Goal: Task Accomplishment & Management: Use online tool/utility

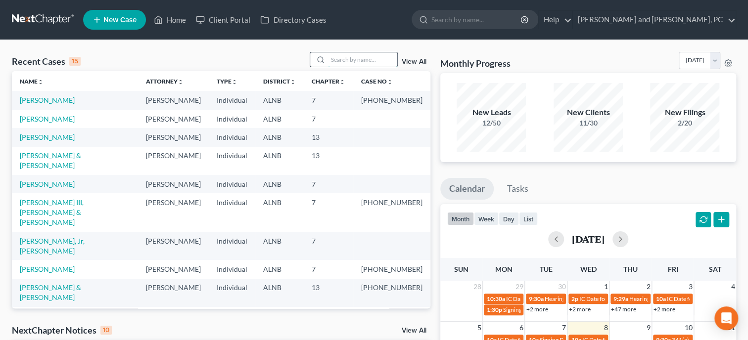
click at [346, 60] on input "search" at bounding box center [362, 59] width 69 height 14
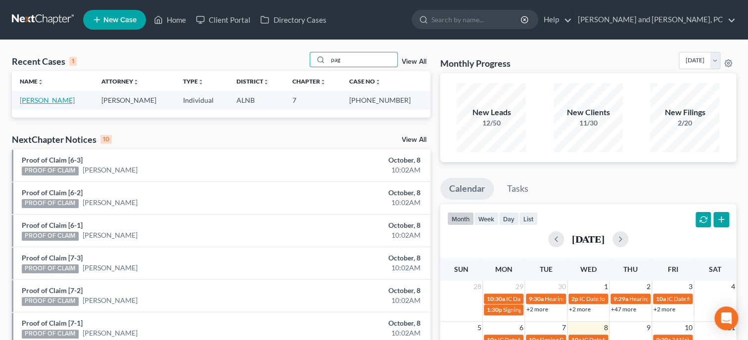
type input "pag"
click at [47, 100] on link "[PERSON_NAME]" at bounding box center [47, 100] width 55 height 8
select select "6"
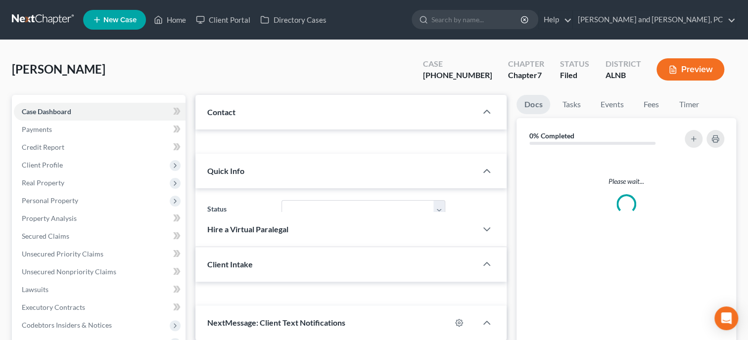
select select "0"
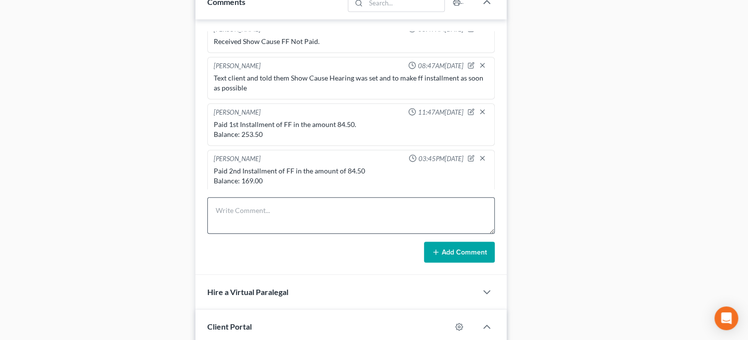
scroll to position [560, 0]
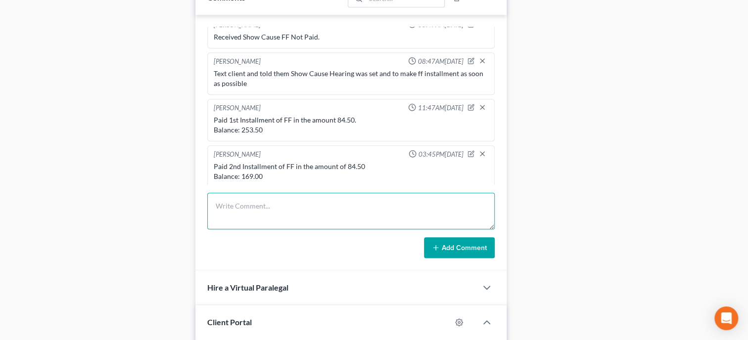
click at [256, 218] on textarea at bounding box center [350, 211] width 287 height 37
type textarea "Paid Final Installment of FF in the amount of 169.00 Balance: 0.00"
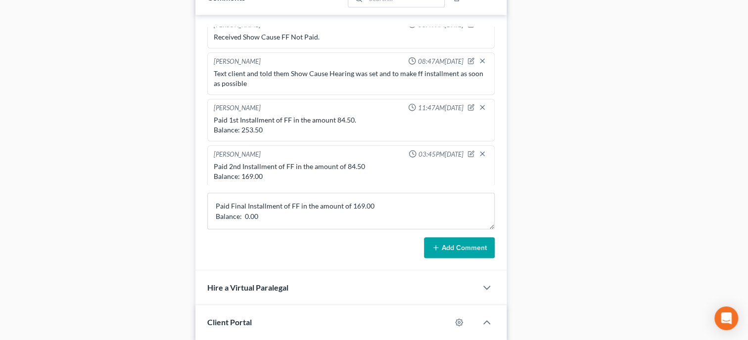
click at [435, 248] on line at bounding box center [436, 248] width 4 height 0
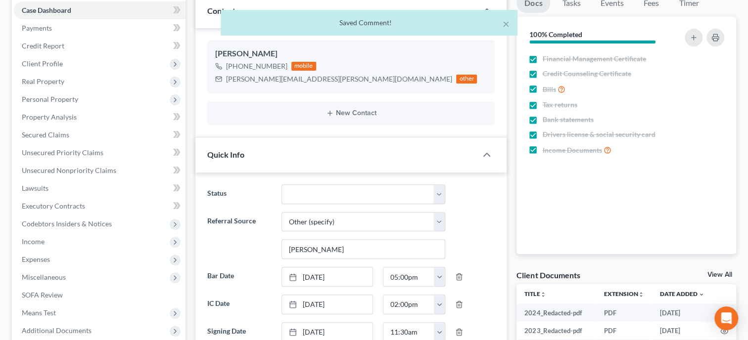
scroll to position [0, 0]
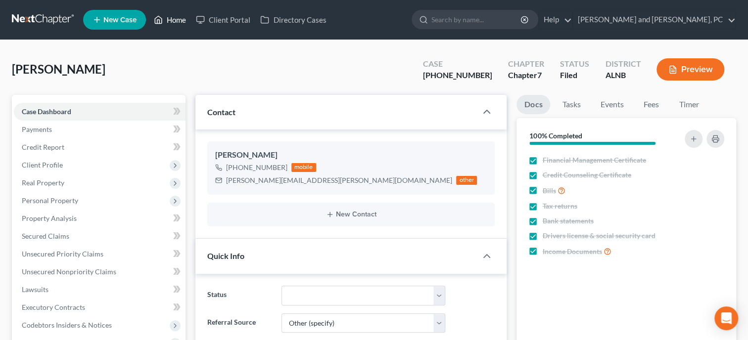
click at [167, 21] on link "Home" at bounding box center [170, 20] width 42 height 18
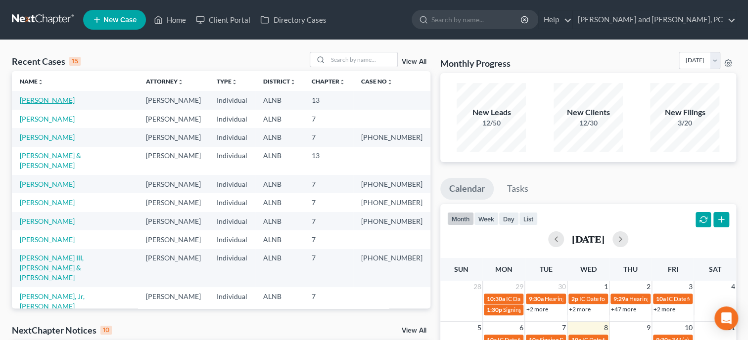
click at [43, 102] on link "Hammett, Mary" at bounding box center [47, 100] width 55 height 8
select select "6"
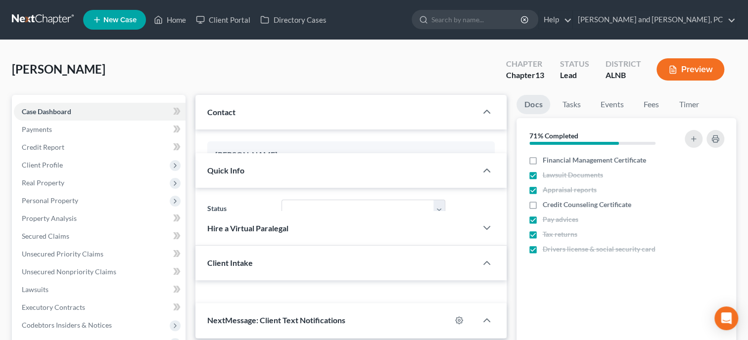
select select "0"
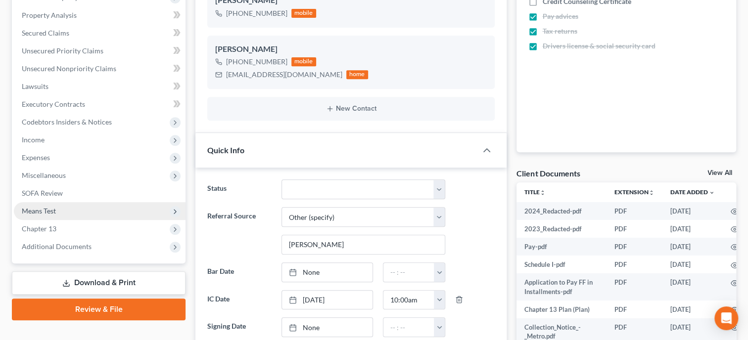
scroll to position [368, 0]
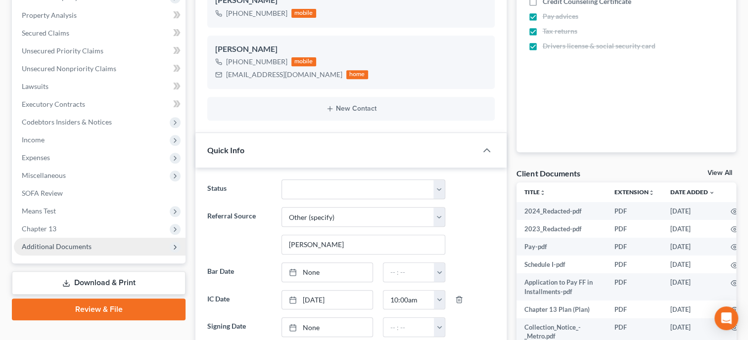
click at [92, 241] on span "Additional Documents" at bounding box center [100, 247] width 172 height 18
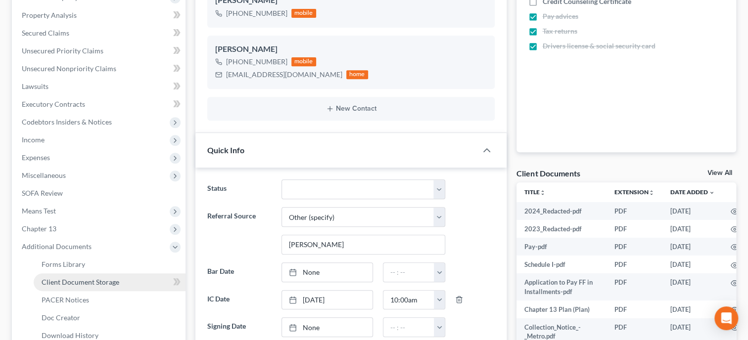
click at [97, 277] on link "Client Document Storage" at bounding box center [110, 283] width 152 height 18
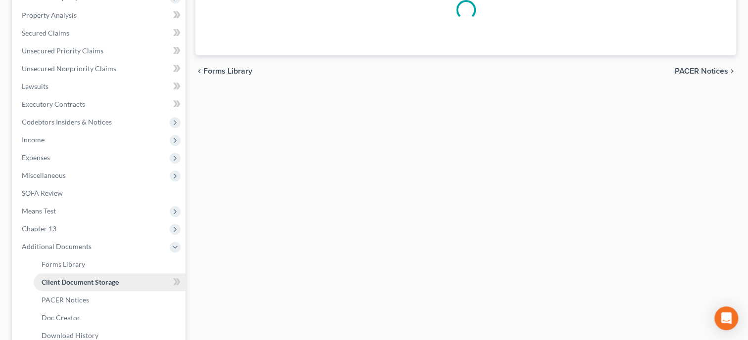
scroll to position [145, 0]
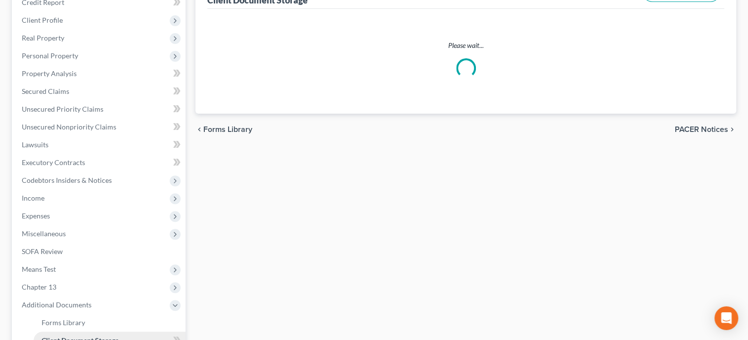
select select "10"
select select "23"
select select "30"
select select "19"
select select "40"
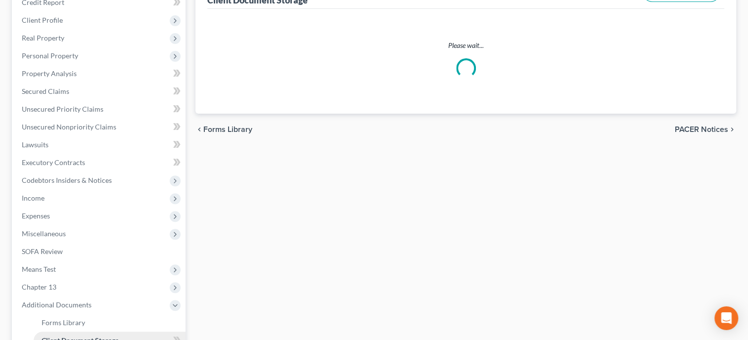
select select "40"
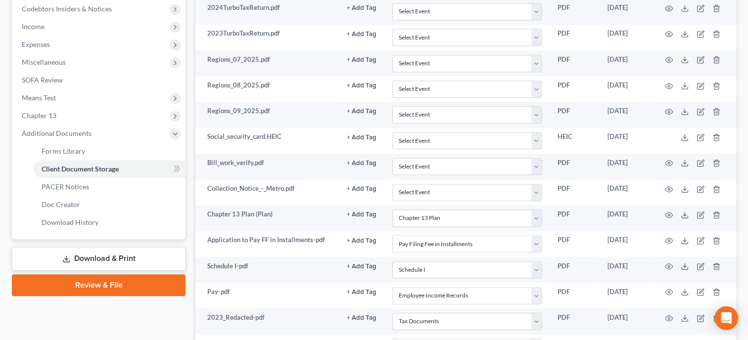
scroll to position [407, 0]
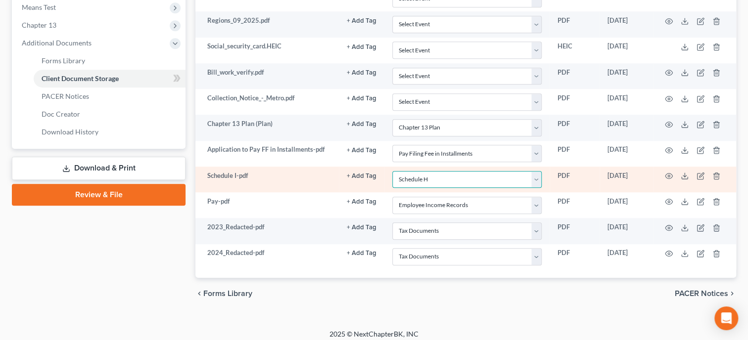
click option "Schedule H" at bounding box center [0, 0] width 0 height 0
select select "30"
click option "Schedule I" at bounding box center [0, 0] width 0 height 0
click at [668, 172] on icon "button" at bounding box center [669, 176] width 8 height 8
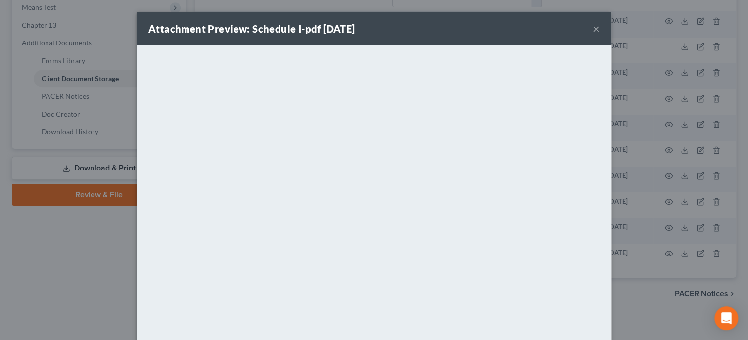
click at [595, 28] on button "×" at bounding box center [596, 29] width 7 height 12
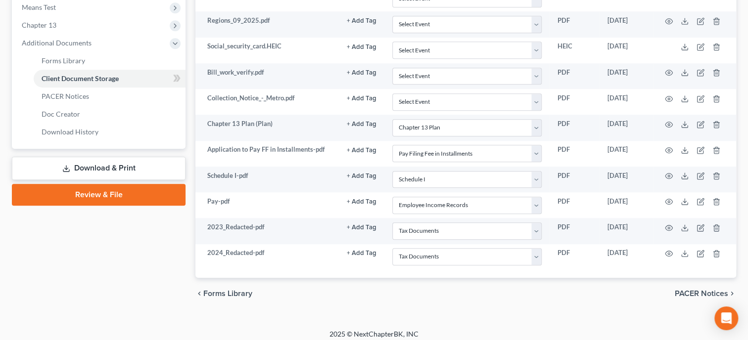
click at [80, 198] on link "Review & File" at bounding box center [99, 195] width 174 height 22
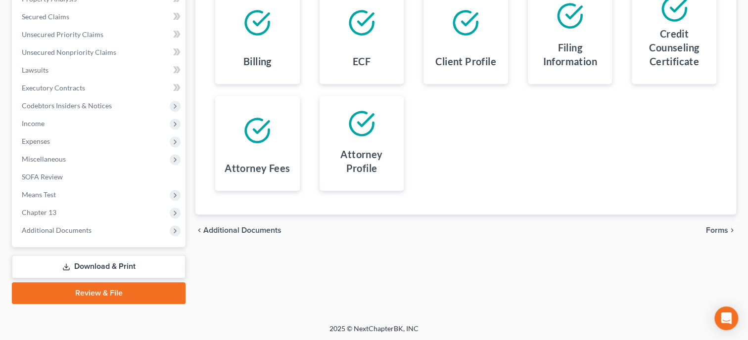
scroll to position [16, 0]
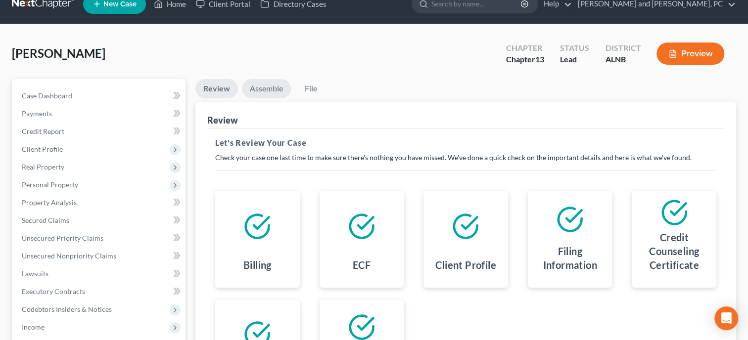
click at [253, 85] on link "Assemble" at bounding box center [266, 88] width 49 height 19
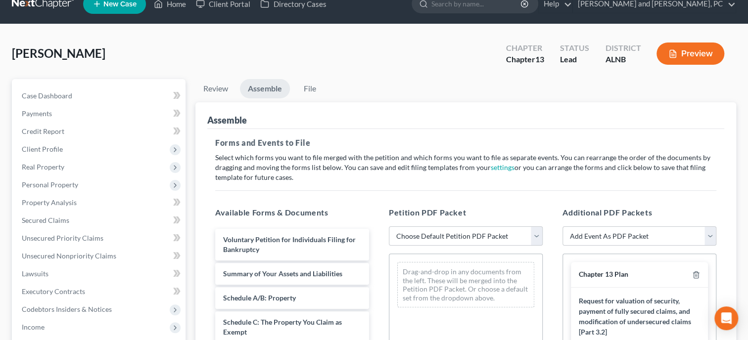
scroll to position [471, 0]
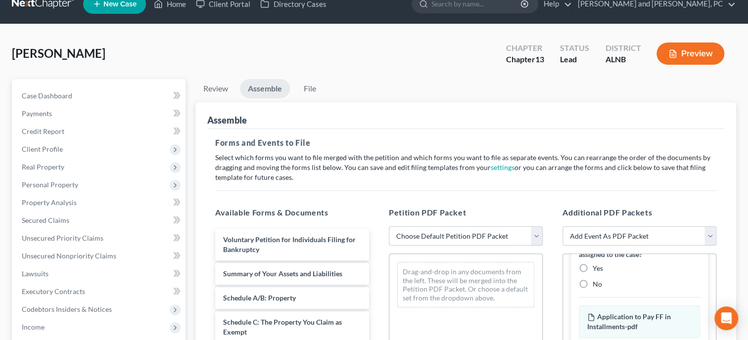
click at [389, 227] on select "Choose Default Petition PDF Packet Complete Bankruptcy Petition (all forms and …" at bounding box center [466, 237] width 154 height 20
select select "0"
click option "Complete Bankruptcy Petition (all forms and schedules)" at bounding box center [0, 0] width 0 height 0
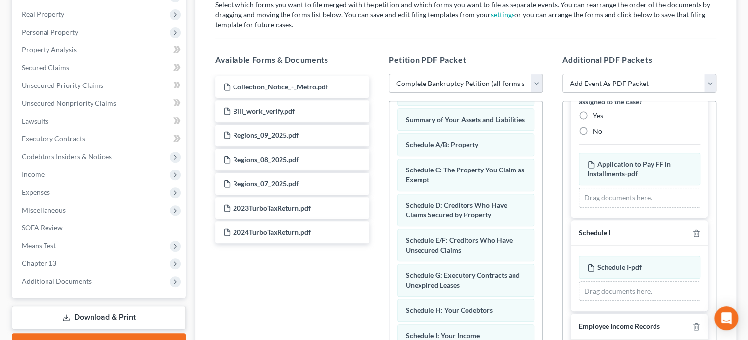
scroll to position [50, 0]
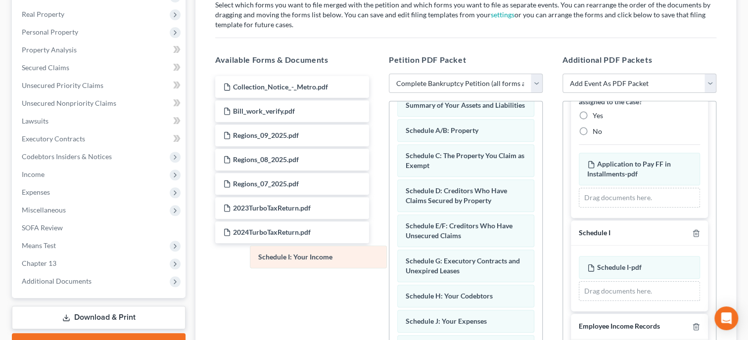
drag, startPoint x: 442, startPoint y: 314, endPoint x: 295, endPoint y: 252, distance: 159.7
click at [389, 252] on div "Schedule I: Your Income Voluntary Petition for Individuals Filing for Bankruptc…" at bounding box center [465, 328] width 153 height 554
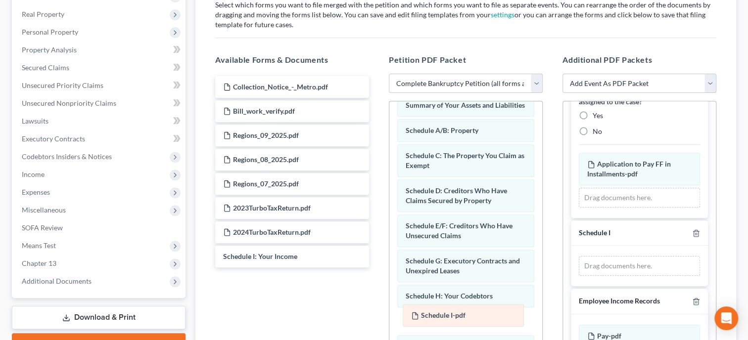
drag, startPoint x: 605, startPoint y: 266, endPoint x: 429, endPoint y: 316, distance: 183.2
click at [579, 276] on div "Schedule I-pdf Amended Schedule I-pdf Schedule I-pdf Amended Schedule I-pdf Dra…" at bounding box center [639, 266] width 121 height 20
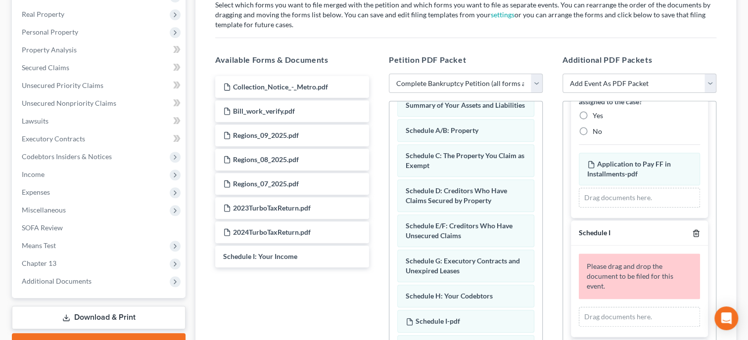
click at [698, 233] on icon "button" at bounding box center [696, 233] width 4 height 6
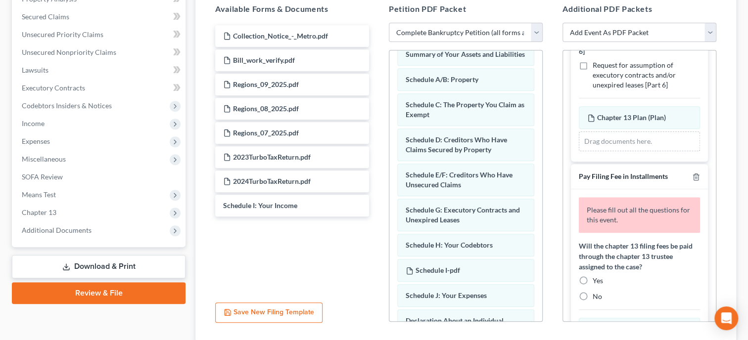
scroll to position [305, 0]
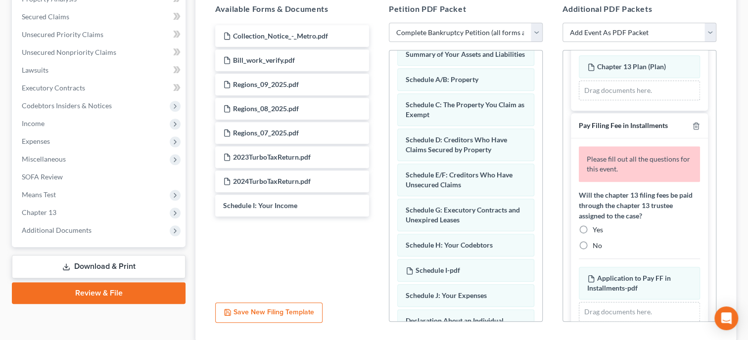
click at [593, 228] on label "Yes" at bounding box center [598, 230] width 10 height 10
click at [597, 228] on input "Yes" at bounding box center [600, 228] width 6 height 6
radio input "true"
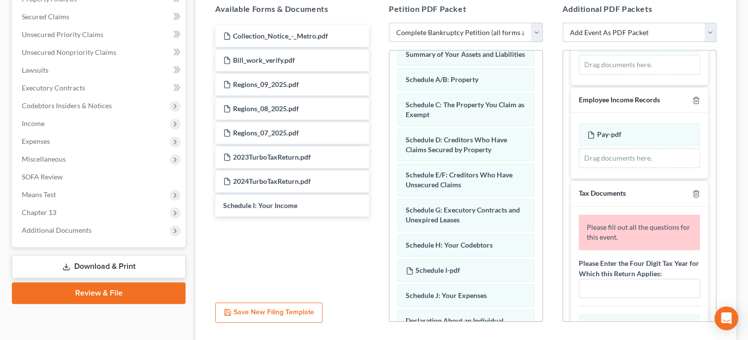
scroll to position [560, 0]
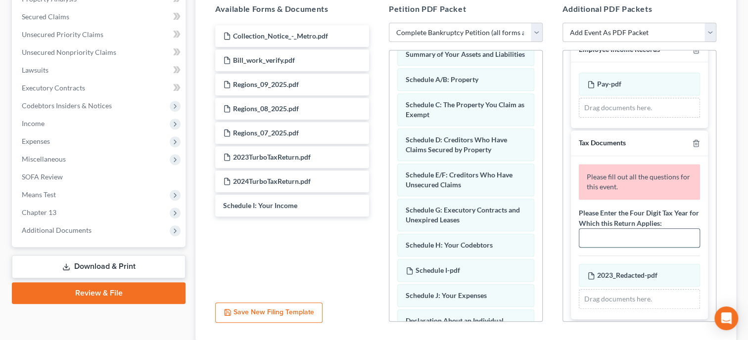
click at [646, 238] on input "text" at bounding box center [639, 238] width 120 height 19
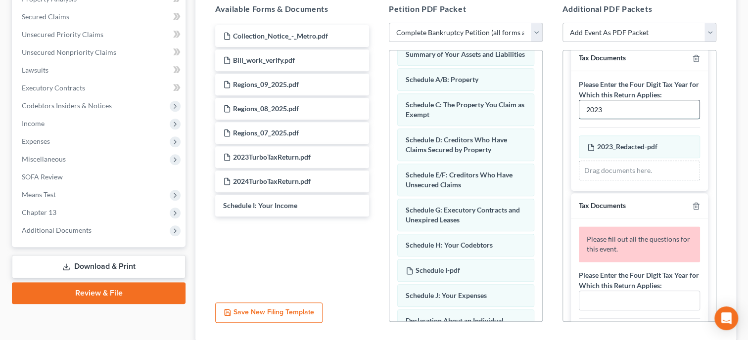
scroll to position [662, 0]
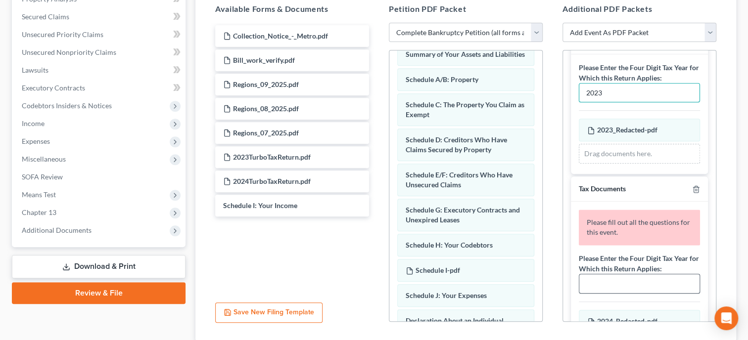
type input "2023"
click at [672, 285] on input "text" at bounding box center [639, 284] width 120 height 19
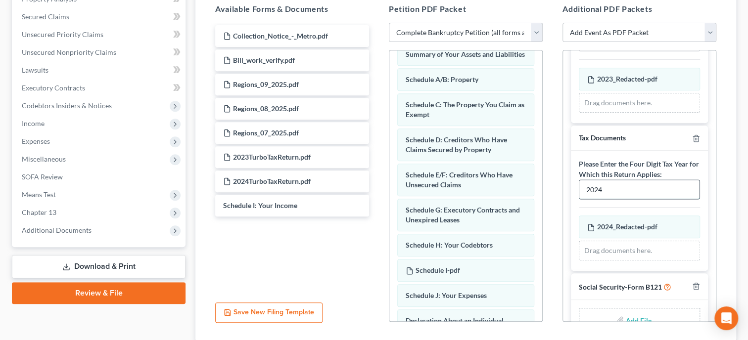
scroll to position [735, 0]
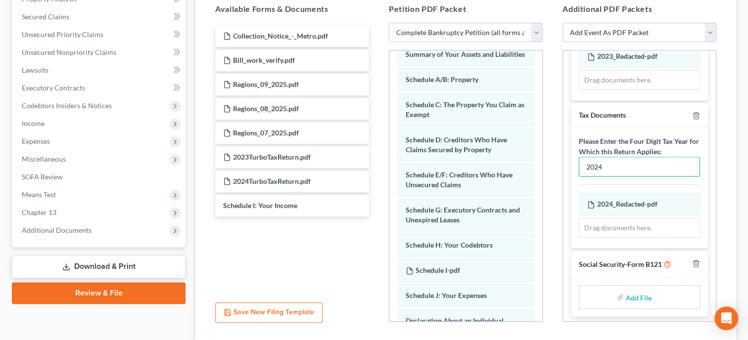
type input "2024"
click at [643, 293] on input "file" at bounding box center [638, 297] width 24 height 18
type input "C:\fakepath\ssnstatement.pdf"
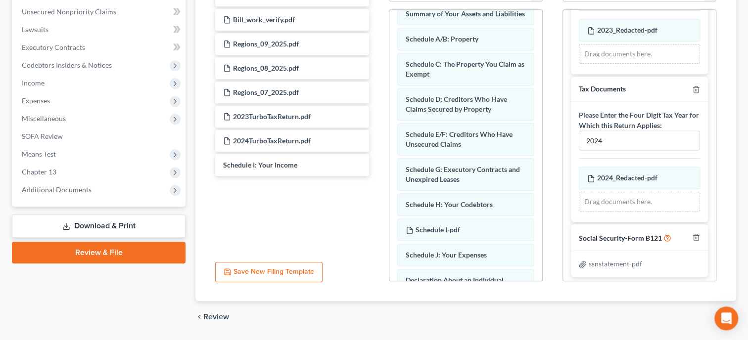
scroll to position [289, 0]
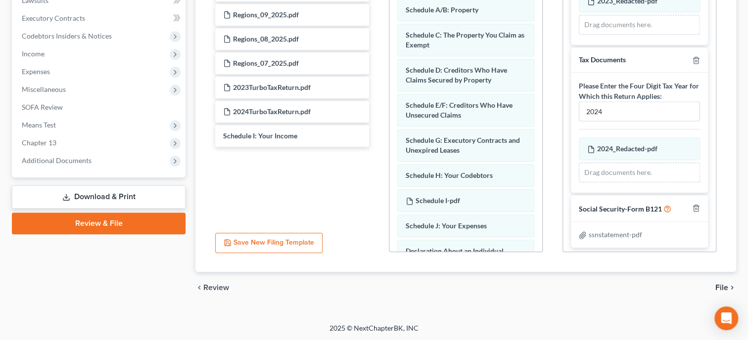
click at [716, 287] on span "File" at bounding box center [722, 288] width 13 height 8
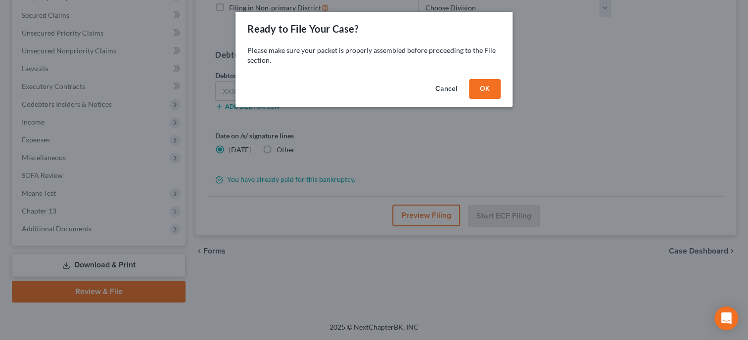
scroll to position [220, 0]
click at [473, 85] on button "OK" at bounding box center [485, 89] width 32 height 20
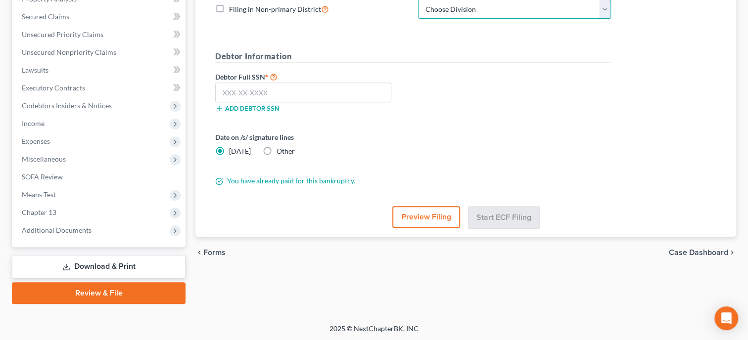
click at [418, 0] on select "Choose Division Anniston Birmingham Hunstville Tuscaloosa" at bounding box center [514, 10] width 193 height 20
select select "0"
click option "Anniston" at bounding box center [0, 0] width 0 height 0
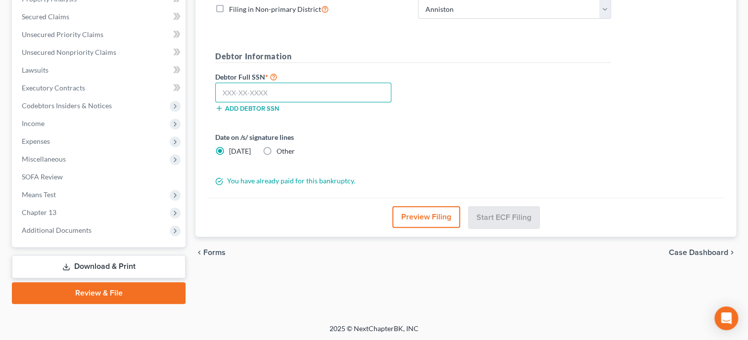
click at [352, 88] on input "text" at bounding box center [303, 93] width 176 height 20
type input "418-15-5182"
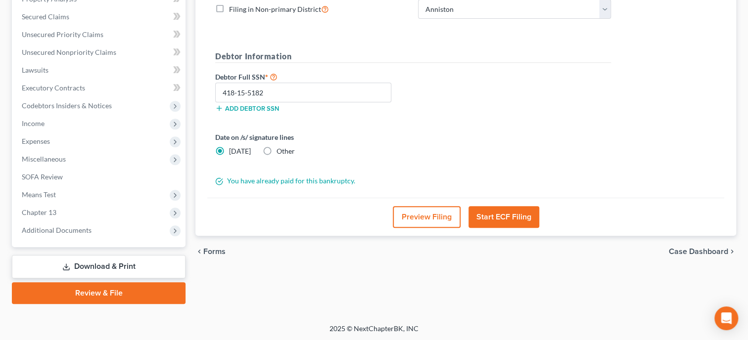
click at [525, 218] on button "Start ECF Filing" at bounding box center [504, 217] width 71 height 22
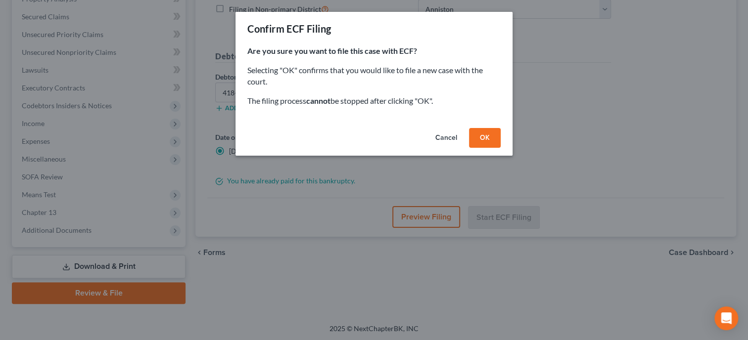
click at [490, 141] on button "OK" at bounding box center [485, 138] width 32 height 20
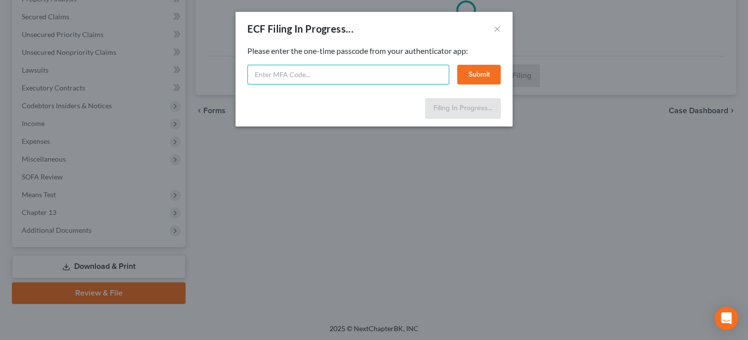
click at [389, 70] on input "text" at bounding box center [348, 75] width 202 height 20
type input "871324"
click at [488, 76] on button "Submit" at bounding box center [479, 75] width 44 height 20
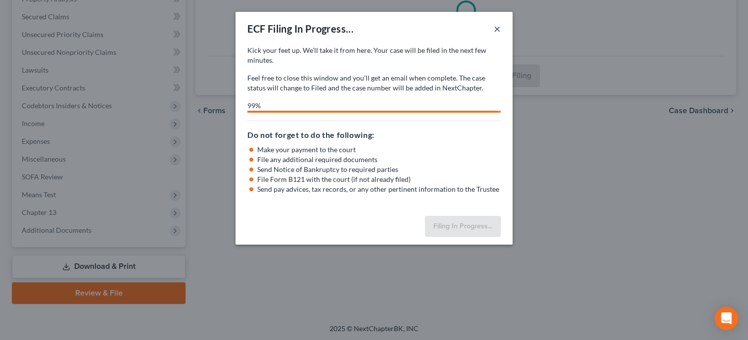
click at [497, 30] on button "×" at bounding box center [497, 29] width 7 height 12
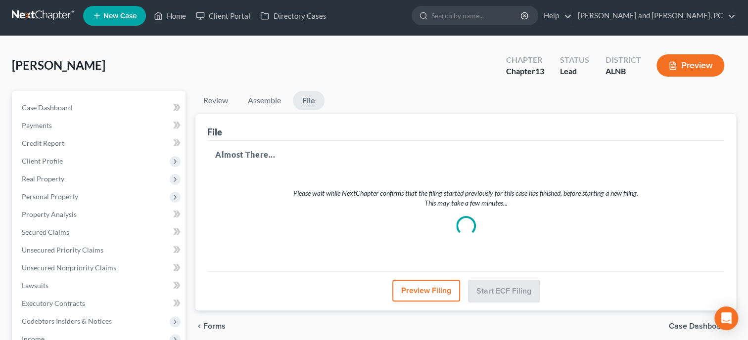
scroll to position [0, 0]
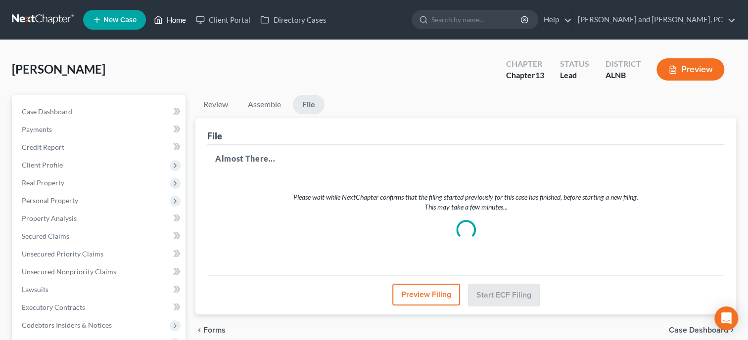
click at [169, 21] on link "Home" at bounding box center [170, 20] width 42 height 18
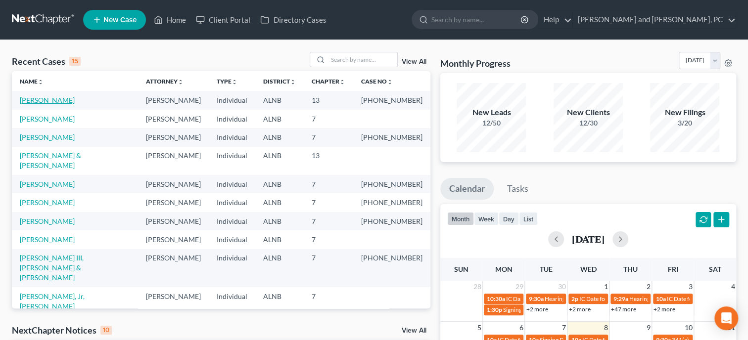
click at [37, 98] on link "Hammett, Mary" at bounding box center [47, 100] width 55 height 8
select select "6"
select select "0"
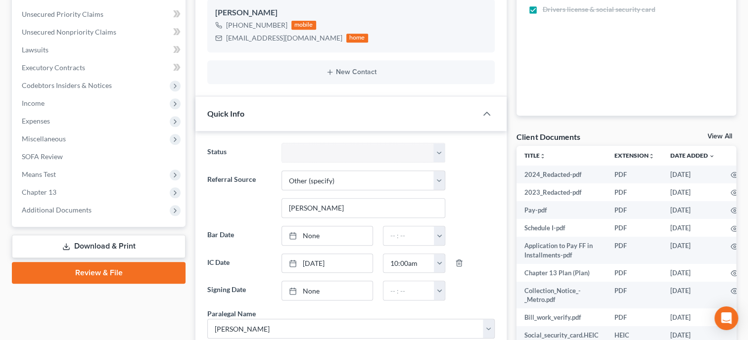
scroll to position [254, 0]
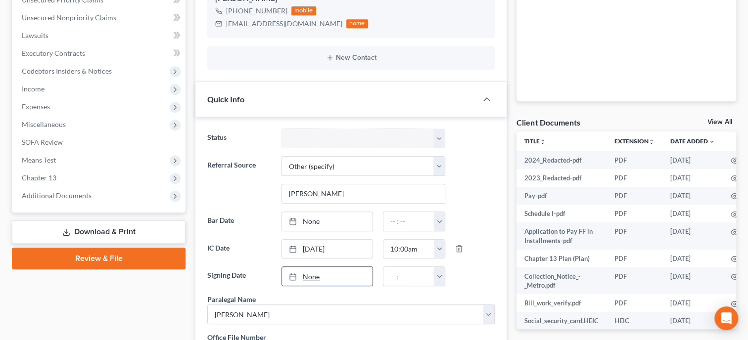
click at [302, 282] on link "None" at bounding box center [327, 276] width 91 height 19
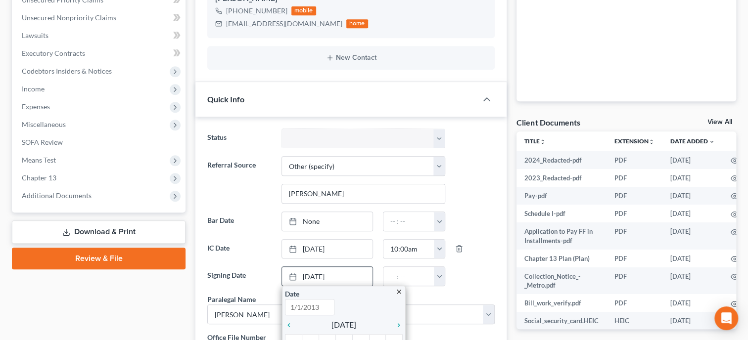
type input "10/8/2025"
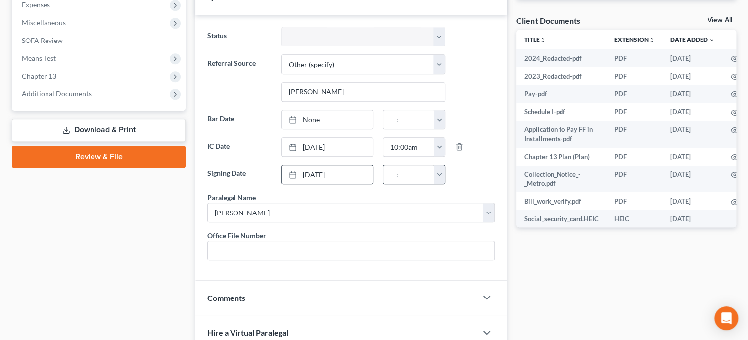
click at [437, 171] on button "button" at bounding box center [439, 174] width 11 height 19
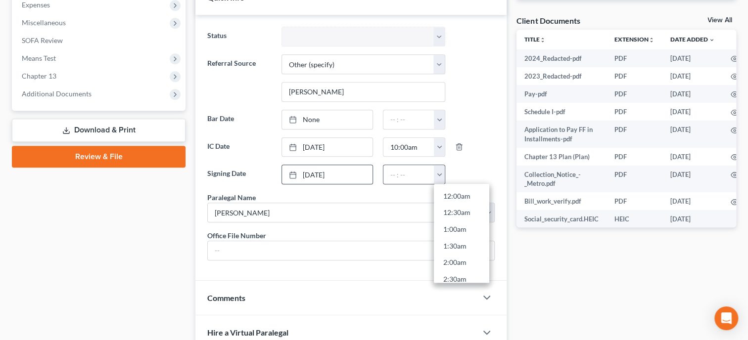
scroll to position [335, 0]
click at [461, 239] on link "11:30am" at bounding box center [461, 244] width 55 height 17
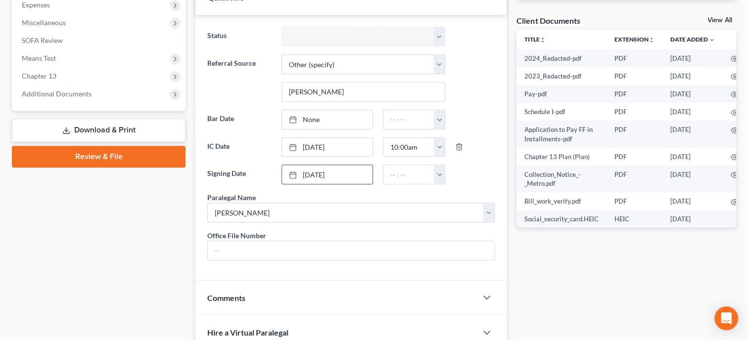
type input "11:30am"
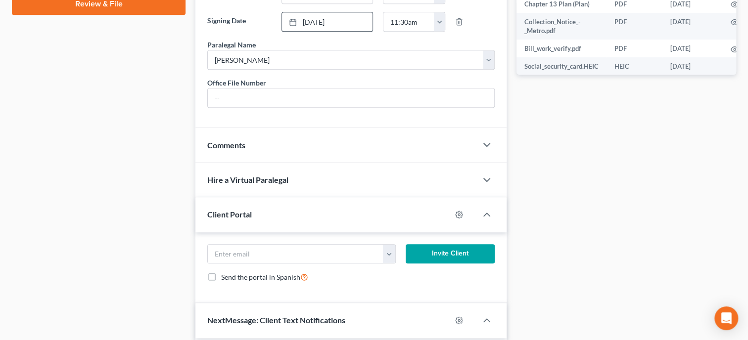
click at [237, 150] on span "Comments" at bounding box center [226, 145] width 38 height 9
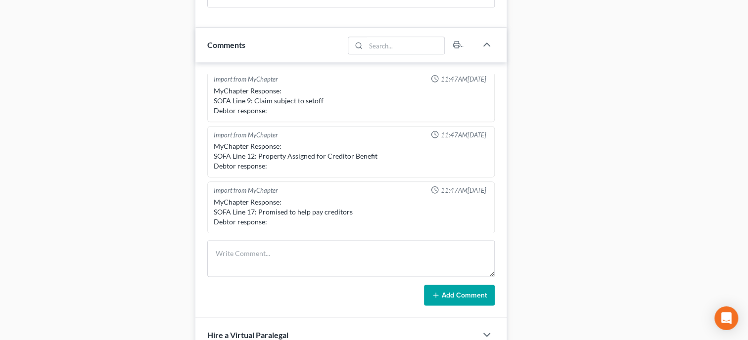
scroll to position [611, 0]
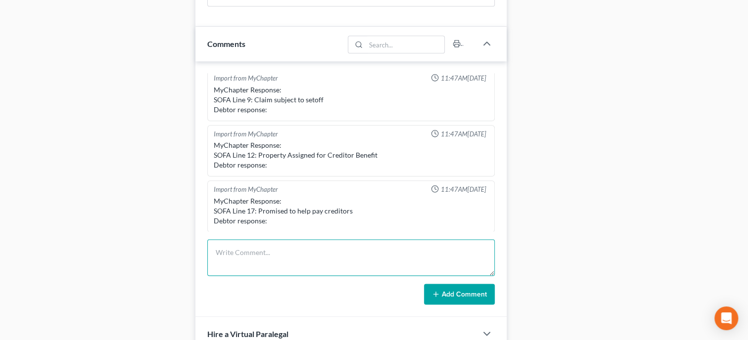
click at [250, 259] on textarea at bounding box center [350, 257] width 287 height 37
click at [250, 268] on textarea at bounding box center [350, 257] width 287 height 37
type textarea "Filed Tax Assessment."
click at [443, 305] on button "Add Comment" at bounding box center [459, 294] width 71 height 21
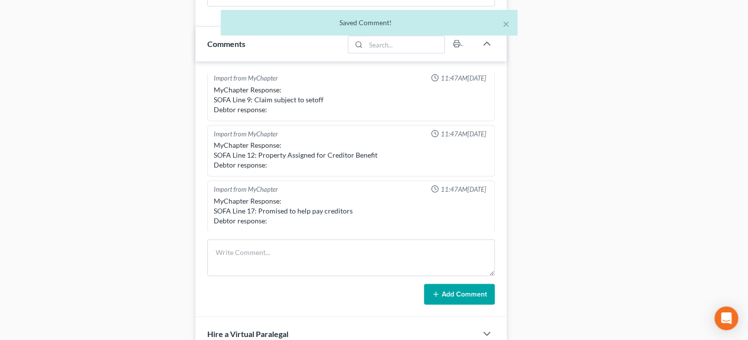
scroll to position [41, 0]
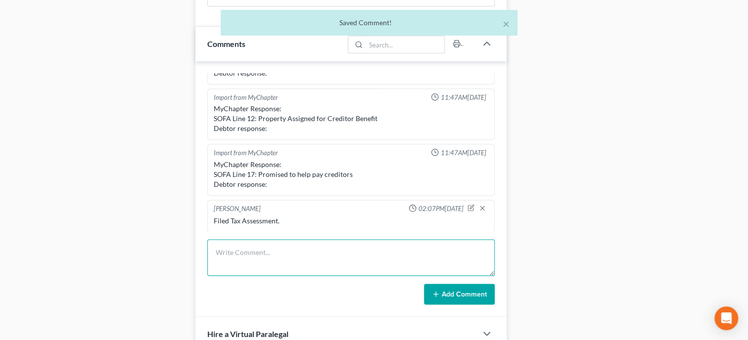
click at [305, 276] on textarea at bounding box center [350, 257] width 287 height 37
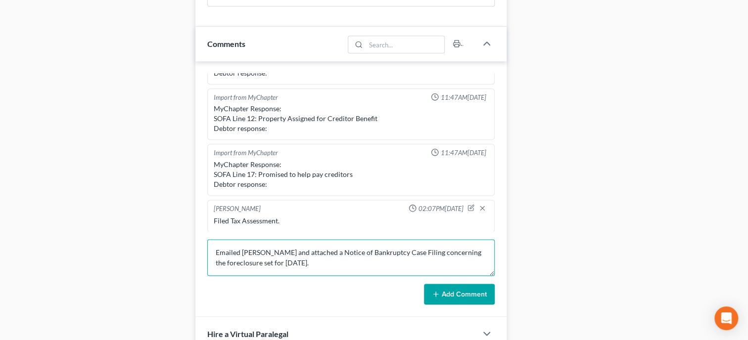
type textarea "Emailed Boice Turner and attached a Notice of Bankruptcy Case Filing concerning…"
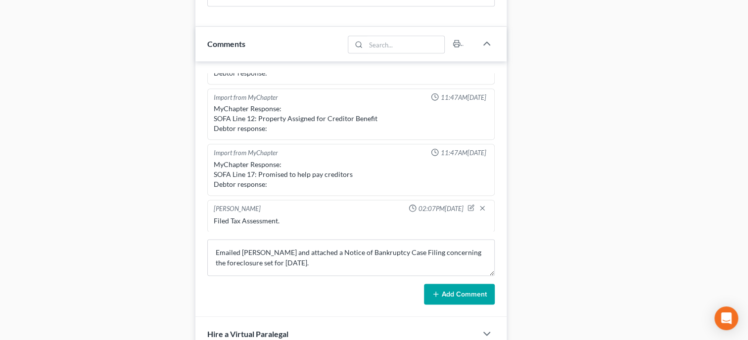
click at [449, 305] on button "Add Comment" at bounding box center [459, 294] width 71 height 21
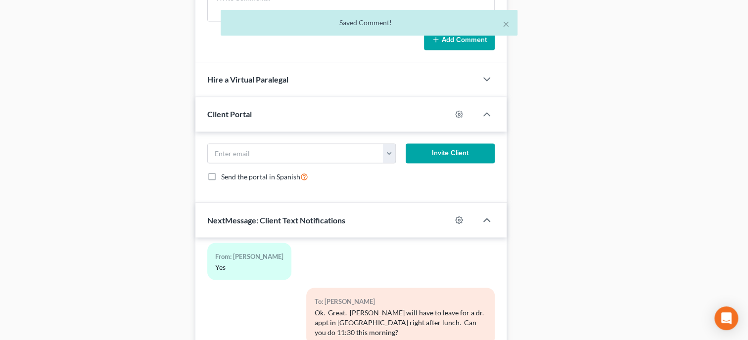
scroll to position [1040, 0]
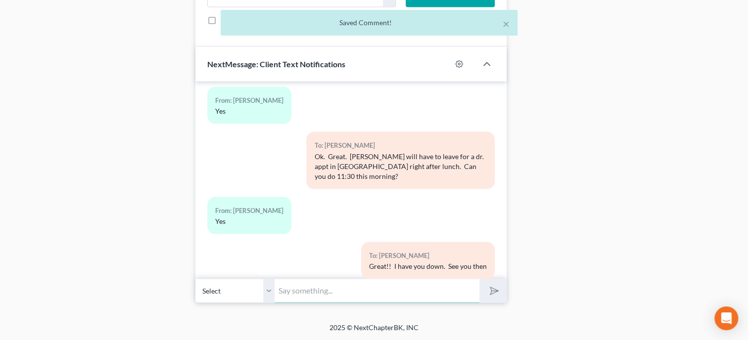
click at [319, 290] on input "text" at bounding box center [377, 291] width 205 height 24
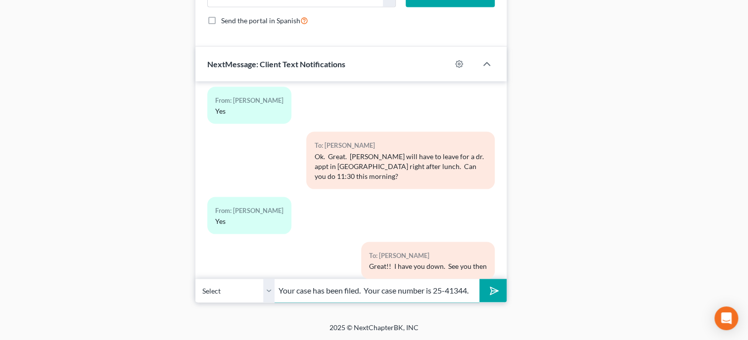
scroll to position [0, 0]
type input "Your case has been filed. Your case number is 25-41344."
click at [479, 279] on button "submit" at bounding box center [492, 290] width 27 height 23
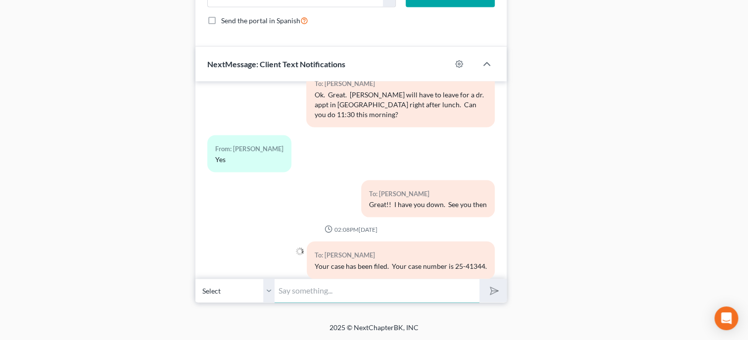
click at [305, 290] on input "text" at bounding box center [377, 291] width 205 height 24
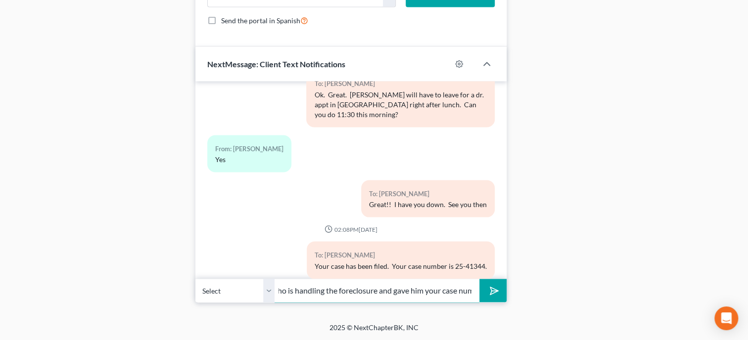
scroll to position [0, 137]
type input "I have also emailed Boice Turner who is handling the foreclosure and gave him y…"
click at [496, 287] on icon "submit" at bounding box center [492, 291] width 10 height 10
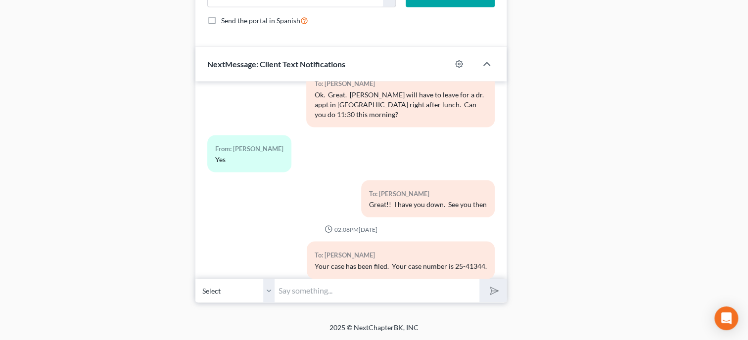
scroll to position [529, 0]
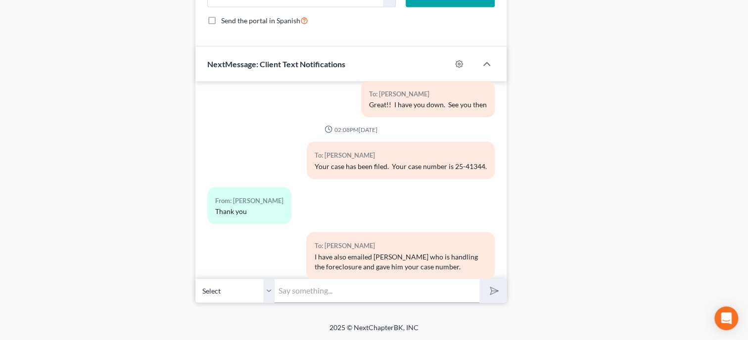
click at [319, 287] on input "text" at bounding box center [377, 291] width 205 height 24
type input "Your welcome."
click at [479, 279] on button "submit" at bounding box center [492, 290] width 27 height 23
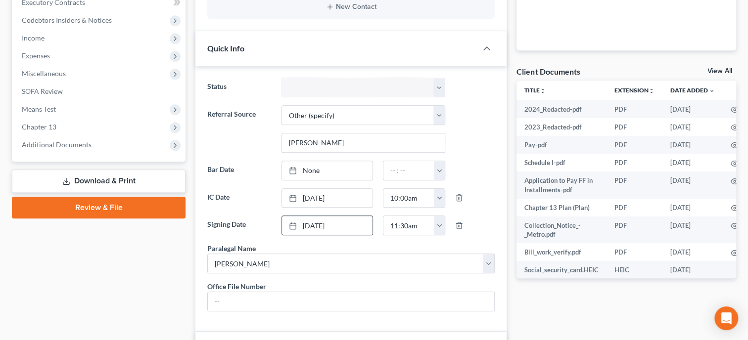
scroll to position [0, 0]
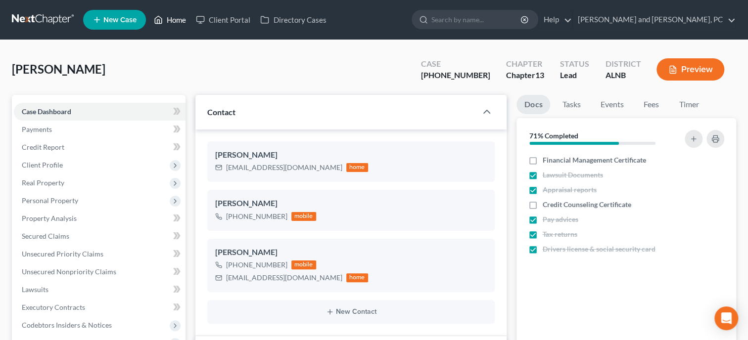
click at [175, 19] on link "Home" at bounding box center [170, 20] width 42 height 18
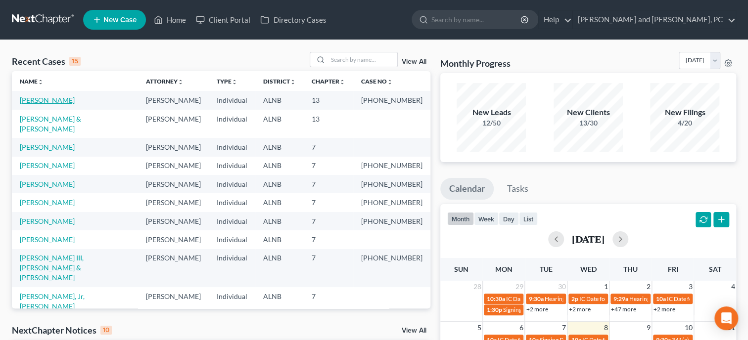
click at [61, 104] on link "Hammett, Mary" at bounding box center [47, 100] width 55 height 8
select select "6"
select select "0"
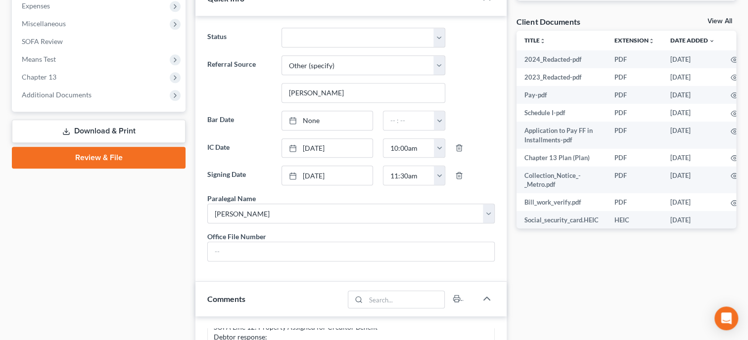
scroll to position [356, 0]
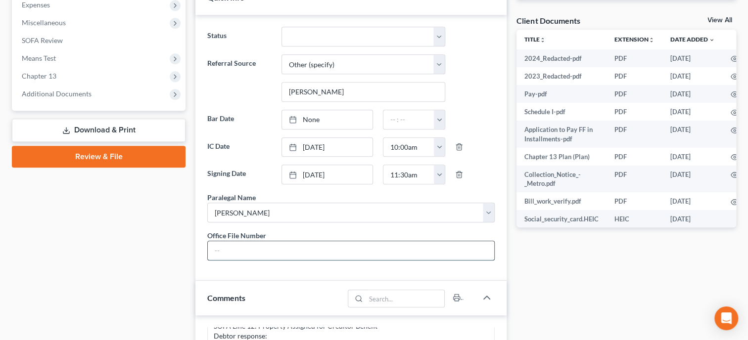
click at [275, 260] on input "text" at bounding box center [351, 250] width 287 height 19
type input "25-097"
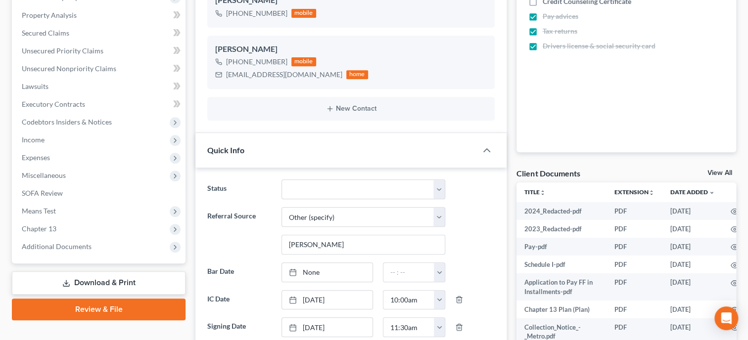
scroll to position [0, 0]
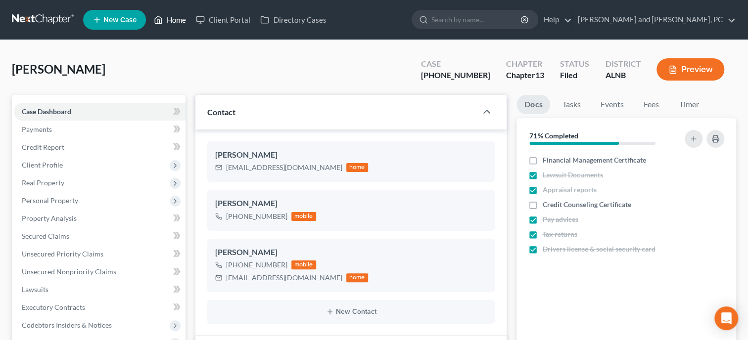
click at [166, 24] on link "Home" at bounding box center [170, 20] width 42 height 18
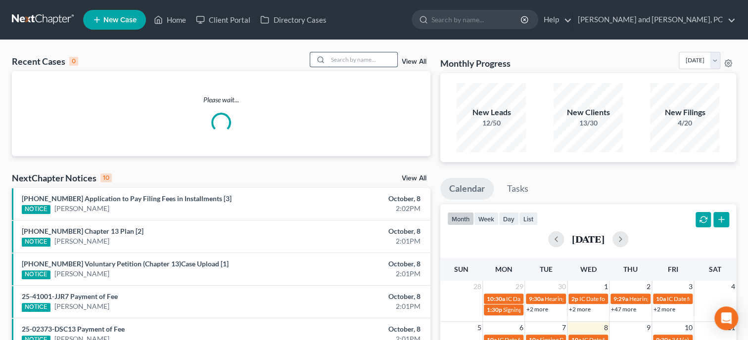
click at [328, 59] on input "search" at bounding box center [362, 59] width 69 height 14
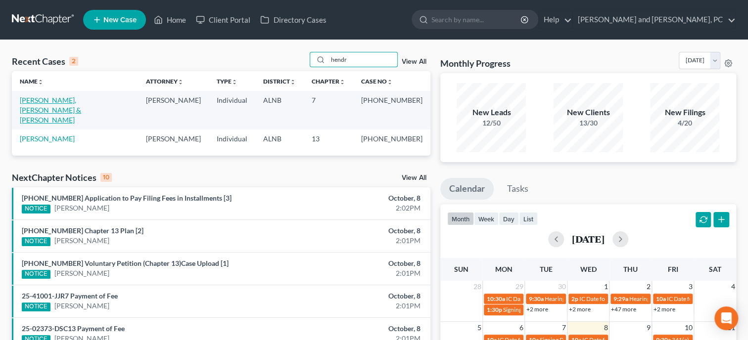
type input "hendr"
click at [81, 102] on link "Hendrix, Jr., David & Hendrix, Barbara" at bounding box center [50, 110] width 61 height 28
select select "6"
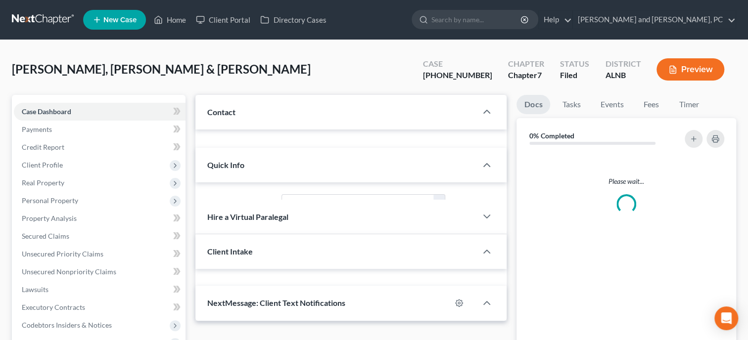
select select "0"
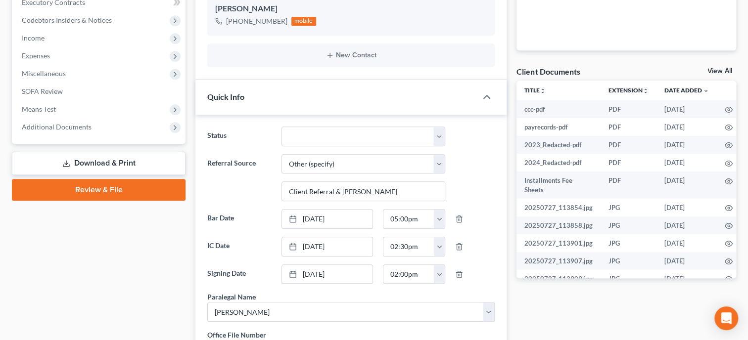
scroll to position [203, 0]
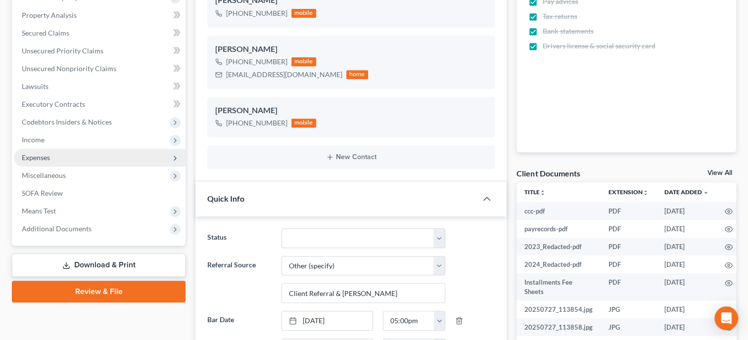
click at [65, 153] on span "Expenses" at bounding box center [100, 158] width 172 height 18
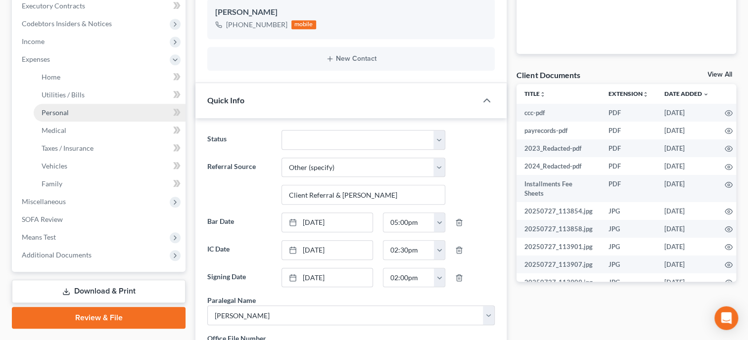
scroll to position [305, 0]
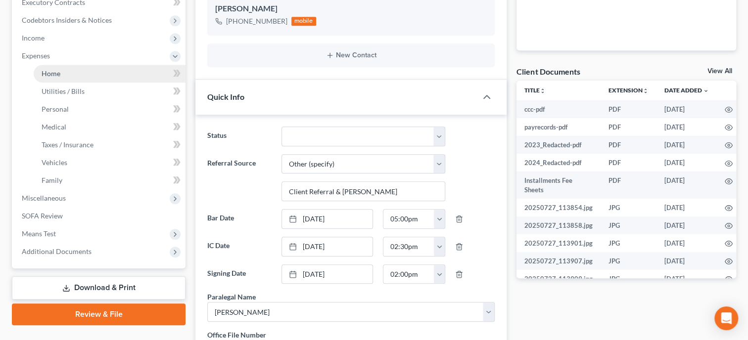
click at [73, 79] on link "Home" at bounding box center [110, 74] width 152 height 18
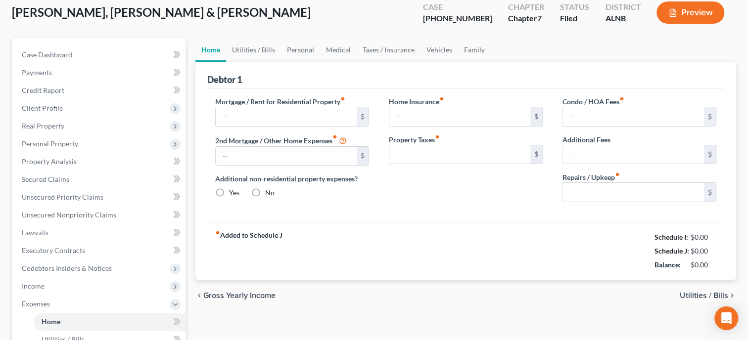
type input "736.00"
type input "0.00"
radio input "true"
type input "0.00"
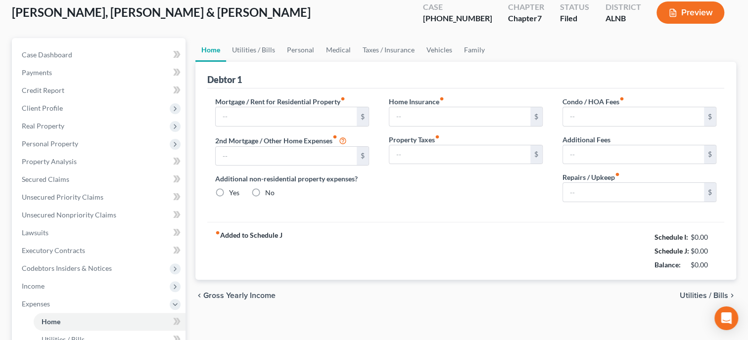
type input "0.00"
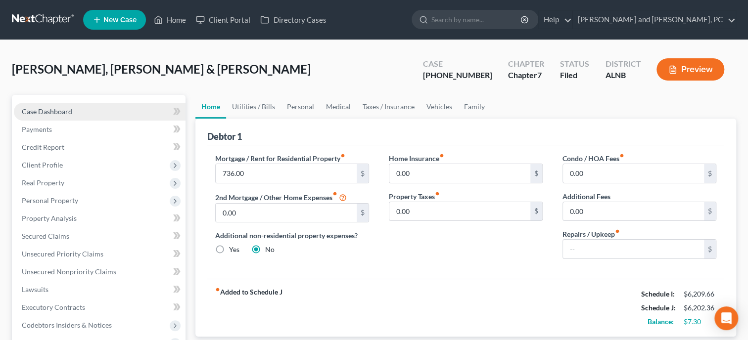
click at [37, 111] on span "Case Dashboard" at bounding box center [47, 111] width 50 height 8
select select "6"
select select "0"
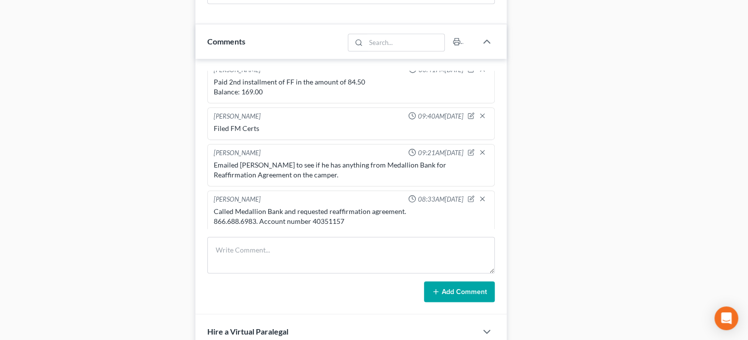
scroll to position [814, 0]
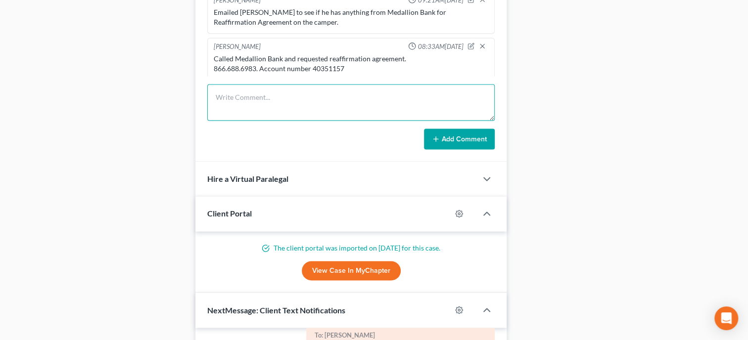
click at [276, 121] on textarea at bounding box center [350, 102] width 287 height 37
type textarea "Prepared Reaff on Camper from National Bankruptcy Services."
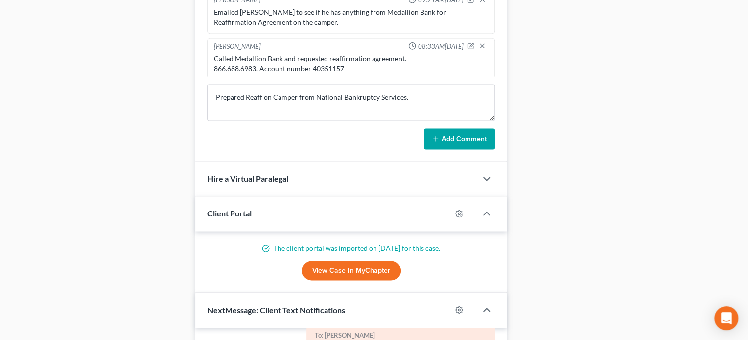
click at [440, 148] on button "Add Comment" at bounding box center [459, 139] width 71 height 21
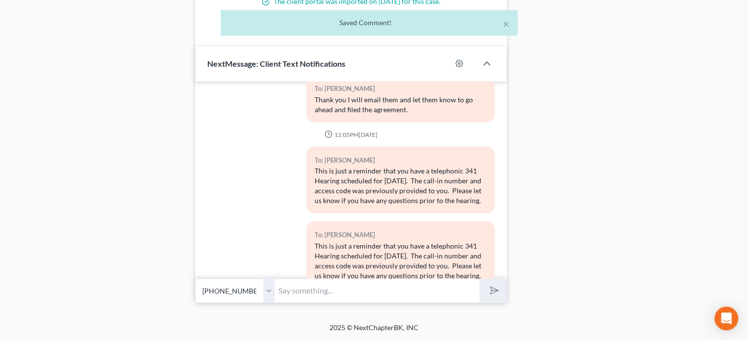
scroll to position [1079, 0]
click at [371, 284] on input "text" at bounding box center [377, 291] width 205 height 24
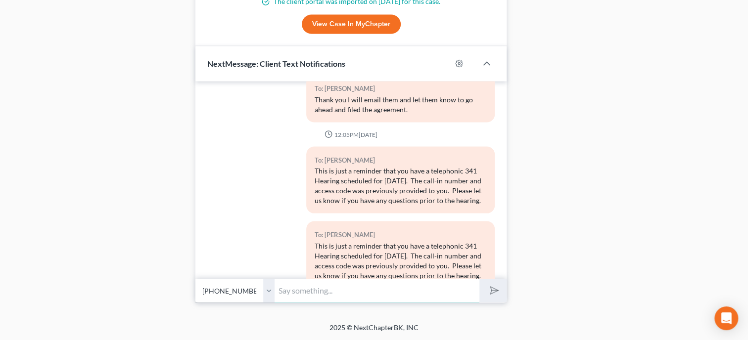
click at [296, 289] on input "text" at bounding box center [377, 291] width 205 height 24
type input "I have the reaffirmation agreement on the camper ready for you and Barbara to s…"
click at [479, 279] on button "submit" at bounding box center [492, 290] width 27 height 23
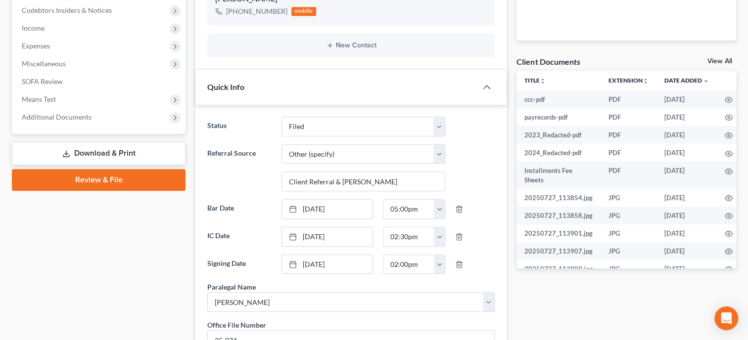
scroll to position [0, 0]
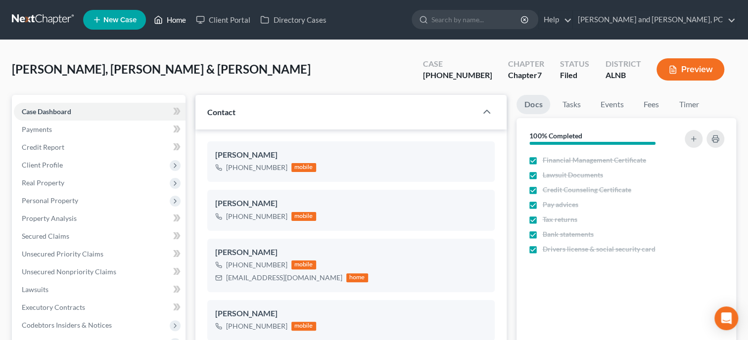
click at [177, 22] on link "Home" at bounding box center [170, 20] width 42 height 18
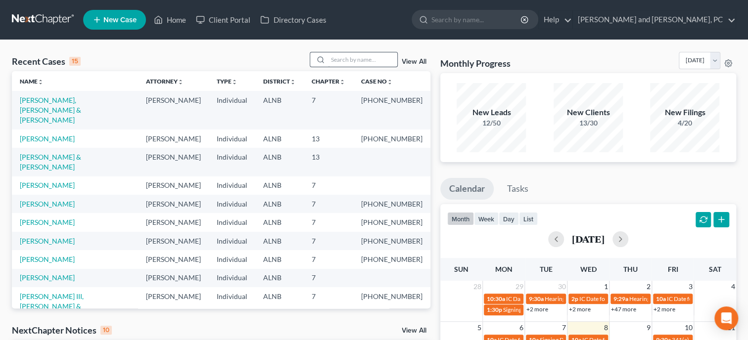
click at [328, 61] on input "search" at bounding box center [362, 59] width 69 height 14
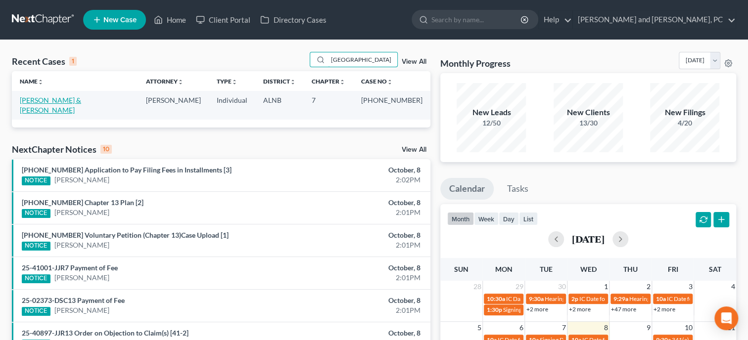
type input "roma"
click at [81, 96] on link "Romano, Ronald & Sharon" at bounding box center [50, 105] width 61 height 18
select select "6"
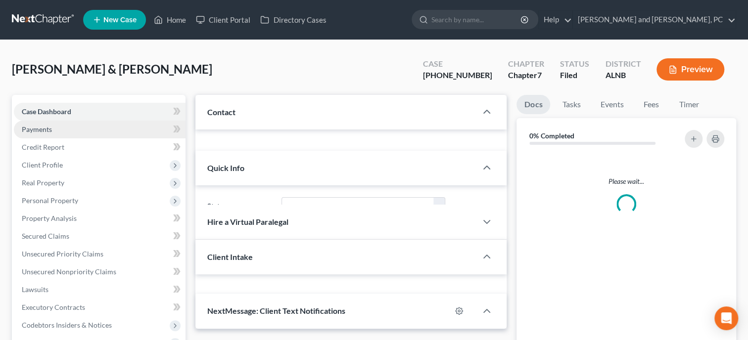
select select "0"
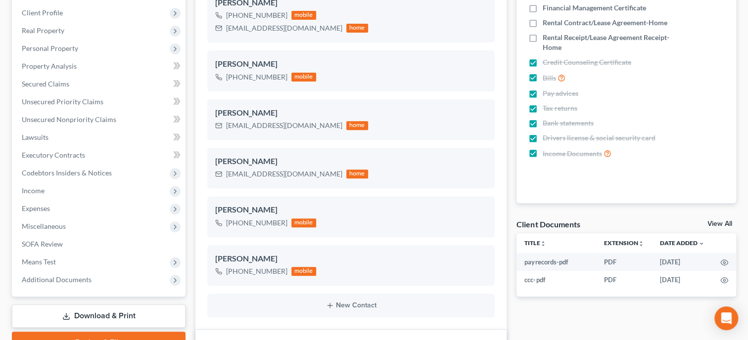
scroll to position [50, 0]
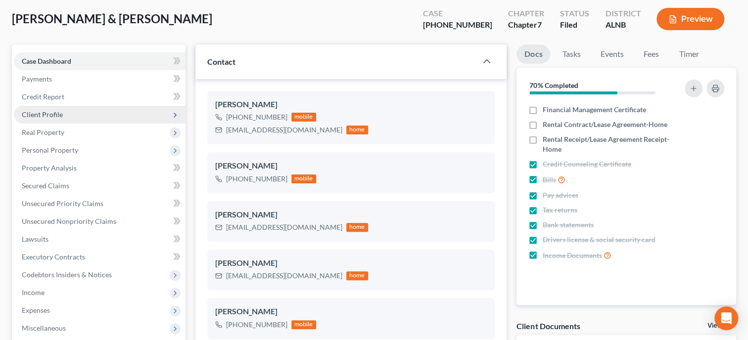
click at [58, 113] on span "Client Profile" at bounding box center [42, 114] width 41 height 8
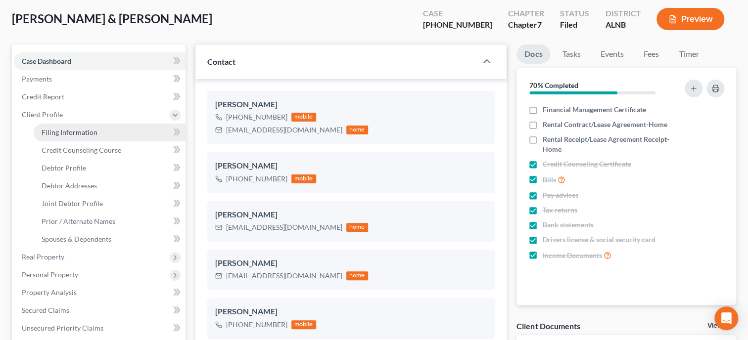
click at [61, 132] on span "Filing Information" at bounding box center [70, 132] width 56 height 8
select select "1"
select select "0"
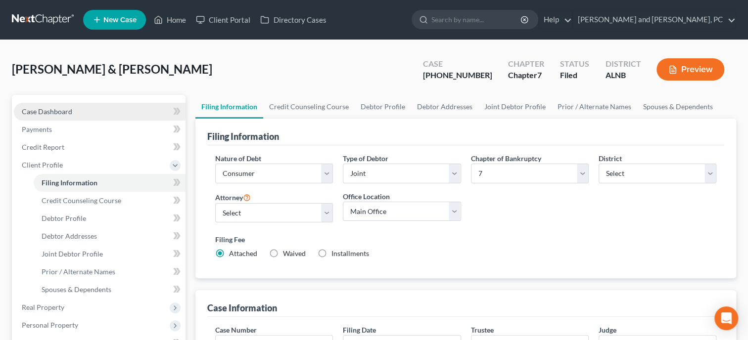
click at [63, 108] on span "Case Dashboard" at bounding box center [47, 111] width 50 height 8
select select "6"
select select "0"
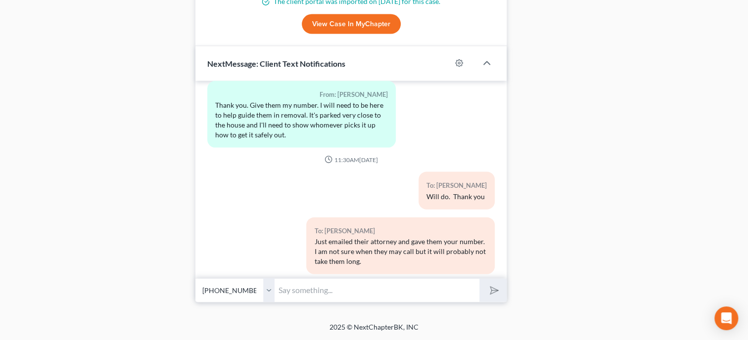
scroll to position [2741, 0]
click at [333, 287] on input "text" at bounding box center [377, 291] width 205 height 24
click at [337, 292] on input "text" at bounding box center [377, 291] width 205 height 24
type input "I have the reaffirmation agreement for Sharon's car ready to sign if you both w…"
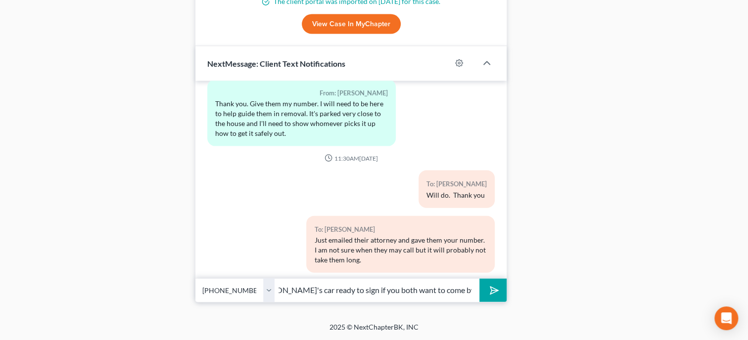
click at [488, 288] on icon "submit" at bounding box center [492, 291] width 14 height 14
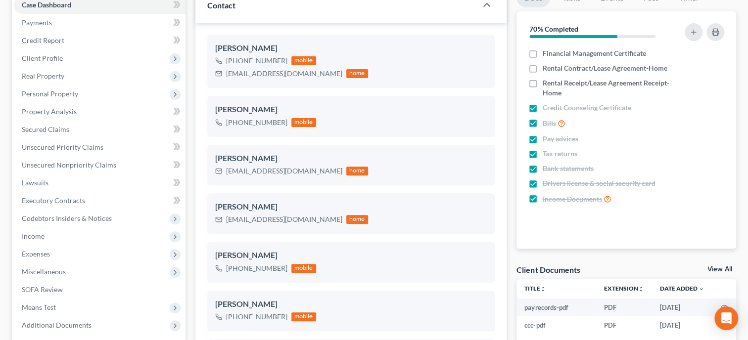
scroll to position [0, 0]
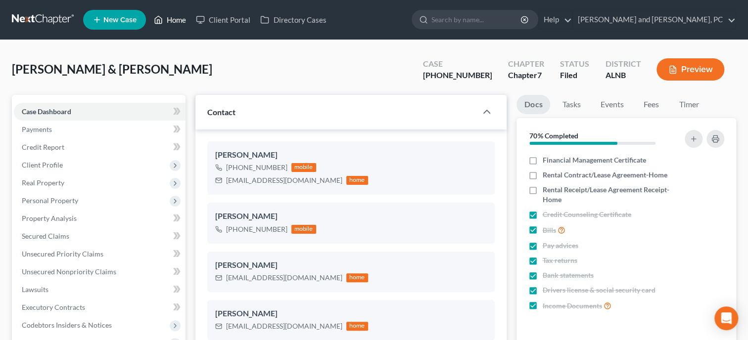
click at [170, 18] on link "Home" at bounding box center [170, 20] width 42 height 18
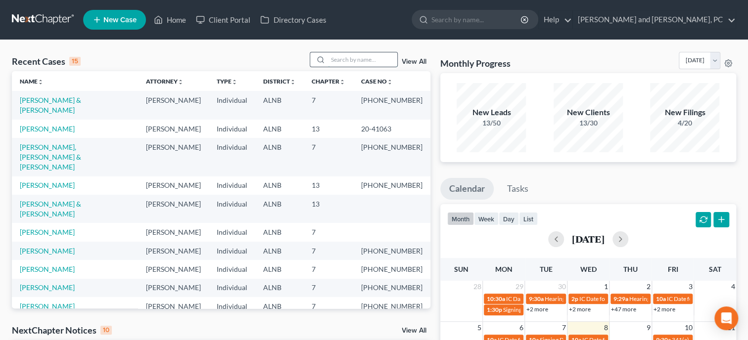
click at [344, 60] on input "search" at bounding box center [362, 59] width 69 height 14
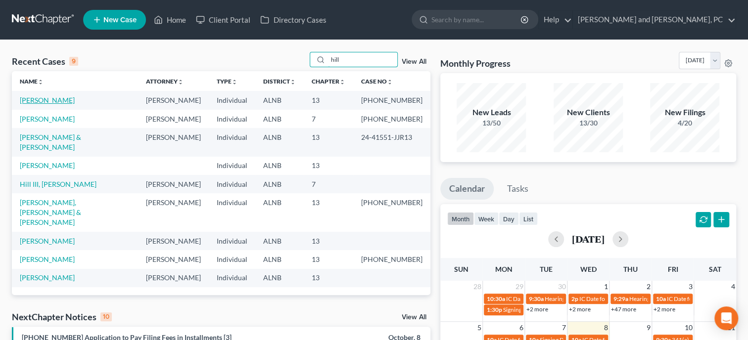
type input "hill"
click at [32, 98] on link "Hill, Francine" at bounding box center [47, 100] width 55 height 8
select select "6"
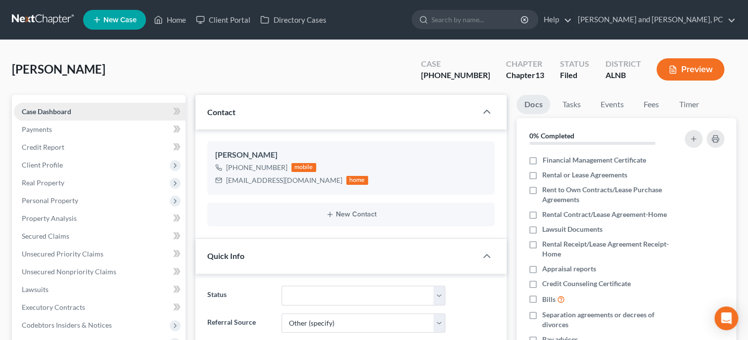
scroll to position [40, 0]
click at [52, 234] on span "Secured Claims" at bounding box center [46, 236] width 48 height 8
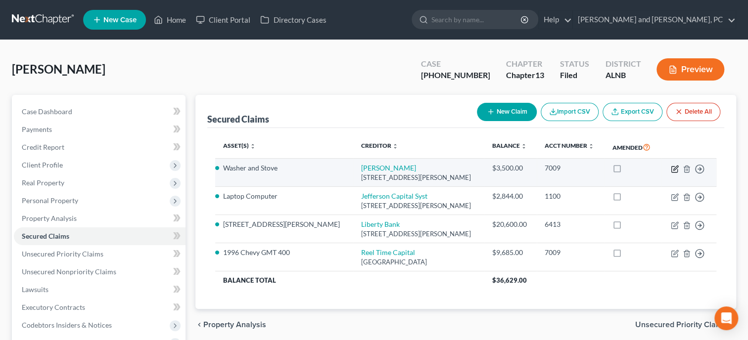
click at [674, 168] on icon "button" at bounding box center [675, 168] width 4 height 4
select select "0"
select select "6"
select select "2"
select select "0"
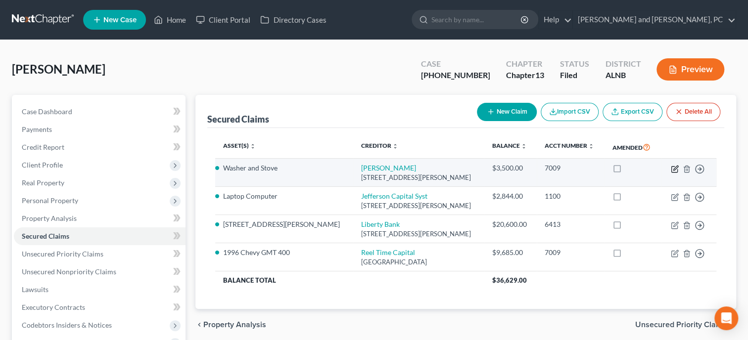
select select "0"
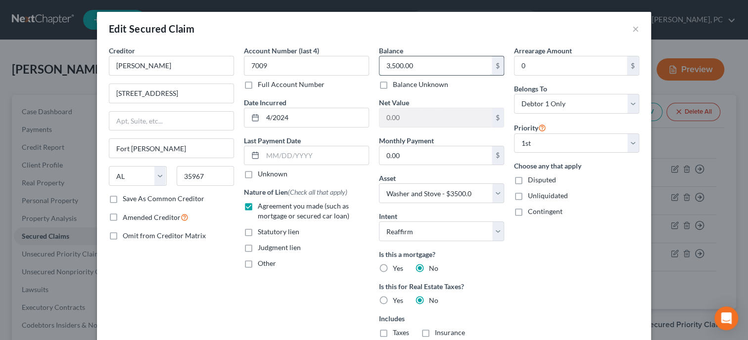
click at [439, 66] on input "3,500.00" at bounding box center [436, 65] width 112 height 19
type input "1,224.20"
click at [219, 69] on input "Aarons" at bounding box center [171, 66] width 125 height 20
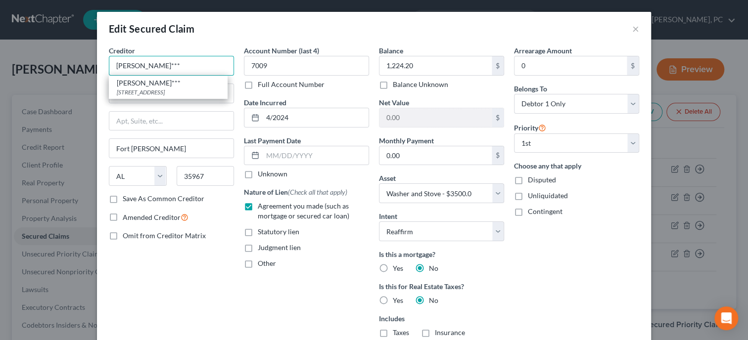
type input "Aarons***"
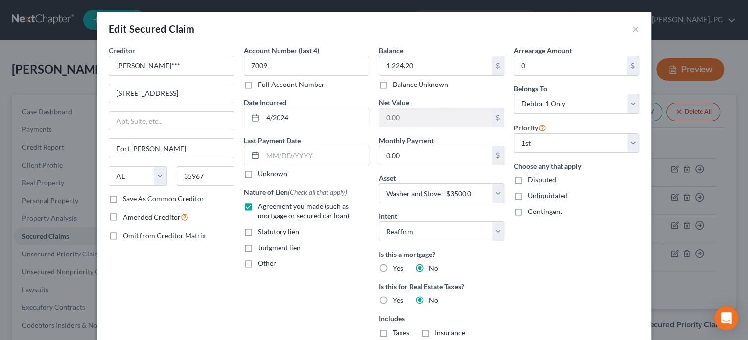
click at [340, 239] on div "Nature of Lien (Check all that apply) Agreement you made (such as mortgage or s…" at bounding box center [306, 228] width 125 height 82
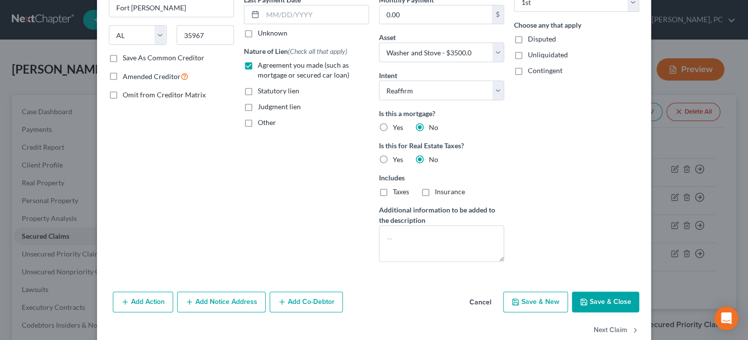
scroll to position [160, 0]
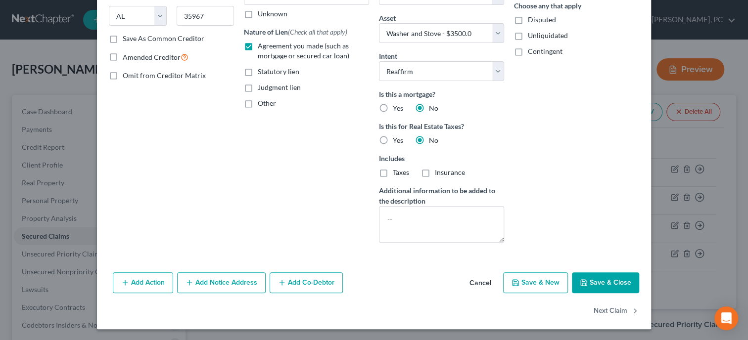
click at [592, 279] on button "Save & Close" at bounding box center [605, 283] width 67 height 21
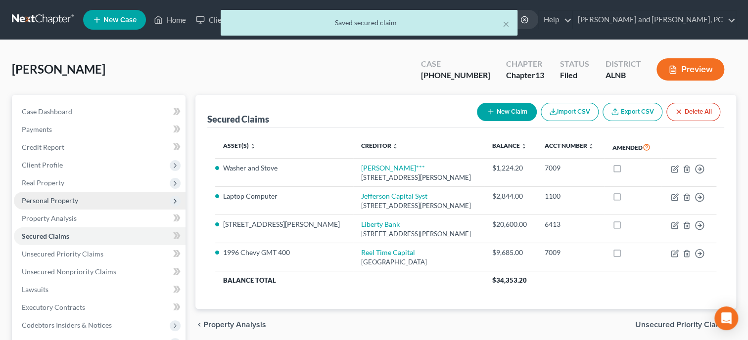
click at [71, 202] on span "Personal Property" at bounding box center [50, 200] width 56 height 8
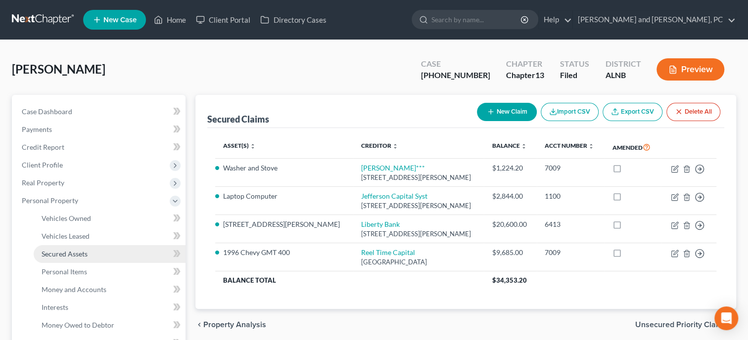
click at [71, 256] on span "Secured Assets" at bounding box center [65, 254] width 46 height 8
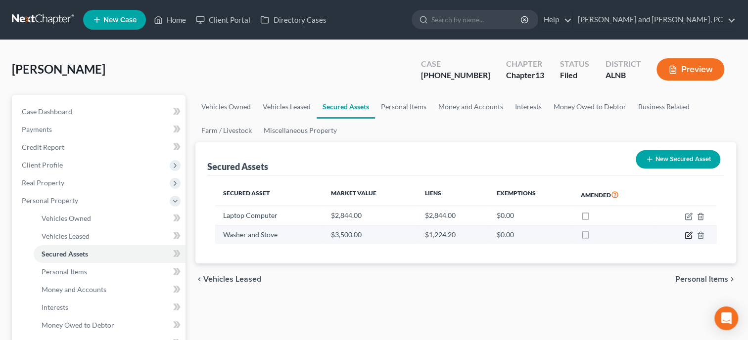
click at [690, 234] on icon "button" at bounding box center [689, 234] width 4 height 4
select select "household_goods"
select select "2"
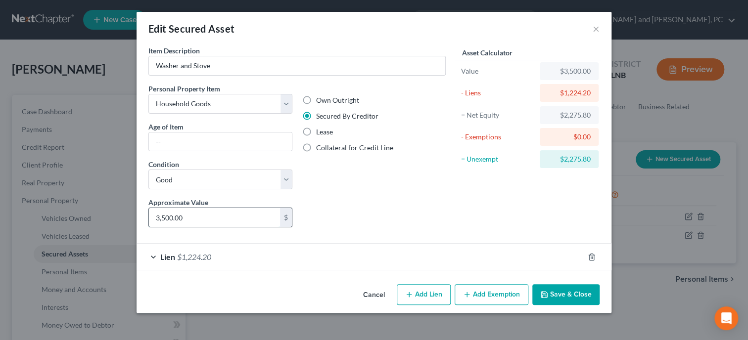
click at [193, 220] on input "3,500.00" at bounding box center [214, 217] width 131 height 19
type input "1,224.20"
click at [551, 292] on button "Save & Close" at bounding box center [565, 295] width 67 height 21
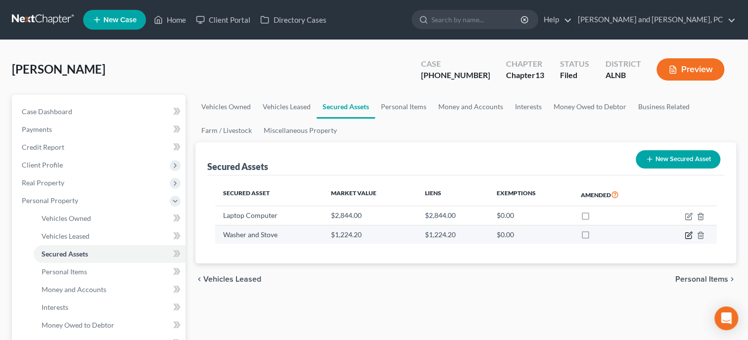
click at [691, 235] on icon "button" at bounding box center [689, 236] width 8 height 8
select select "household_goods"
select select "2"
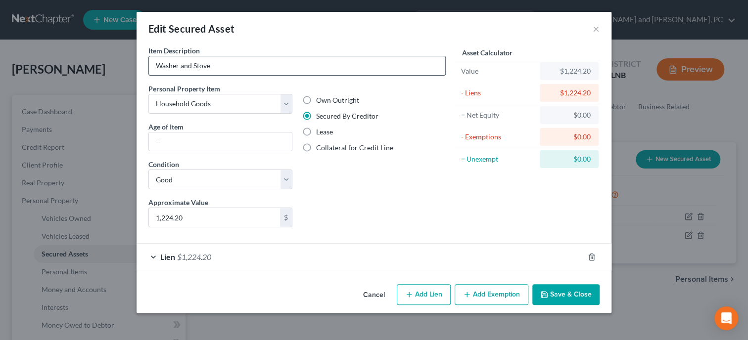
click at [195, 67] on input "Washer and Stove" at bounding box center [297, 65] width 296 height 19
type input "Stove"
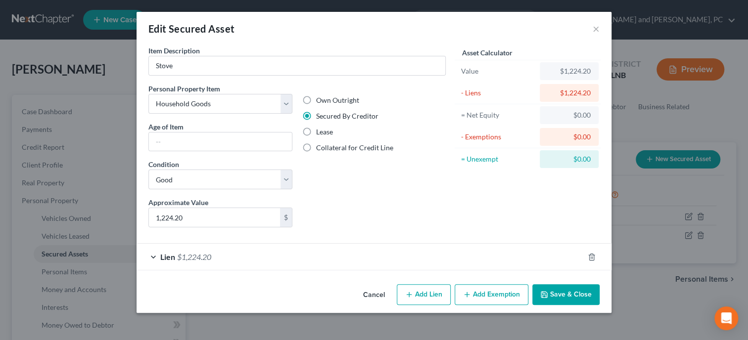
click at [580, 297] on button "Save & Close" at bounding box center [565, 295] width 67 height 21
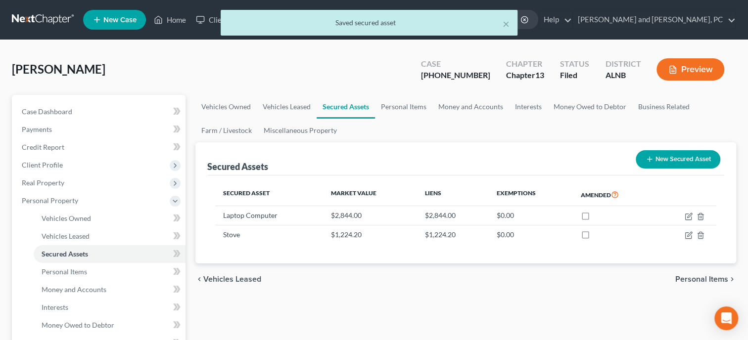
click at [665, 157] on button "New Secured Asset" at bounding box center [678, 159] width 85 height 18
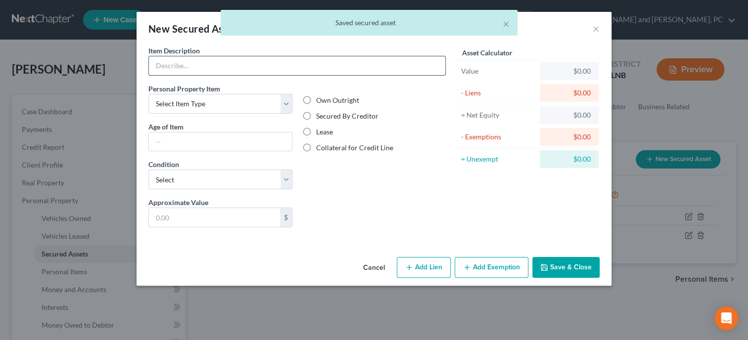
click at [300, 66] on input "text" at bounding box center [297, 65] width 296 height 19
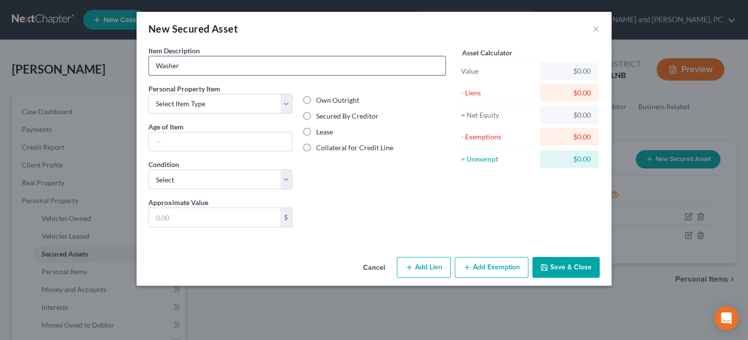
type input "Washer"
select select "household_goods"
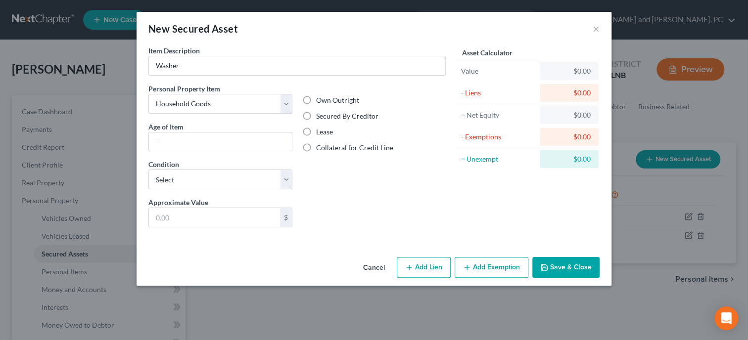
click at [259, 169] on div "Condition Select Excellent Very Good Good Fair Poor" at bounding box center [220, 174] width 144 height 30
select select "2"
click option "Good" at bounding box center [0, 0] width 0 height 0
click at [226, 222] on input "text" at bounding box center [214, 217] width 131 height 19
type input "416.76"
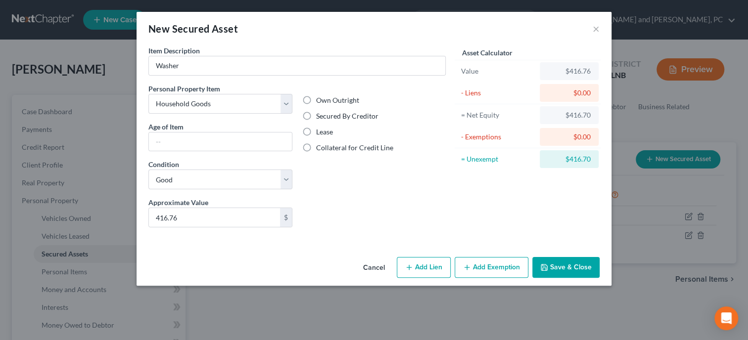
click at [421, 272] on button "Add Lien" at bounding box center [424, 267] width 54 height 21
select select "0"
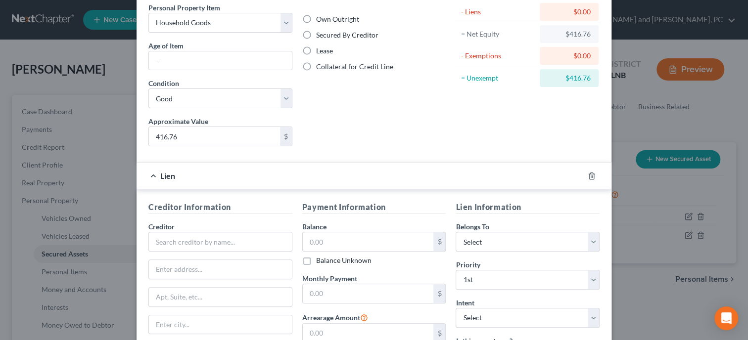
scroll to position [101, 0]
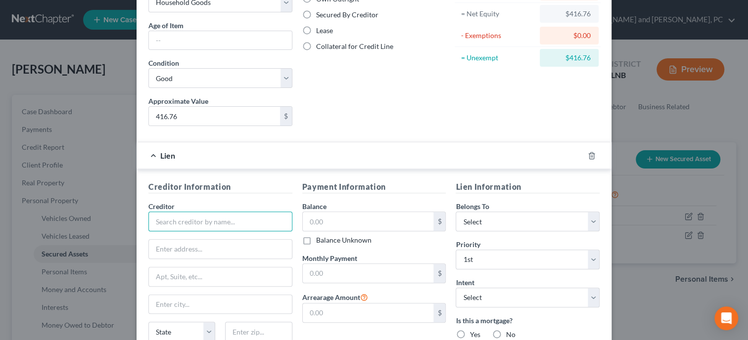
click at [266, 217] on input "text" at bounding box center [220, 222] width 144 height 20
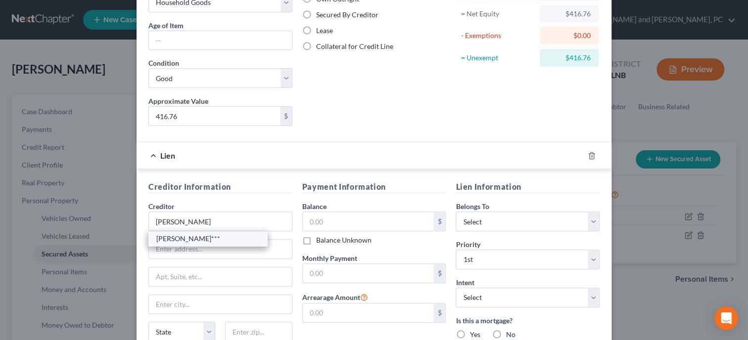
click at [235, 239] on div "Aarons***" at bounding box center [207, 239] width 103 height 10
type input "Aarons***"
type input "1706 Hillsboro Blvd,"
type input "Manchester"
select select "44"
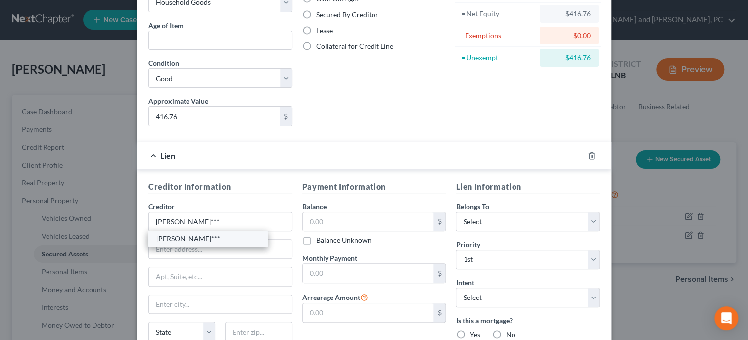
type input "37355"
click at [335, 218] on input "text" at bounding box center [368, 221] width 131 height 19
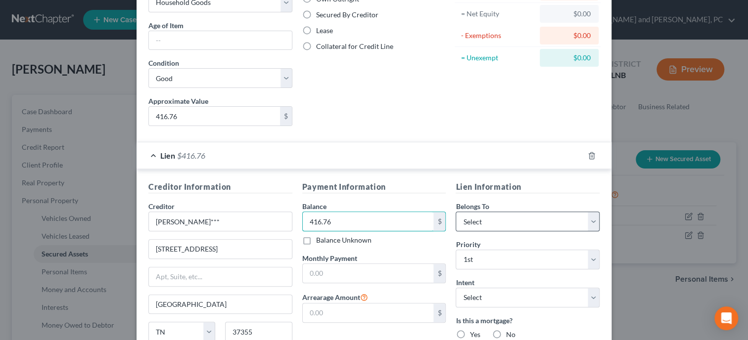
type input "416.76"
click at [456, 212] on select "Select Debtor 1 Only Debtor 2 Only Debtor 1 And Debtor 2 Only At Least One Of T…" at bounding box center [528, 222] width 144 height 20
select select "0"
click option "Debtor 1 Only" at bounding box center [0, 0] width 0 height 0
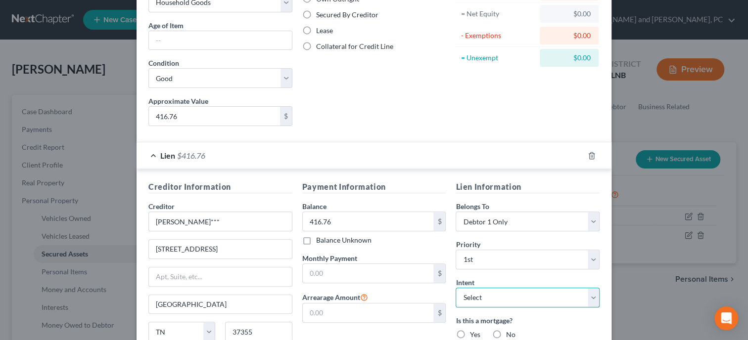
click at [456, 288] on select "Select Surrender Redeem Reaffirm Avoid Other" at bounding box center [528, 298] width 144 height 20
select select "2"
click option "Reaffirm" at bounding box center [0, 0] width 0 height 0
click at [540, 320] on label "Is this a mortgage?" at bounding box center [528, 321] width 144 height 10
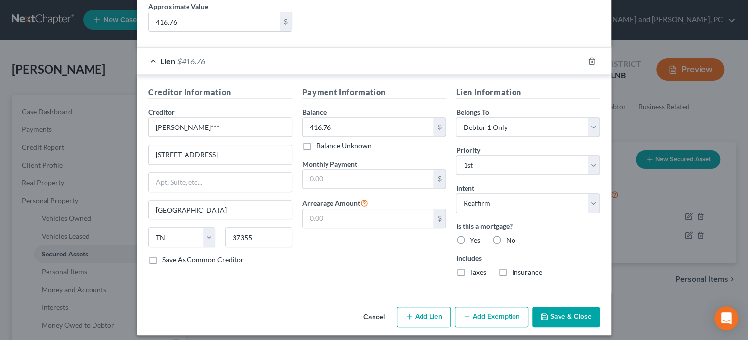
scroll to position [201, 0]
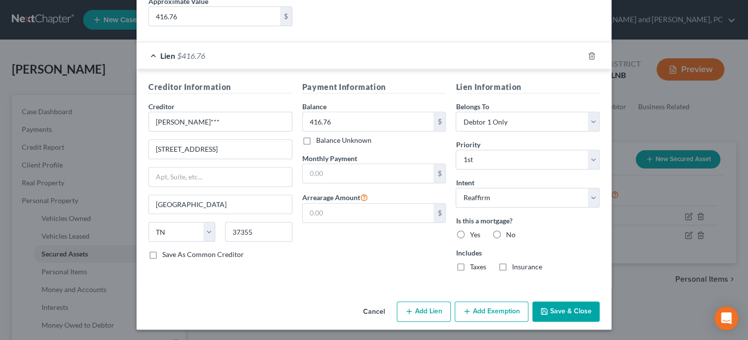
click at [506, 230] on label "No" at bounding box center [510, 235] width 9 height 10
click at [510, 230] on input "No" at bounding box center [513, 233] width 6 height 6
radio input "true"
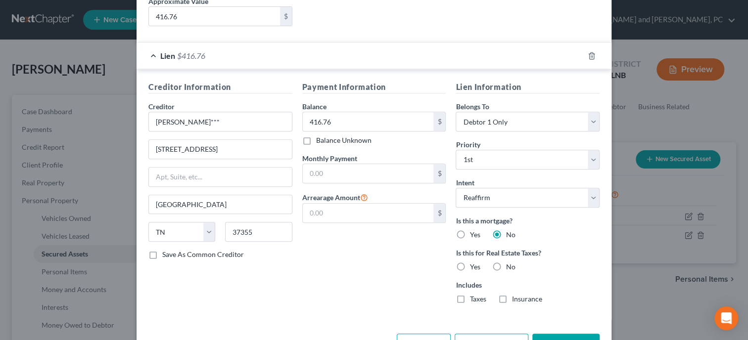
click at [506, 262] on label "No" at bounding box center [510, 267] width 9 height 10
click at [510, 262] on input "No" at bounding box center [513, 265] width 6 height 6
radio input "true"
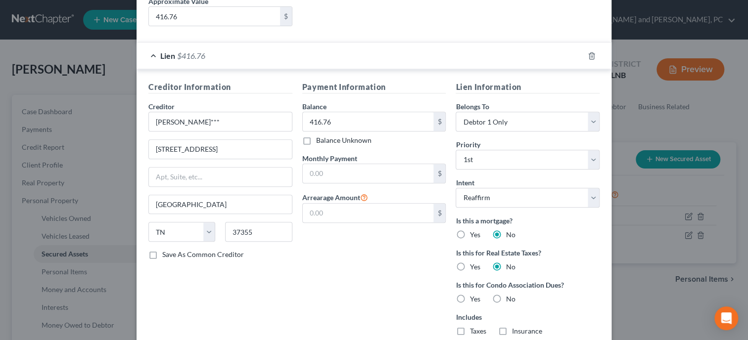
click at [506, 294] on label "No" at bounding box center [510, 299] width 9 height 10
click at [510, 294] on input "No" at bounding box center [513, 297] width 6 height 6
radio input "true"
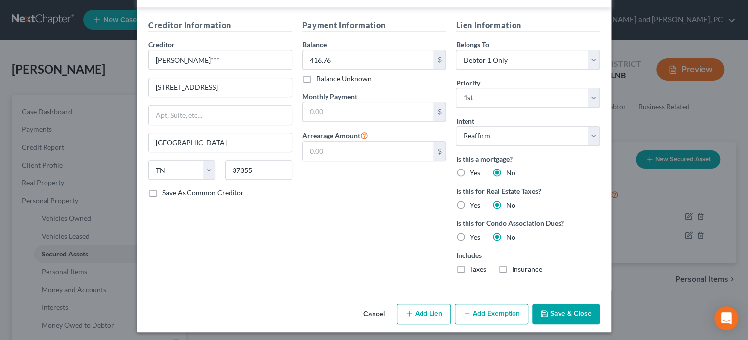
scroll to position [266, 0]
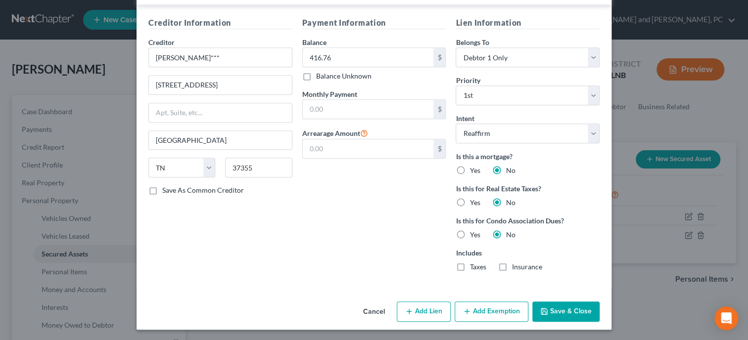
click at [581, 309] on button "Save & Close" at bounding box center [565, 312] width 67 height 21
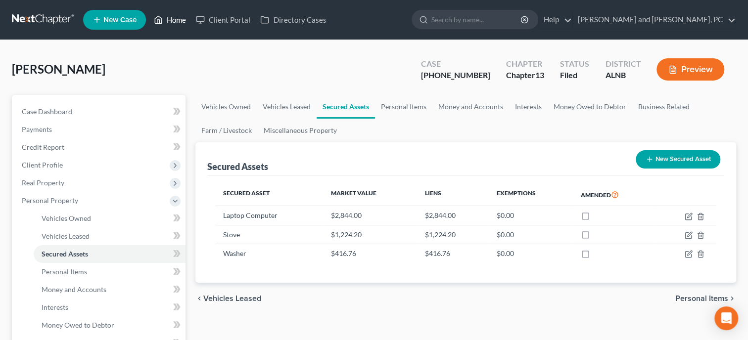
click at [176, 21] on link "Home" at bounding box center [170, 20] width 42 height 18
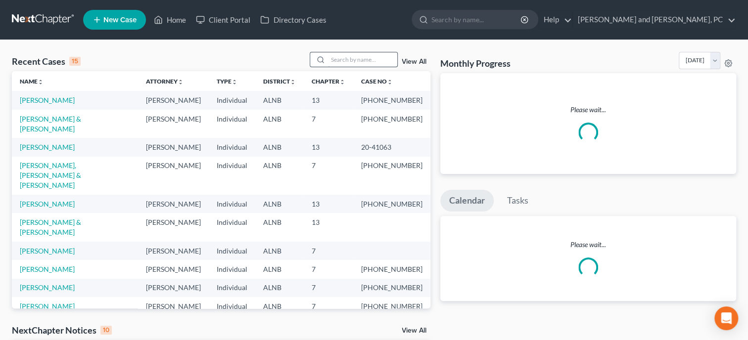
click at [329, 61] on input "search" at bounding box center [362, 59] width 69 height 14
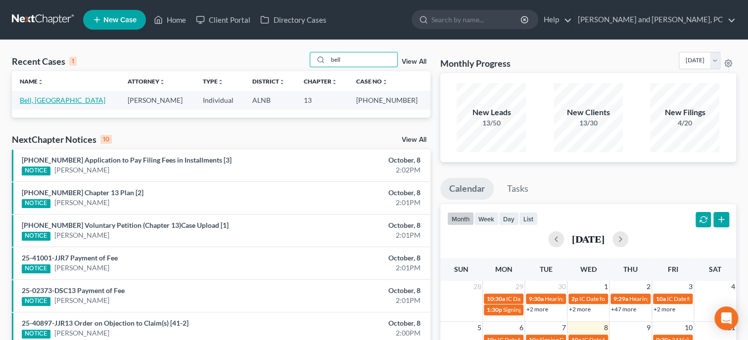
type input "bell"
click at [50, 100] on link "Bell, Sedekia" at bounding box center [63, 100] width 86 height 8
select select "4"
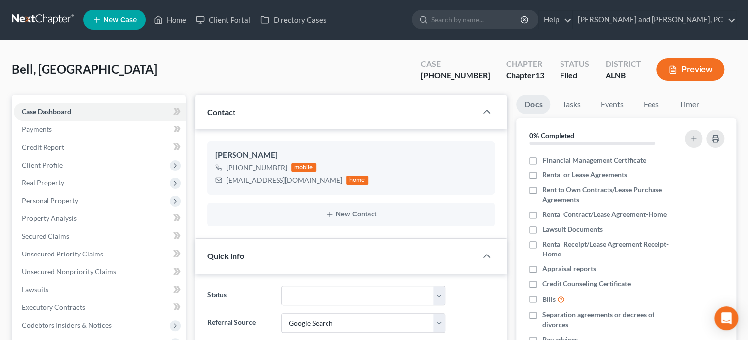
scroll to position [338, 0]
click at [49, 277] on link "Unsecured Nonpriority Claims" at bounding box center [100, 272] width 172 height 18
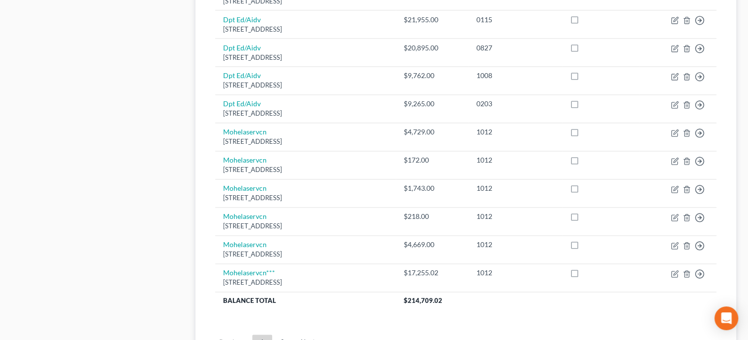
scroll to position [764, 0]
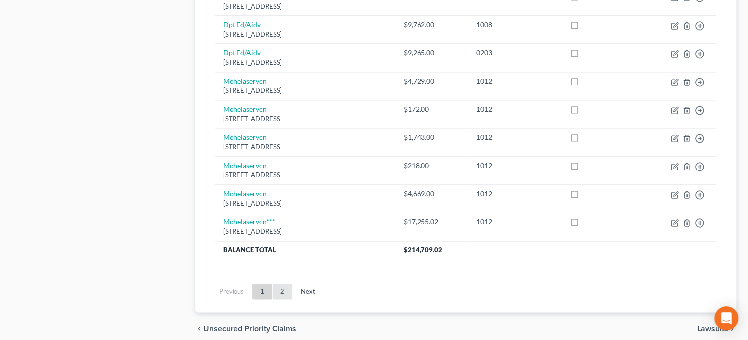
click at [284, 292] on link "2" at bounding box center [283, 292] width 20 height 16
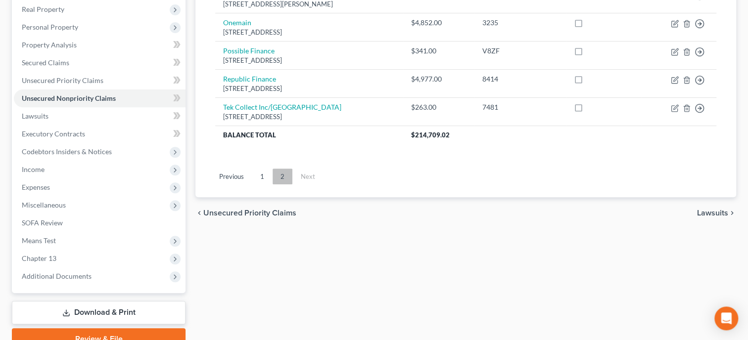
scroll to position [118, 0]
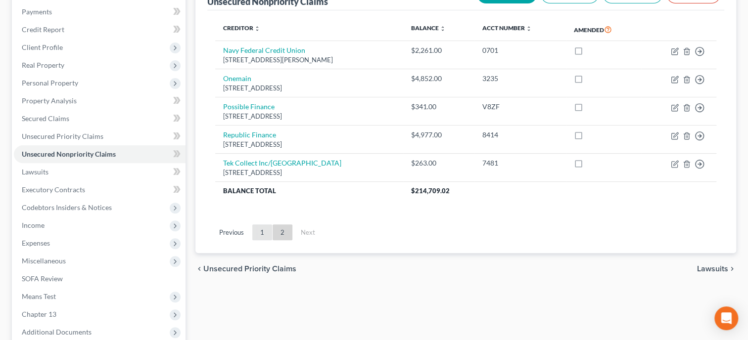
click at [262, 228] on link "1" at bounding box center [262, 233] width 20 height 16
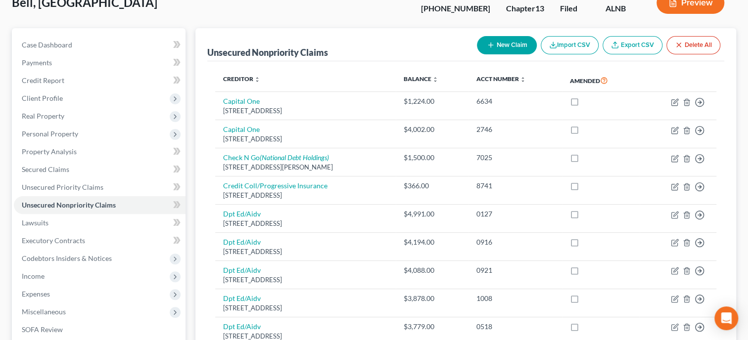
scroll to position [0, 0]
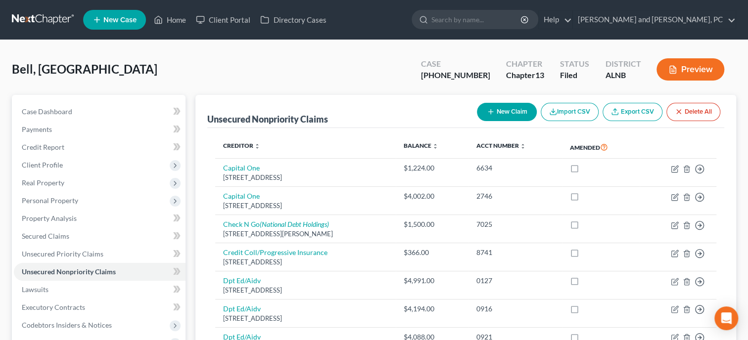
drag, startPoint x: 497, startPoint y: 109, endPoint x: 224, endPoint y: 102, distance: 273.2
click at [497, 109] on button "New Claim" at bounding box center [507, 112] width 60 height 18
select select "0"
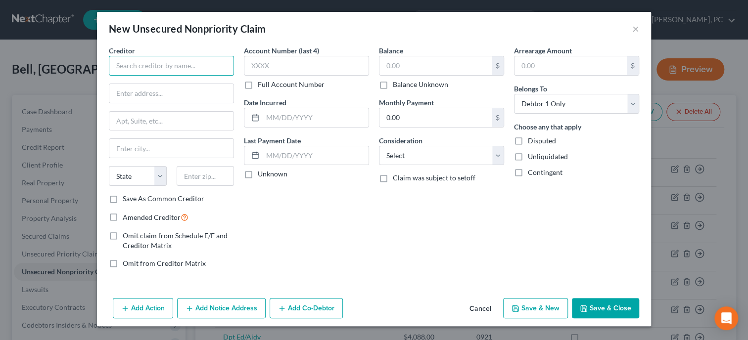
click at [142, 69] on input "text" at bounding box center [171, 66] width 125 height 20
type input "Merrick Bank***"
click at [410, 66] on input "text" at bounding box center [436, 65] width 112 height 19
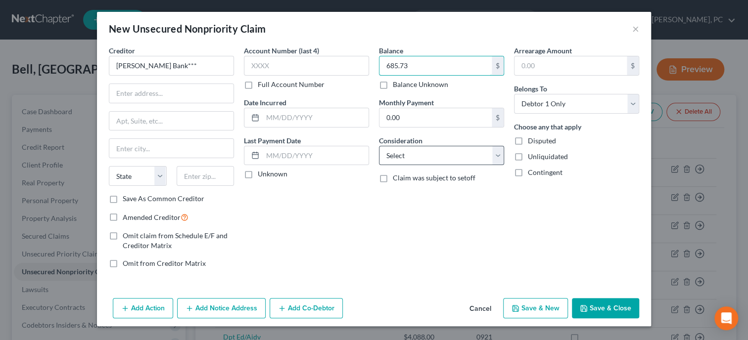
type input "685.73"
click at [379, 146] on select "Select Cable / Satellite Services Collection Agency Credit Card Debt Debt Couns…" at bounding box center [441, 156] width 125 height 20
select select "2"
click option "Credit Card Debt" at bounding box center [0, 0] width 0 height 0
click at [603, 312] on button "Save & Close" at bounding box center [605, 308] width 67 height 21
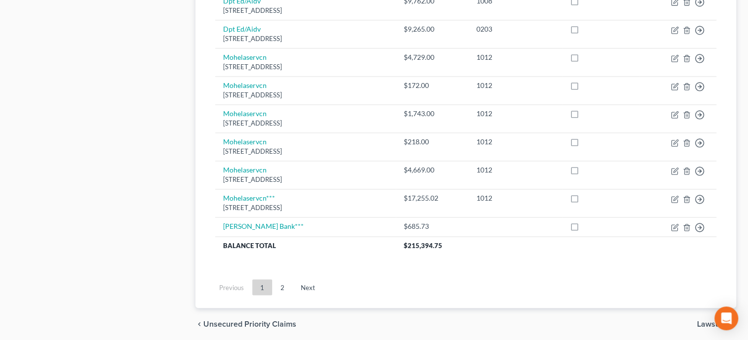
scroll to position [814, 0]
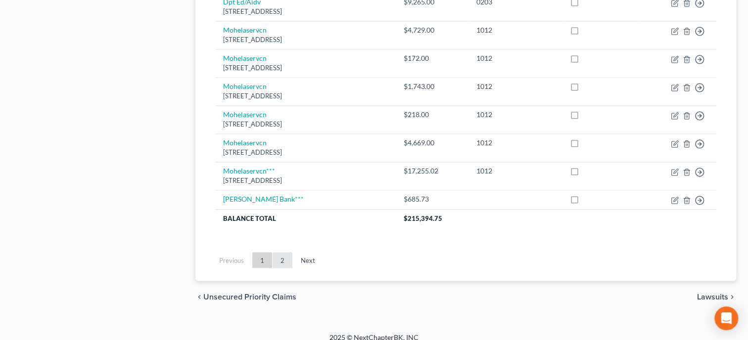
click at [290, 261] on link "2" at bounding box center [283, 260] width 20 height 16
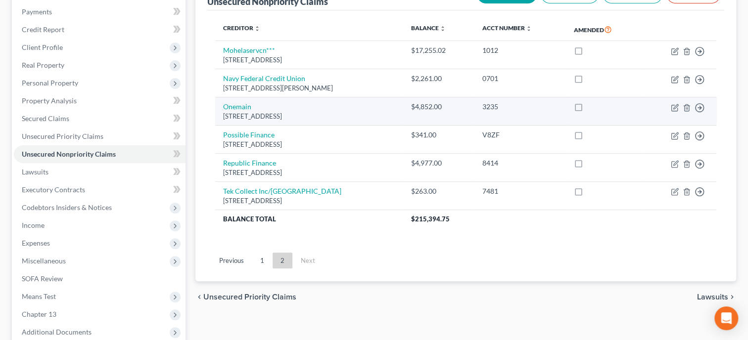
scroll to position [0, 0]
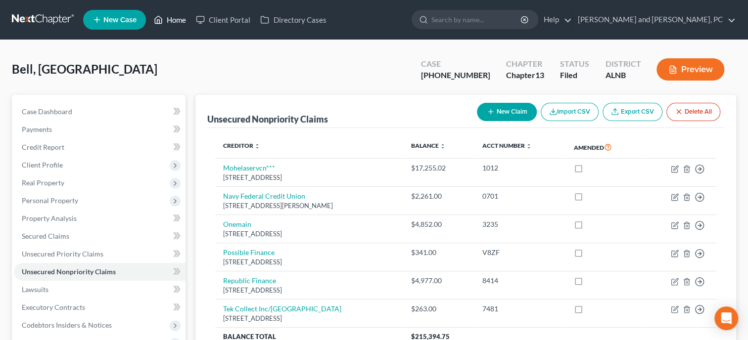
click at [182, 23] on link "Home" at bounding box center [170, 20] width 42 height 18
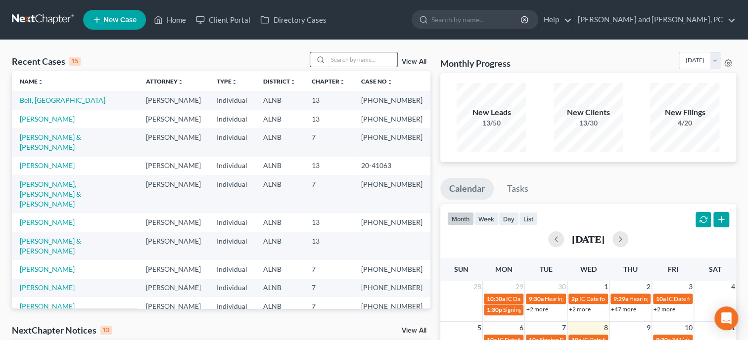
click at [328, 55] on input "search" at bounding box center [362, 59] width 69 height 14
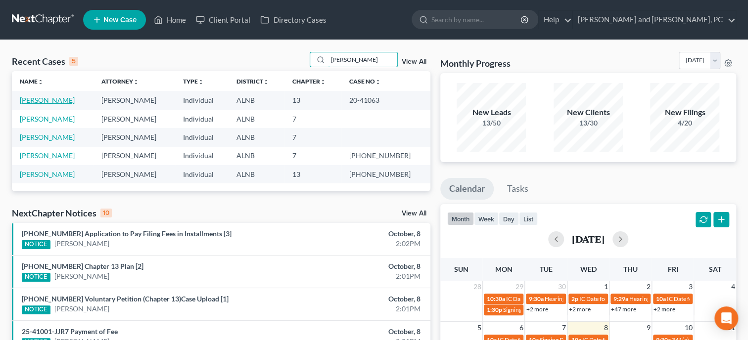
type input "lind"
click at [56, 98] on link "[PERSON_NAME]" at bounding box center [47, 100] width 55 height 8
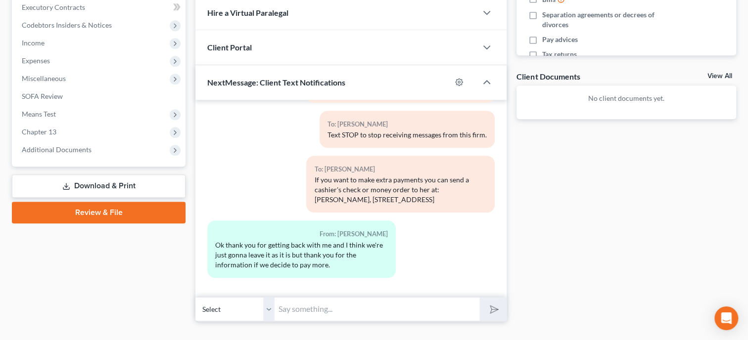
scroll to position [318, 0]
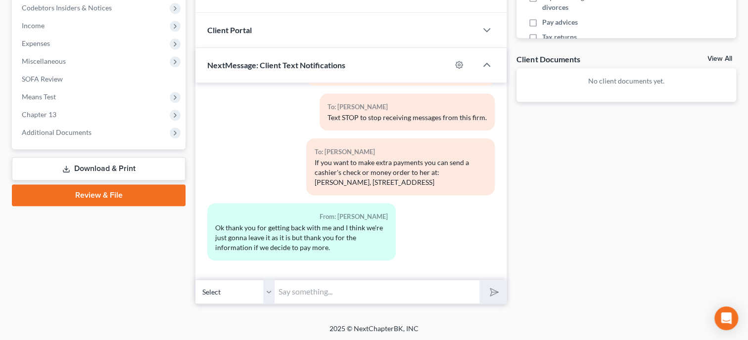
click at [314, 291] on input "text" at bounding box center [377, 292] width 205 height 24
type input "Your welcome. Let me know if you need anything else."
click at [479, 281] on button "submit" at bounding box center [492, 292] width 27 height 23
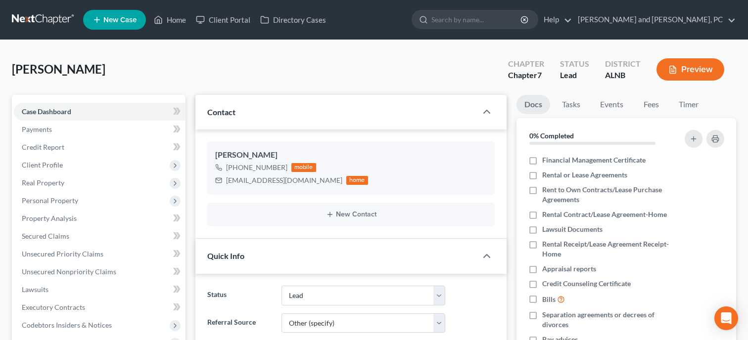
select select "10"
select select "6"
select select "0"
click at [183, 16] on link "Home" at bounding box center [170, 20] width 42 height 18
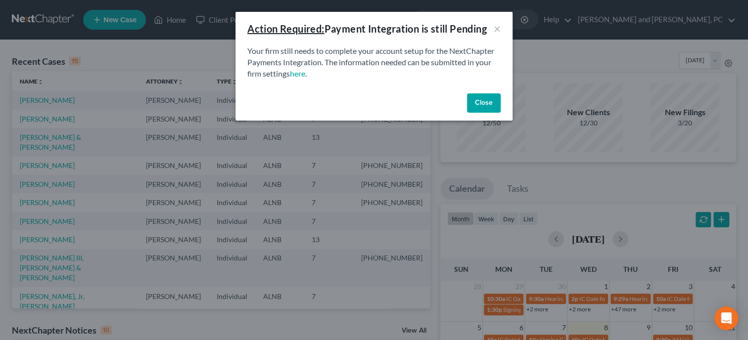
click at [478, 97] on button "Close" at bounding box center [484, 104] width 34 height 20
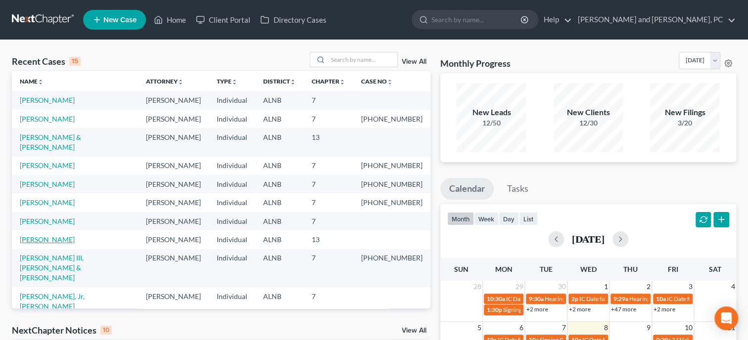
click at [43, 236] on link "[PERSON_NAME]" at bounding box center [47, 240] width 55 height 8
select select "6"
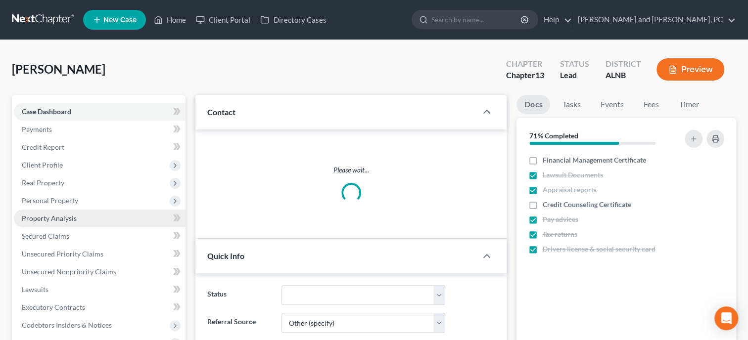
select select "0"
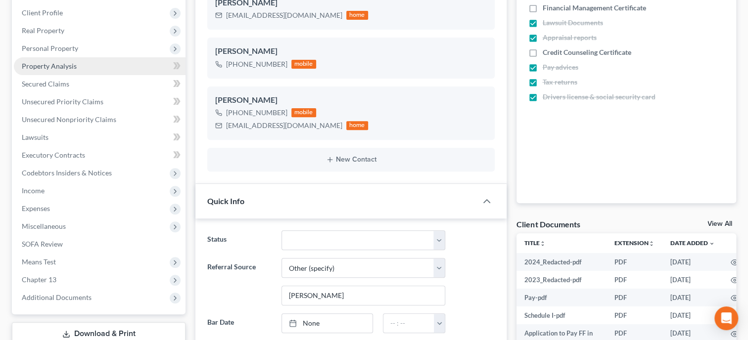
scroll to position [368, 0]
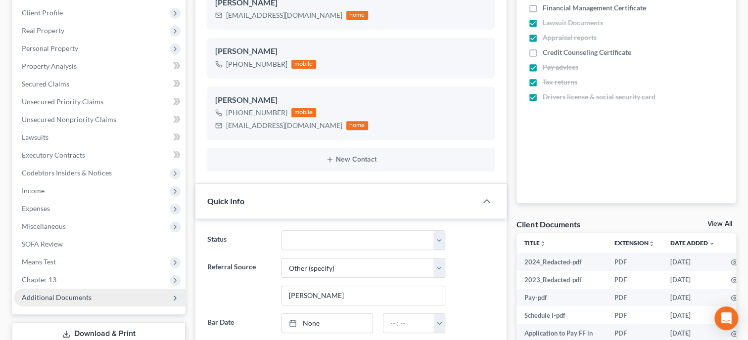
click at [54, 293] on span "Additional Documents" at bounding box center [57, 297] width 70 height 8
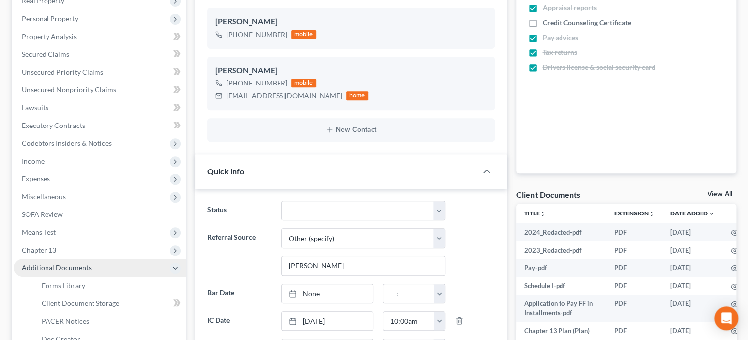
scroll to position [203, 0]
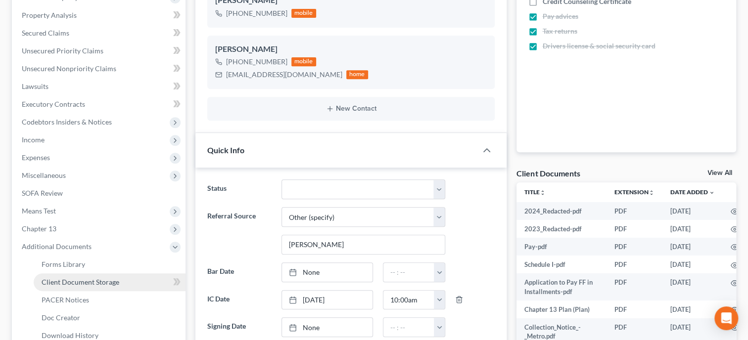
click at [57, 287] on link "Client Document Storage" at bounding box center [110, 283] width 152 height 18
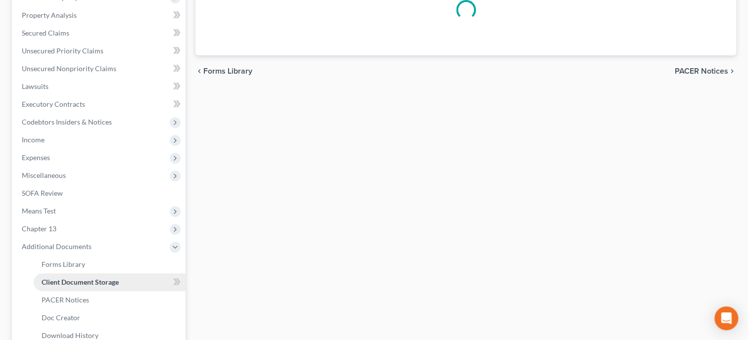
scroll to position [174, 0]
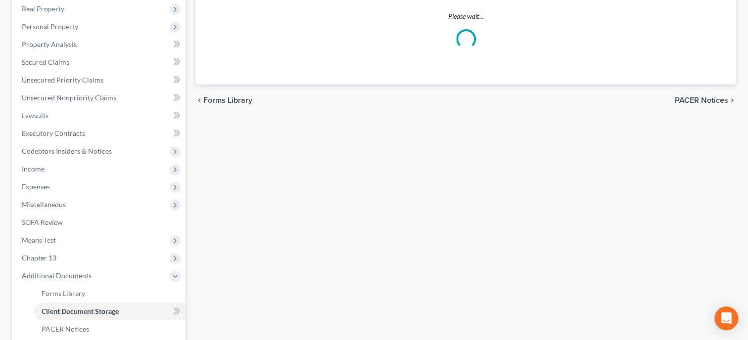
select select "10"
select select "23"
select select "30"
select select "19"
select select "40"
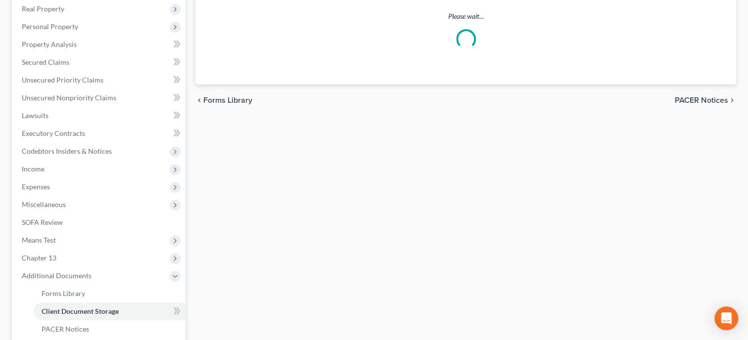
select select "40"
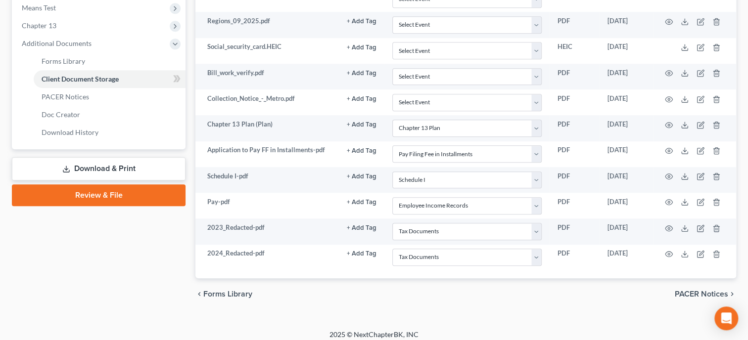
scroll to position [407, 0]
click at [112, 198] on link "Review & File" at bounding box center [99, 195] width 174 height 22
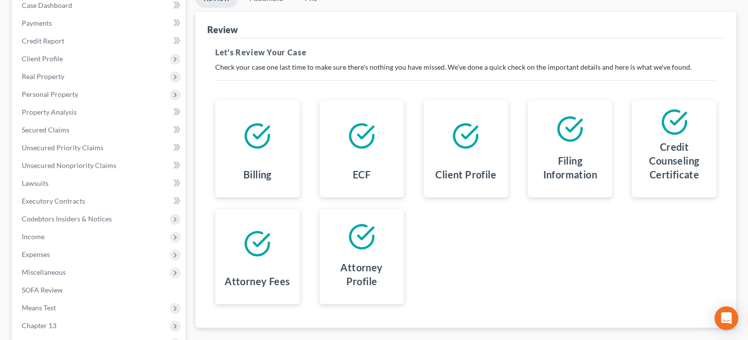
scroll to position [67, 0]
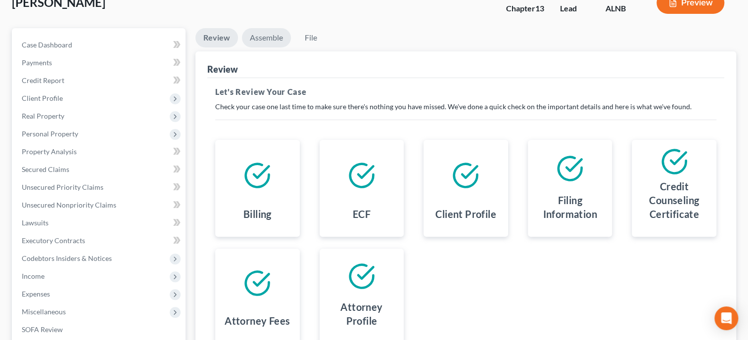
click at [273, 35] on link "Assemble" at bounding box center [266, 37] width 49 height 19
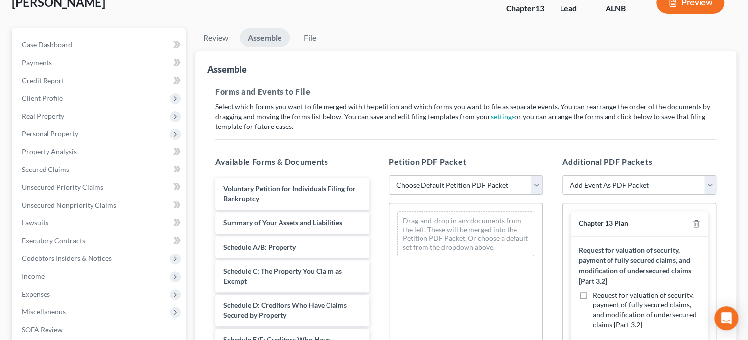
click at [389, 176] on select "Choose Default Petition PDF Packet Complete Bankruptcy Petition (all forms and …" at bounding box center [466, 186] width 154 height 20
select select "0"
click option "Complete Bankruptcy Petition (all forms and schedules)" at bounding box center [0, 0] width 0 height 0
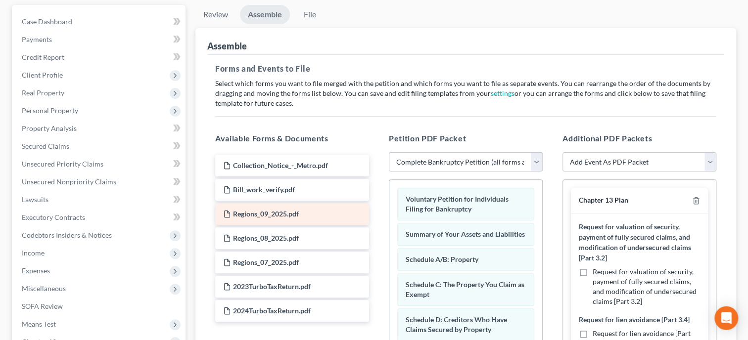
scroll to position [203, 0]
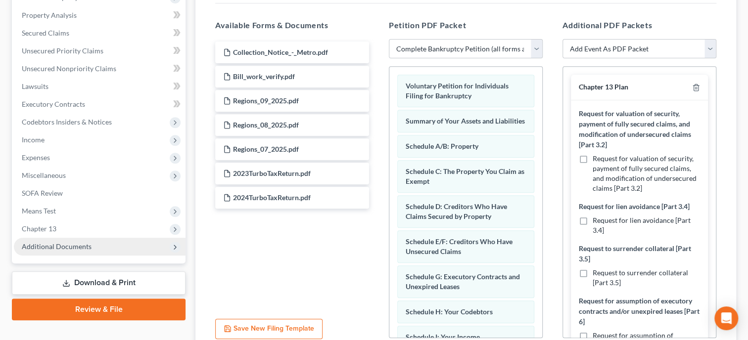
click at [90, 251] on span "Additional Documents" at bounding box center [100, 247] width 172 height 18
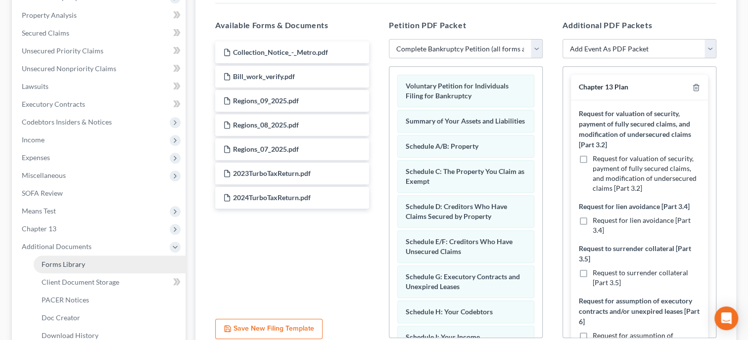
click at [89, 272] on link "Forms Library" at bounding box center [110, 265] width 152 height 18
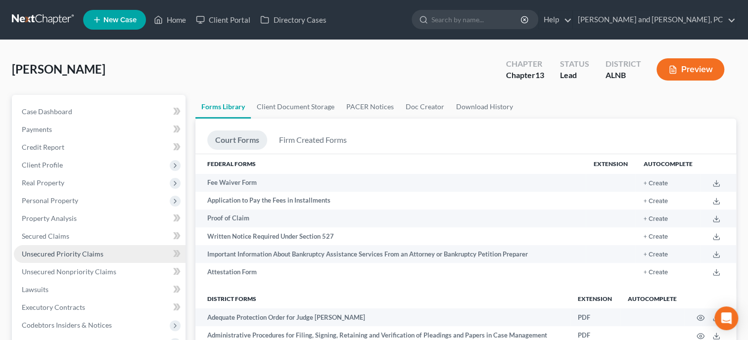
scroll to position [203, 0]
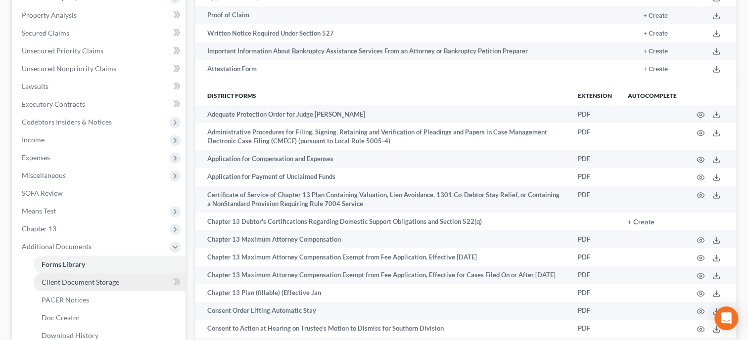
click at [78, 283] on span "Client Document Storage" at bounding box center [81, 282] width 78 height 8
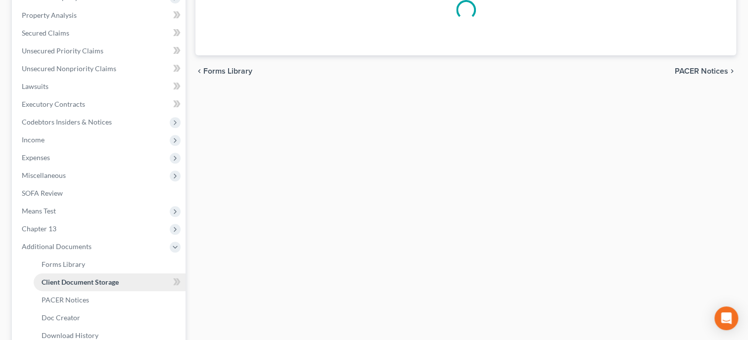
scroll to position [172, 0]
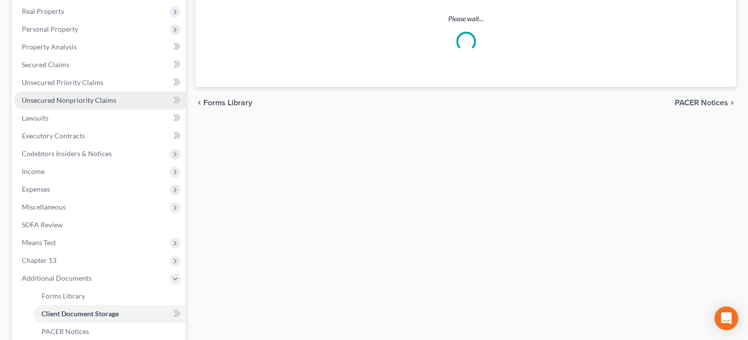
select select "10"
select select "23"
select select "30"
select select "19"
select select "40"
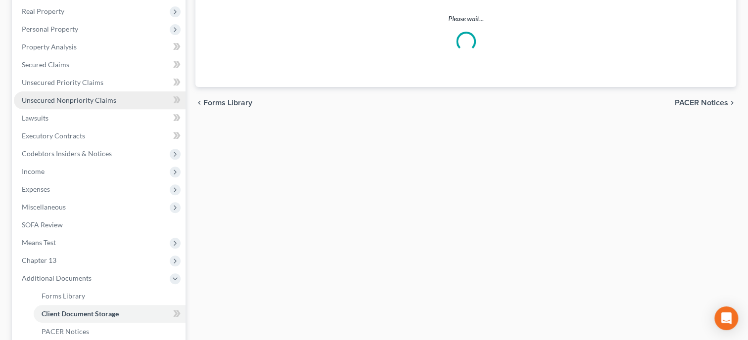
select select "40"
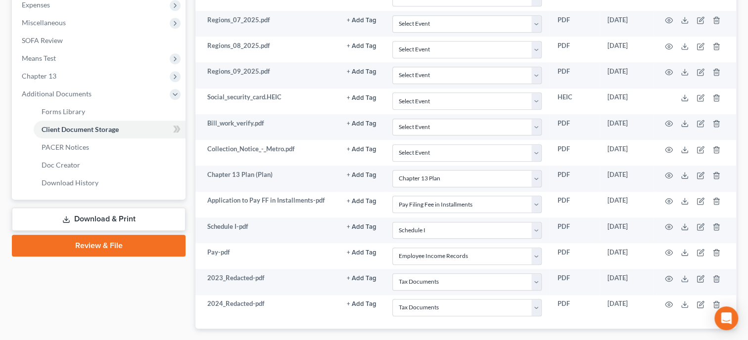
scroll to position [411, 0]
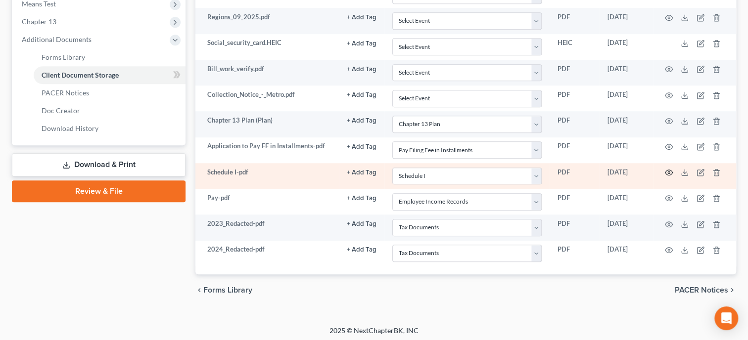
click at [667, 169] on icon "button" at bounding box center [669, 173] width 8 height 8
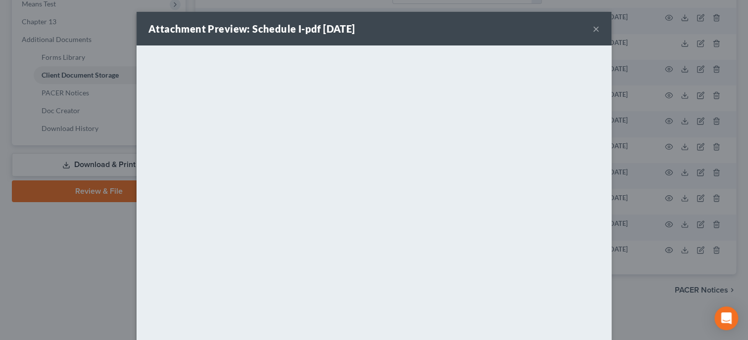
click at [595, 30] on button "×" at bounding box center [596, 29] width 7 height 12
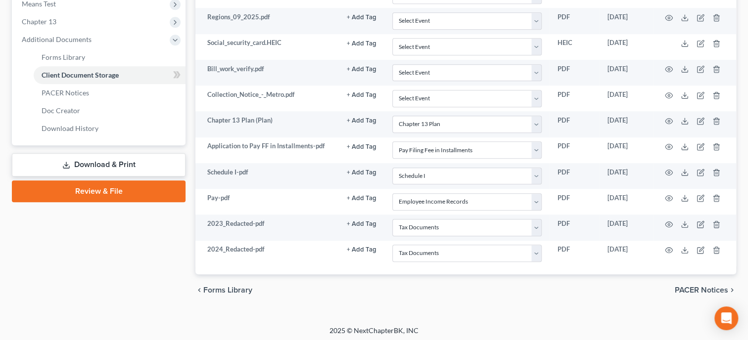
click at [126, 191] on link "Review & File" at bounding box center [99, 192] width 174 height 22
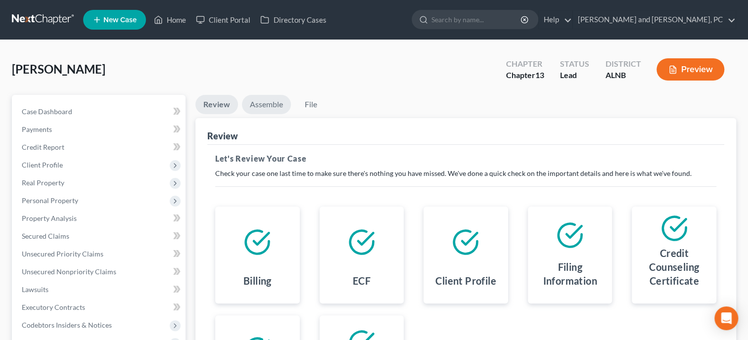
click at [272, 101] on link "Assemble" at bounding box center [266, 104] width 49 height 19
click at [264, 107] on link "Assemble" at bounding box center [266, 104] width 49 height 19
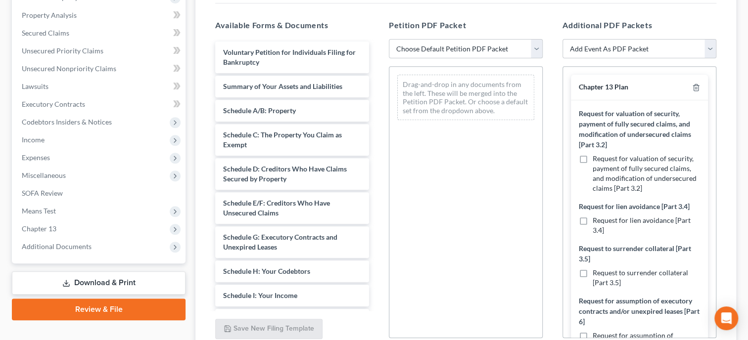
select select "0"
click option "Complete Bankruptcy Petition (all forms and schedules)" at bounding box center [0, 0] width 0 height 0
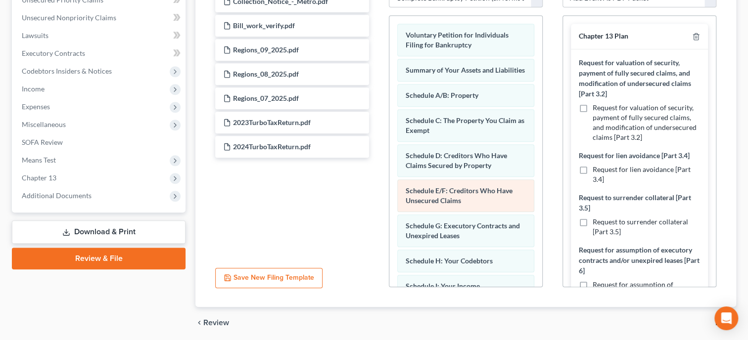
scroll to position [50, 0]
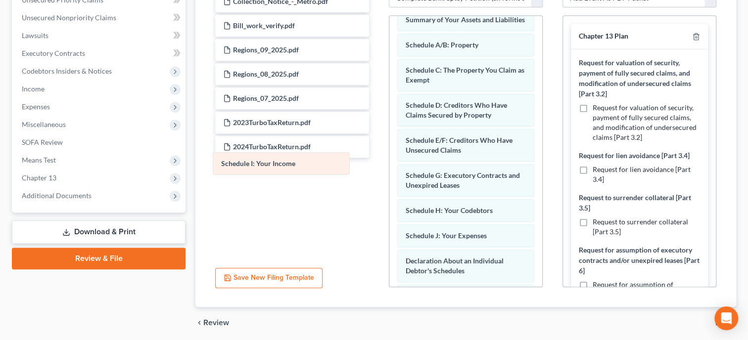
drag, startPoint x: 473, startPoint y: 229, endPoint x: 288, endPoint y: 160, distance: 197.1
click at [389, 160] on div "Schedule I: Your Income Voluntary Petition for Individuals Filing for Bankruptc…" at bounding box center [465, 242] width 153 height 554
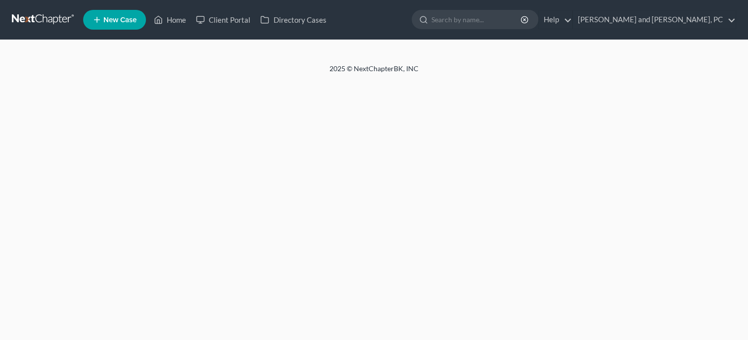
select select "6"
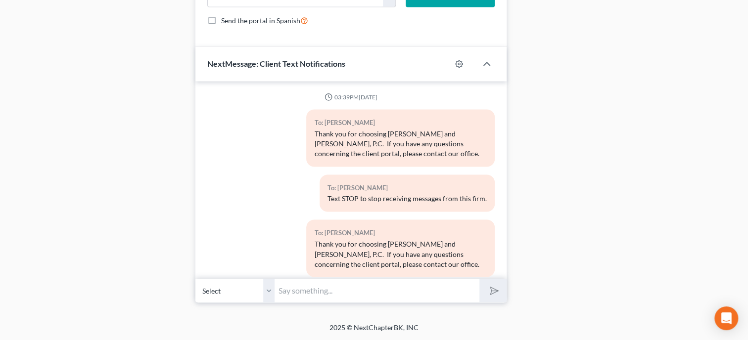
scroll to position [2277, 0]
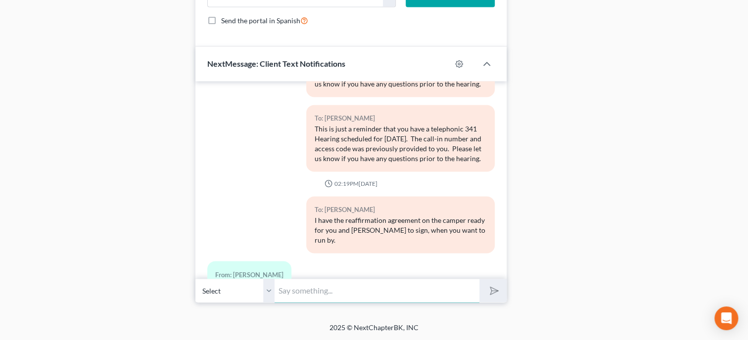
click at [340, 294] on input "text" at bounding box center [377, 291] width 205 height 24
type input "Sounds good."
click at [479, 279] on button "submit" at bounding box center [492, 290] width 27 height 23
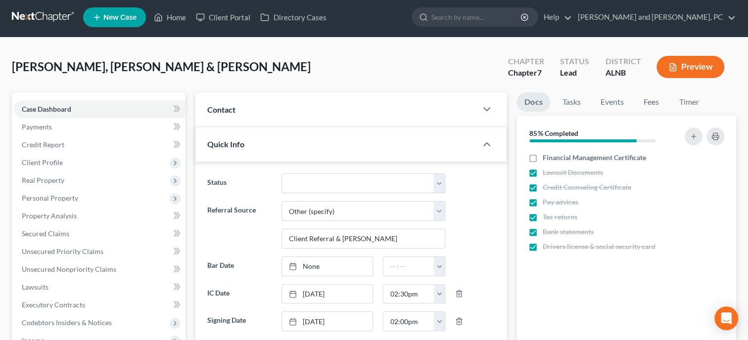
scroll to position [0, 0]
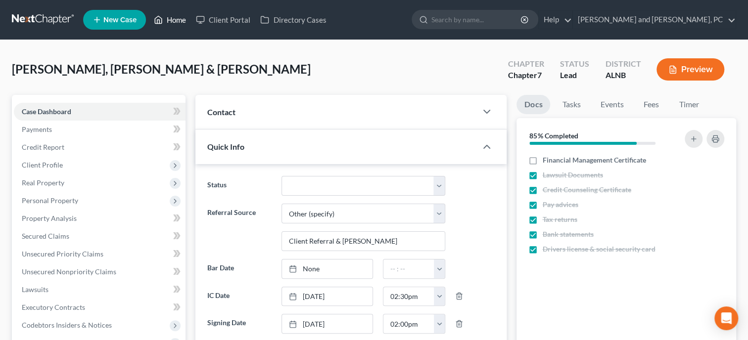
click at [179, 19] on link "Home" at bounding box center [170, 20] width 42 height 18
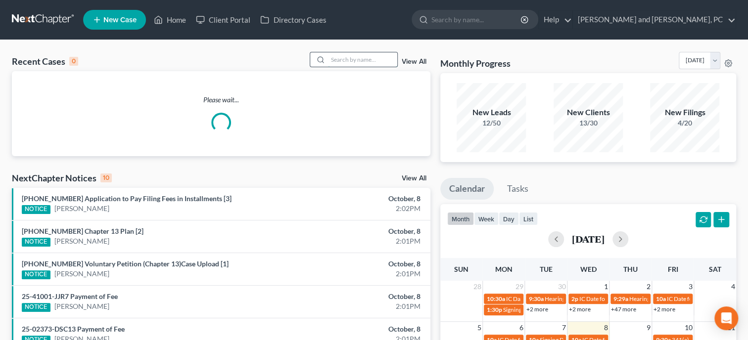
click at [367, 60] on input "search" at bounding box center [362, 59] width 69 height 14
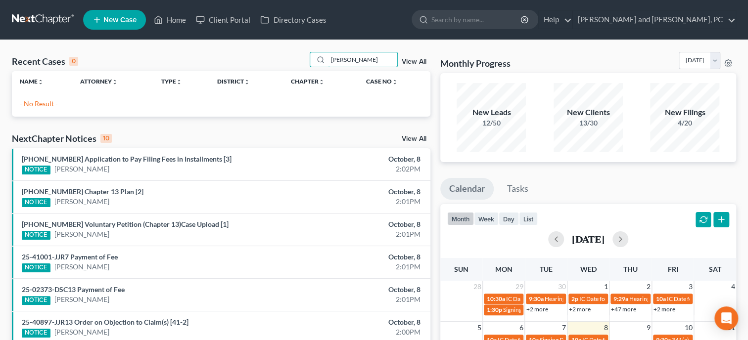
type input "lindsay"
click at [135, 21] on span "New Case" at bounding box center [119, 19] width 33 height 7
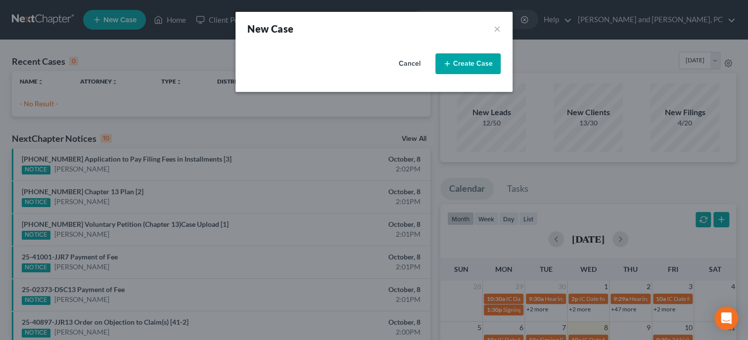
select select "1"
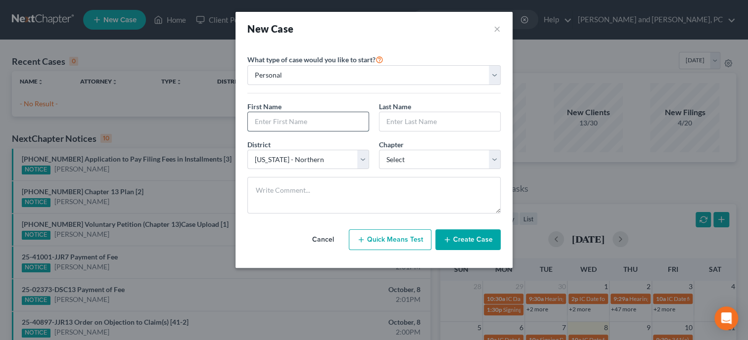
click at [286, 121] on input "text" at bounding box center [308, 121] width 121 height 19
click at [293, 125] on input "Clavin" at bounding box center [308, 121] width 121 height 19
type input "Calvin"
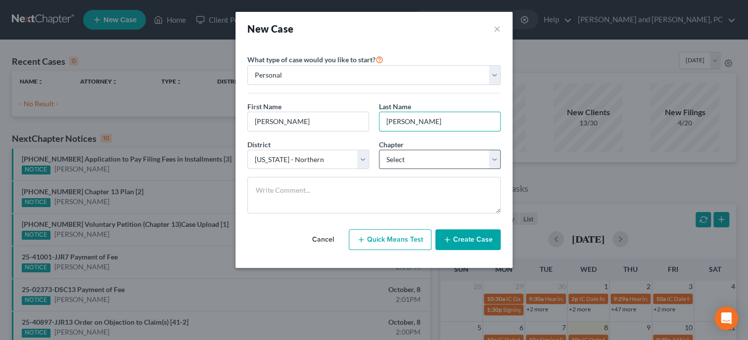
type input "Lindsay"
select select "3"
click option "13" at bounding box center [0, 0] width 0 height 0
click at [456, 238] on button "Create Case" at bounding box center [467, 240] width 65 height 21
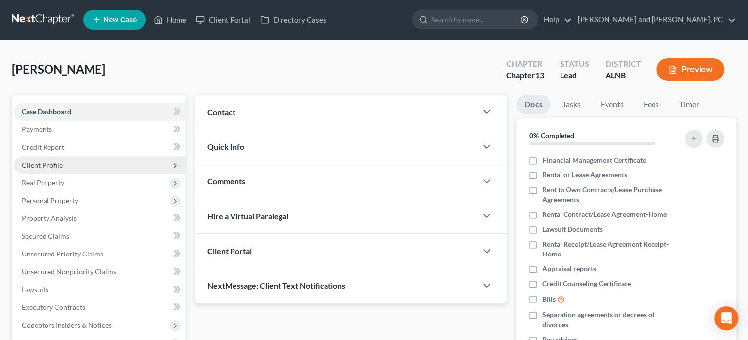
click at [49, 165] on span "Client Profile" at bounding box center [42, 165] width 41 height 8
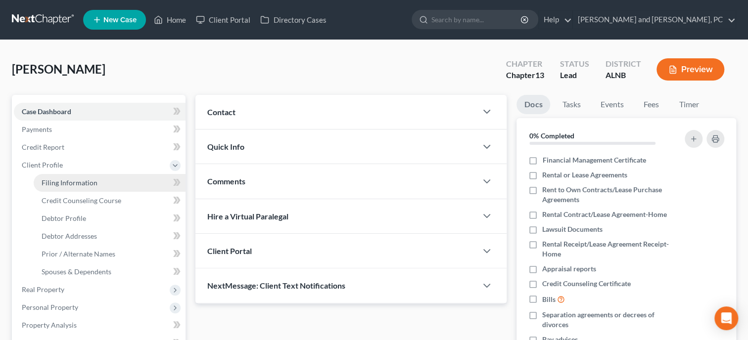
click at [59, 186] on span "Filing Information" at bounding box center [70, 183] width 56 height 8
select select "1"
select select "0"
select select "3"
select select "1"
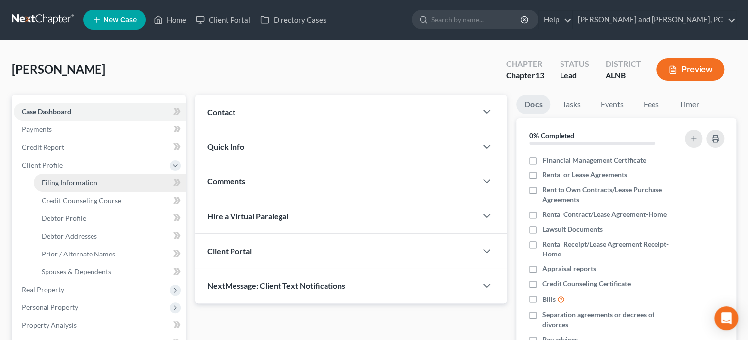
select select "0"
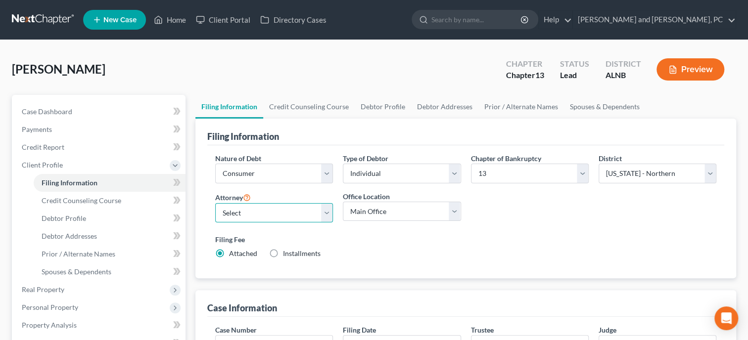
select select "0"
click option "John W. Jennings, Jr. - ALNB" at bounding box center [0, 0] width 0 height 0
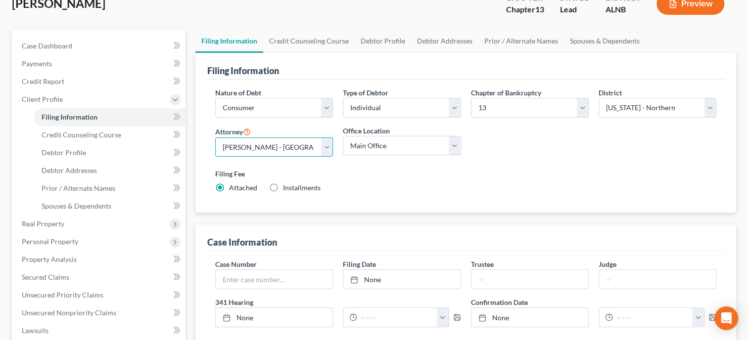
scroll to position [152, 0]
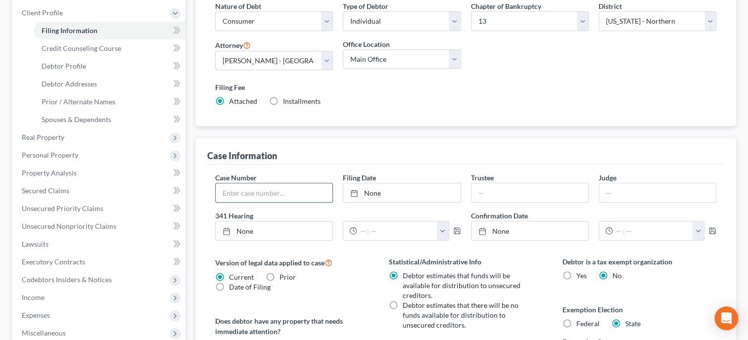
click at [289, 197] on input "text" at bounding box center [274, 193] width 117 height 19
type input "20-41063"
click at [385, 195] on link "10/8/2025" at bounding box center [401, 193] width 117 height 19
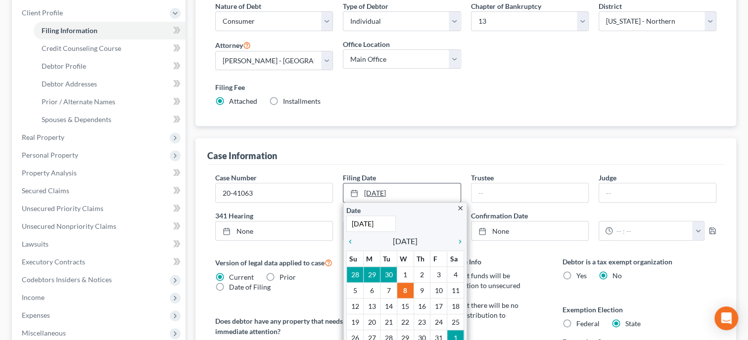
click at [400, 191] on link "10/8/2025" at bounding box center [401, 193] width 117 height 19
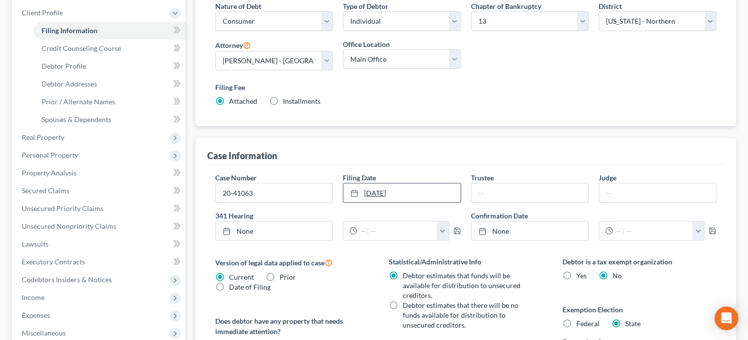
click at [369, 191] on link "10/8/2025" at bounding box center [401, 193] width 117 height 19
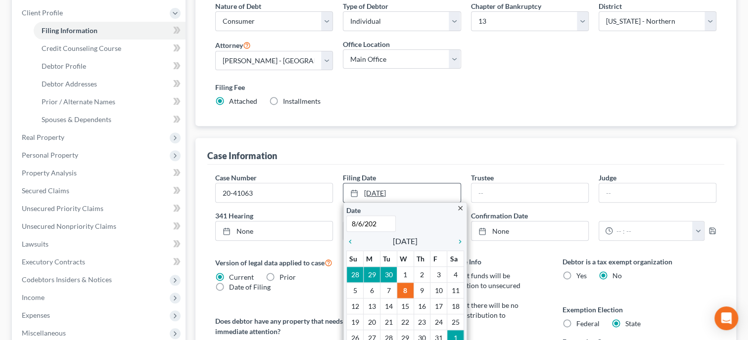
type input "8/6/2020"
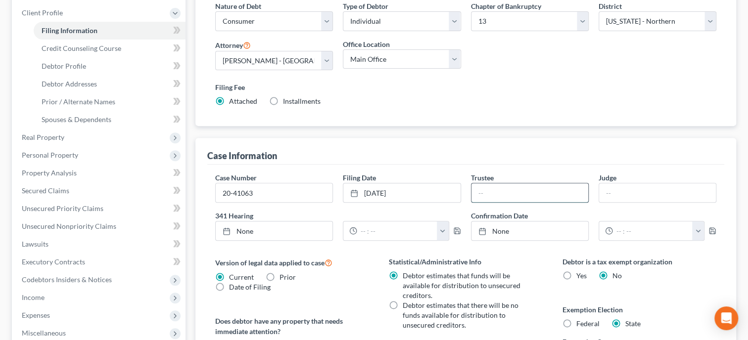
click at [497, 192] on input "text" at bounding box center [530, 193] width 117 height 19
type input "Linda Gore"
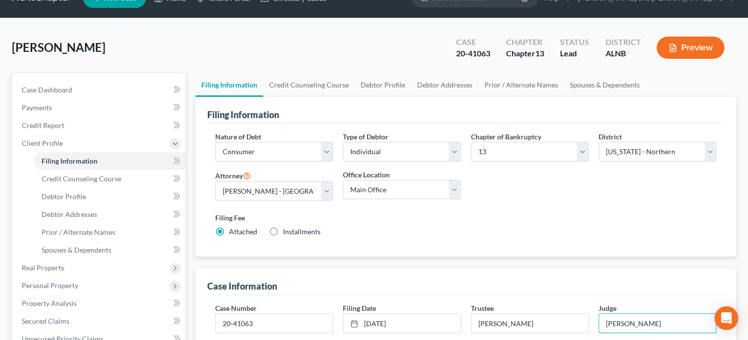
scroll to position [0, 0]
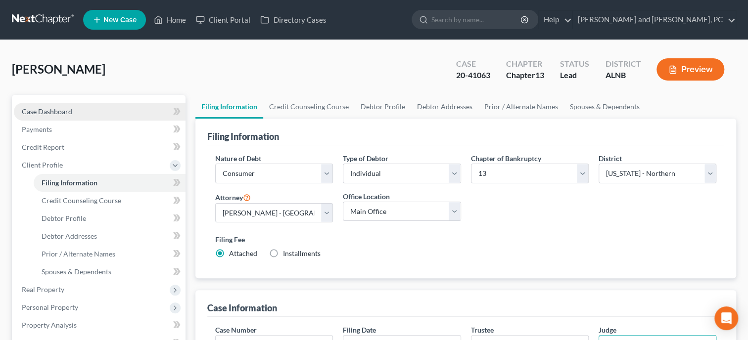
type input "Robinson"
click at [49, 115] on span "Case Dashboard" at bounding box center [47, 111] width 50 height 8
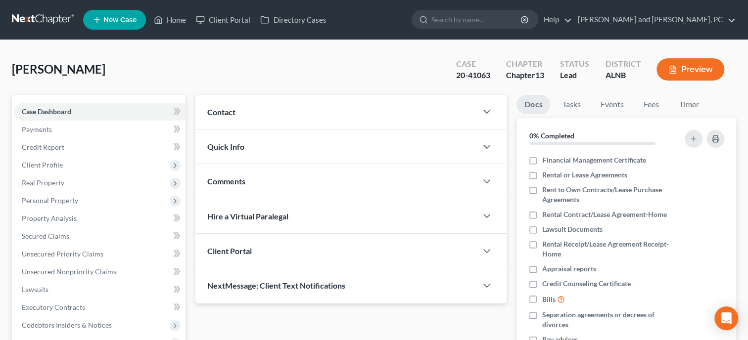
click at [269, 117] on div "Contact" at bounding box center [336, 112] width 282 height 34
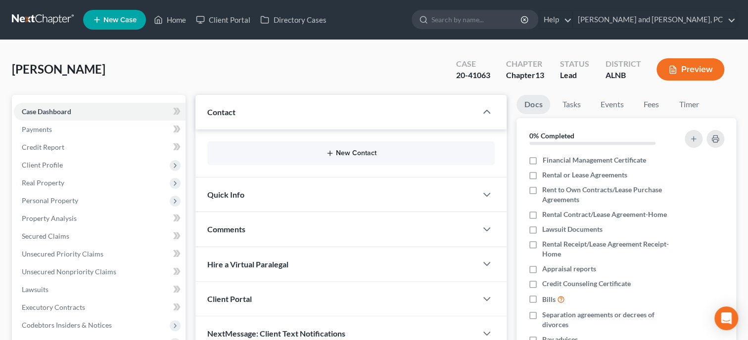
click at [296, 154] on button "New Contact" at bounding box center [351, 153] width 272 height 8
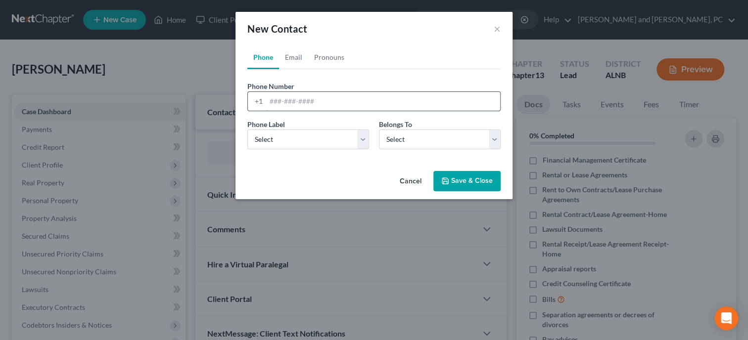
click at [305, 102] on input "tel" at bounding box center [383, 101] width 234 height 19
type input "2052810448"
select select "0"
click option "Mobile" at bounding box center [0, 0] width 0 height 0
select select "0"
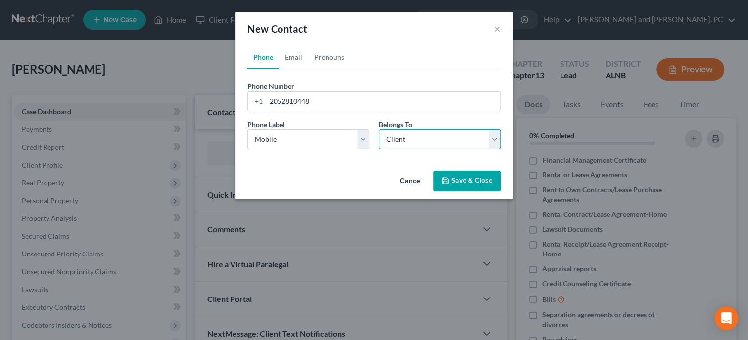
click option "Client" at bounding box center [0, 0] width 0 height 0
click at [460, 182] on button "Save & Close" at bounding box center [466, 181] width 67 height 21
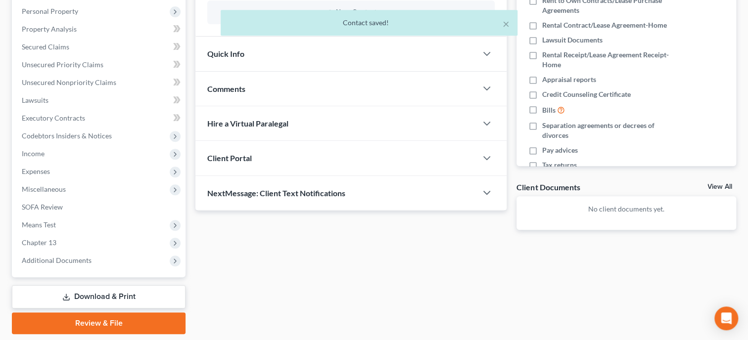
scroll to position [203, 0]
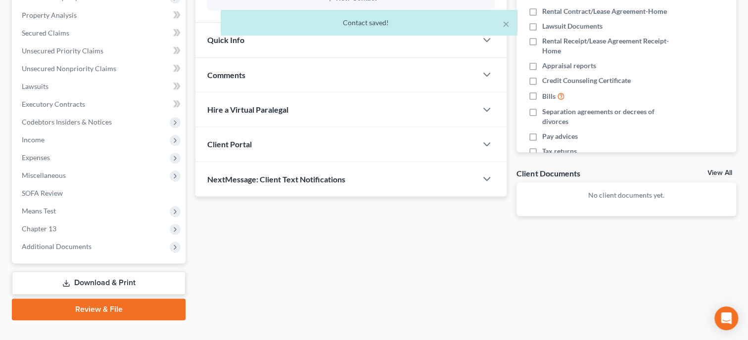
click at [318, 178] on span "NextMessage: Client Text Notifications" at bounding box center [276, 179] width 138 height 9
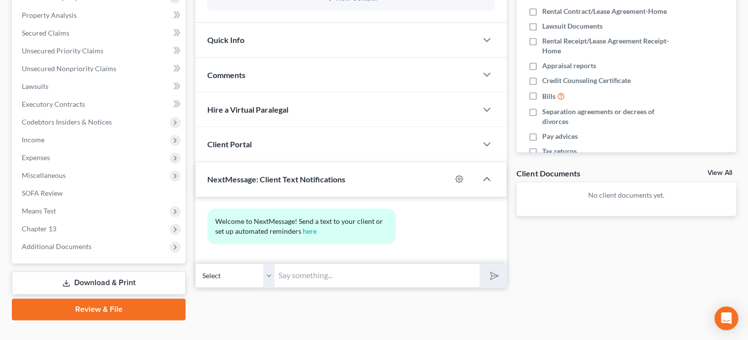
click at [340, 275] on input "text" at bounding box center [377, 276] width 205 height 24
click at [474, 275] on input "This is Stacy @ Jennings & Messer. We heard back from the Trustee and she said …" at bounding box center [377, 276] width 205 height 24
type input "This is [PERSON_NAME] @ [PERSON_NAME] & [PERSON_NAME]. We heard back from the T…"
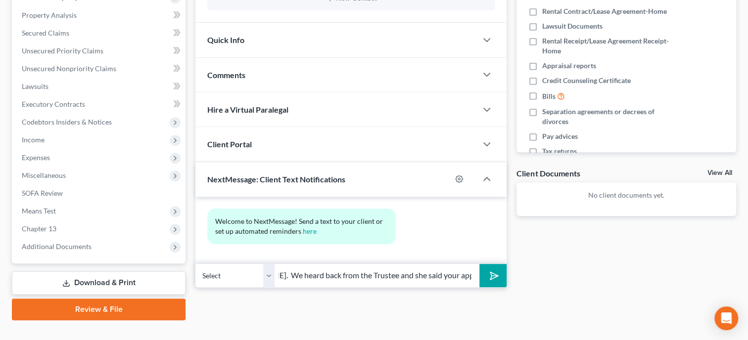
click at [479, 264] on button "submit" at bounding box center [492, 275] width 27 height 23
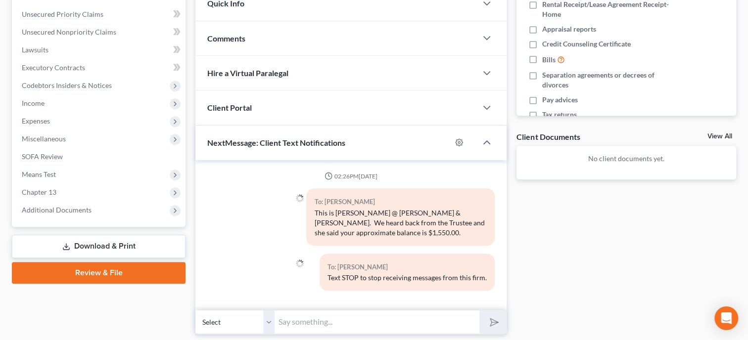
scroll to position [270, 0]
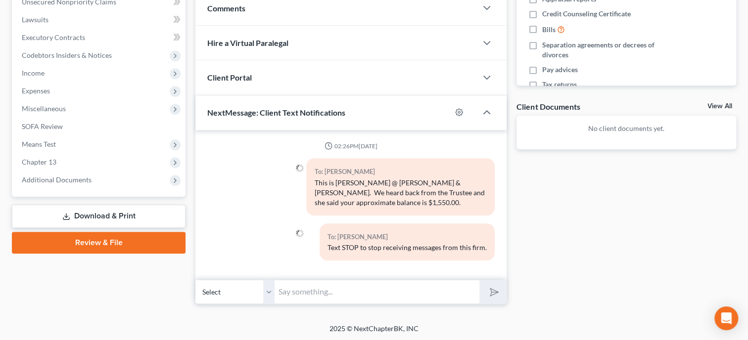
click at [409, 293] on input "text" at bounding box center [377, 292] width 205 height 24
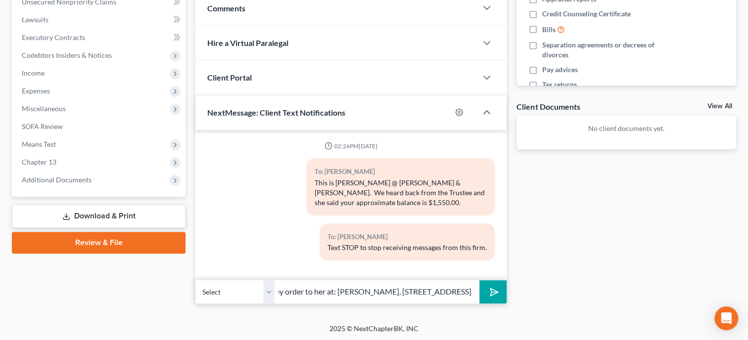
scroll to position [0, 277]
type input "If you want to make extra payments you can send a cashier's check or money orde…"
click at [482, 294] on button "submit" at bounding box center [492, 292] width 27 height 23
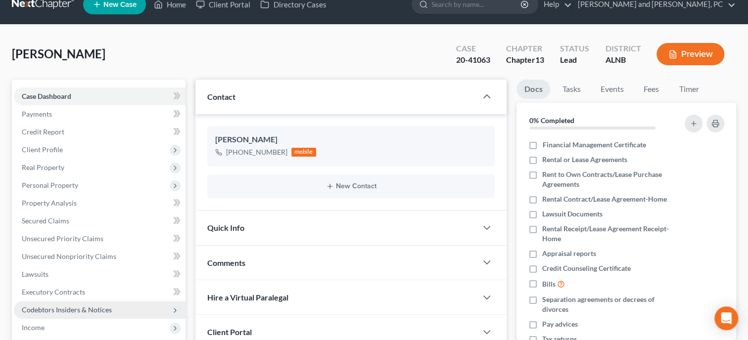
scroll to position [0, 0]
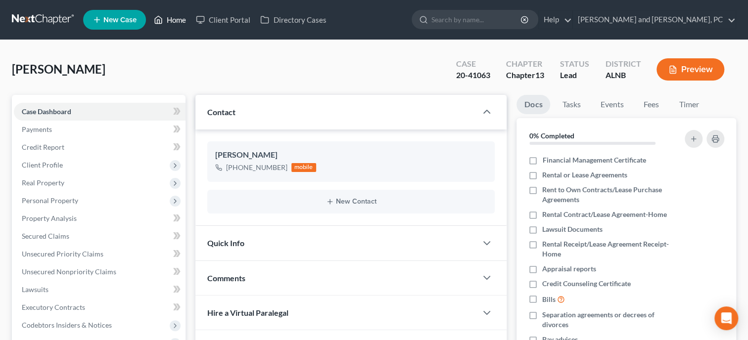
click at [172, 22] on link "Home" at bounding box center [170, 20] width 42 height 18
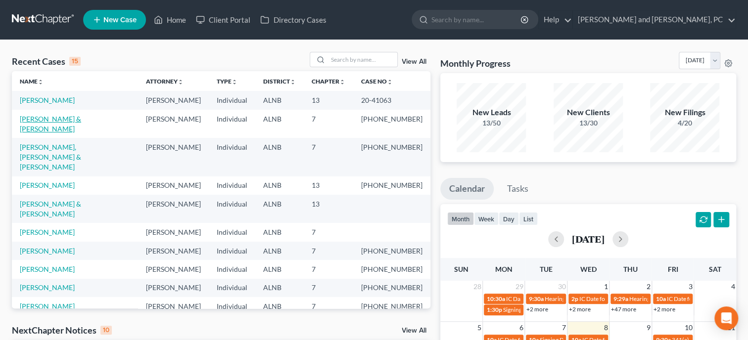
click at [32, 122] on link "Romano, Ronald & Sharon" at bounding box center [50, 124] width 61 height 18
select select "6"
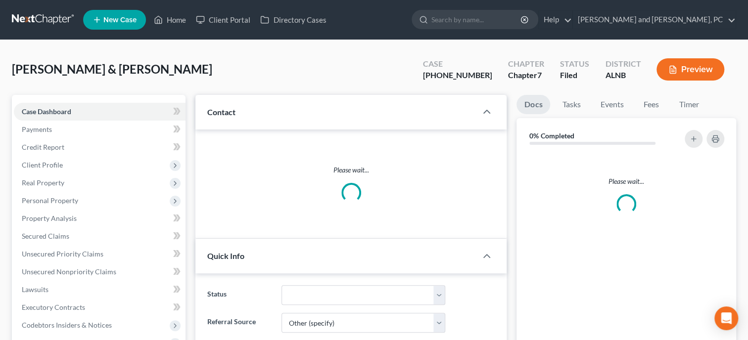
select select "0"
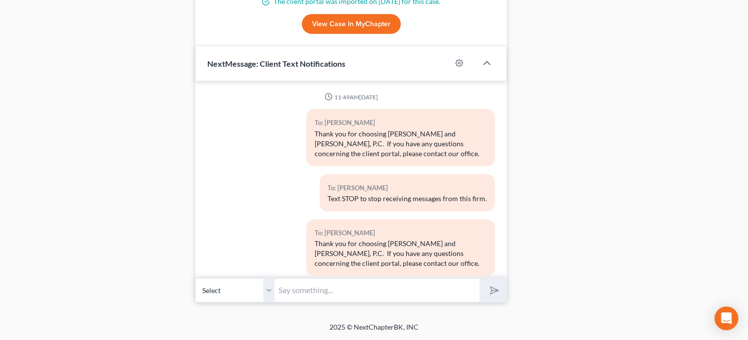
scroll to position [2968, 0]
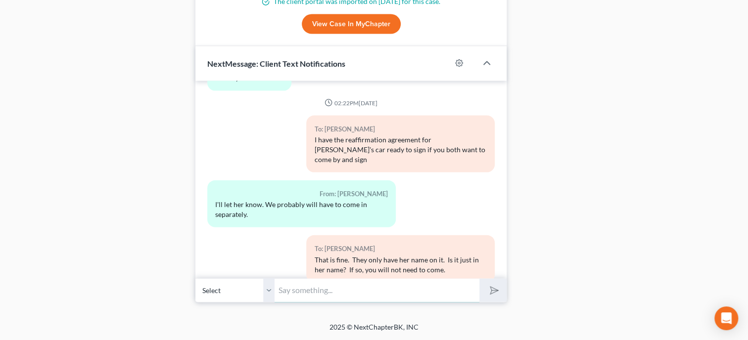
click at [347, 292] on input "text" at bounding box center [377, 291] width 205 height 24
type input "Ok. She will only have to sign it."
click at [479, 279] on button "submit" at bounding box center [492, 290] width 27 height 23
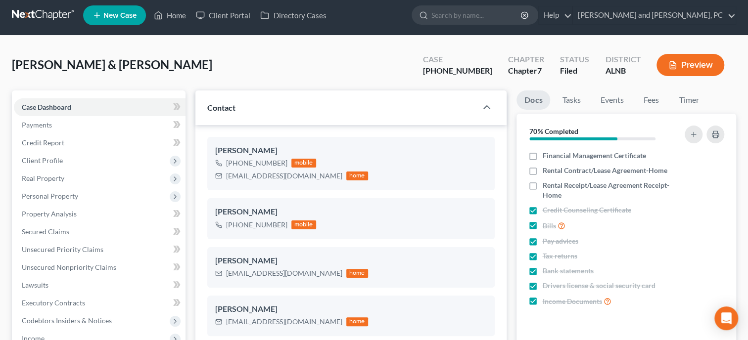
scroll to position [0, 0]
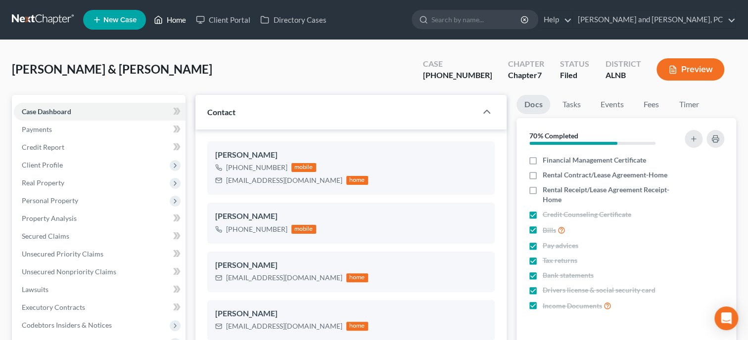
click at [173, 15] on link "Home" at bounding box center [170, 20] width 42 height 18
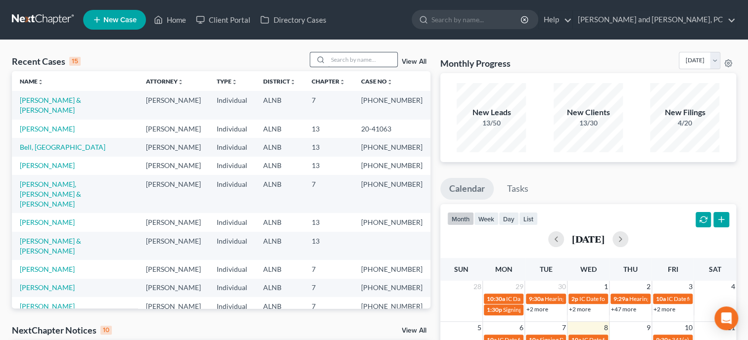
click at [371, 61] on input "search" at bounding box center [362, 59] width 69 height 14
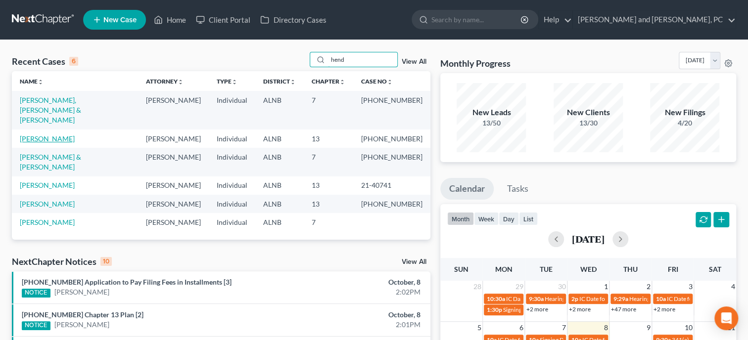
type input "hend"
click at [67, 135] on link "Henderson, Chandra" at bounding box center [47, 139] width 55 height 8
select select "6"
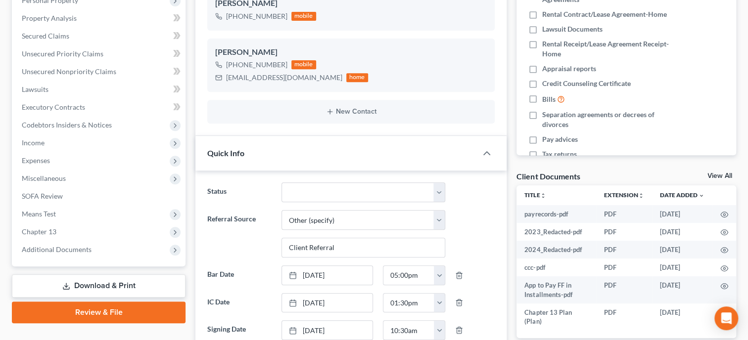
scroll to position [196, 0]
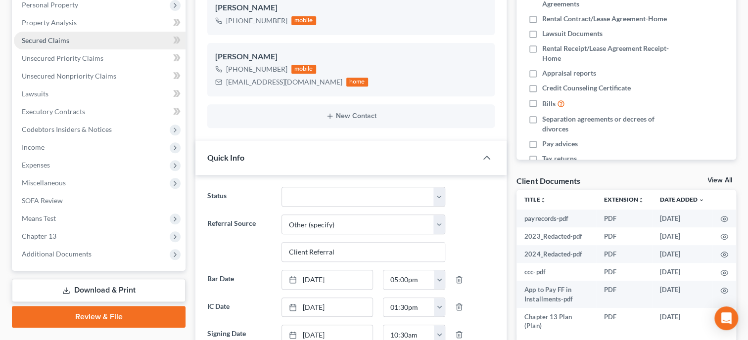
click at [48, 44] on link "Secured Claims" at bounding box center [100, 41] width 172 height 18
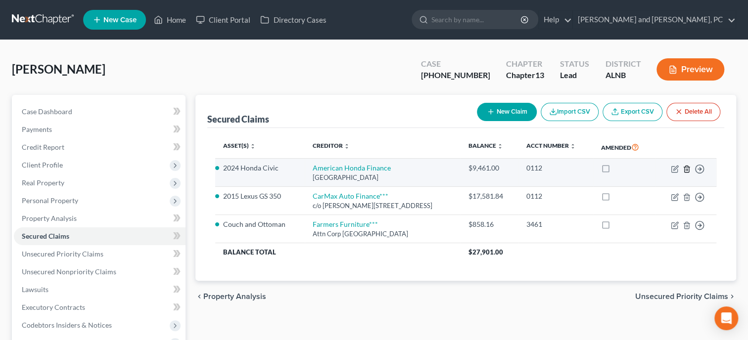
click at [687, 169] on line "button" at bounding box center [687, 170] width 0 height 2
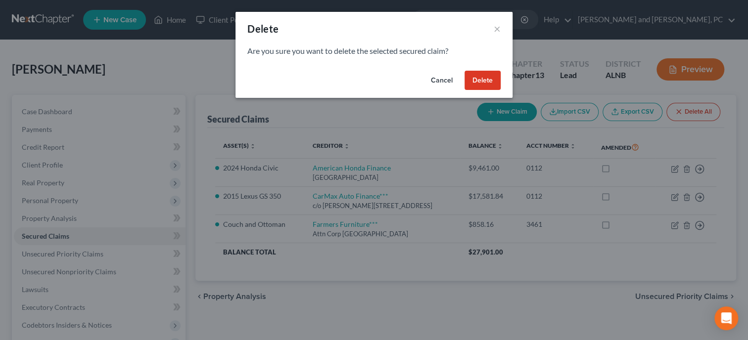
click at [493, 85] on button "Delete" at bounding box center [483, 81] width 36 height 20
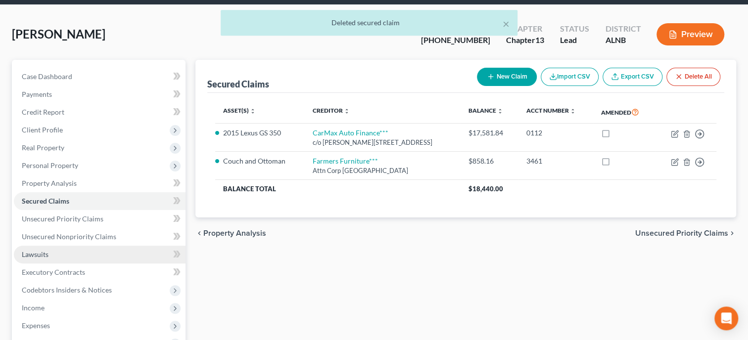
scroll to position [101, 0]
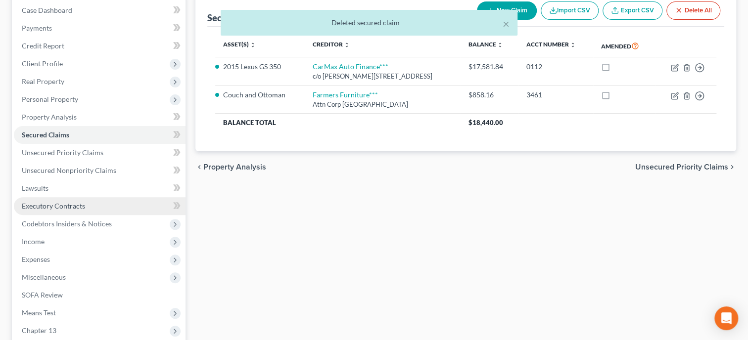
click at [72, 204] on span "Executory Contracts" at bounding box center [53, 206] width 63 height 8
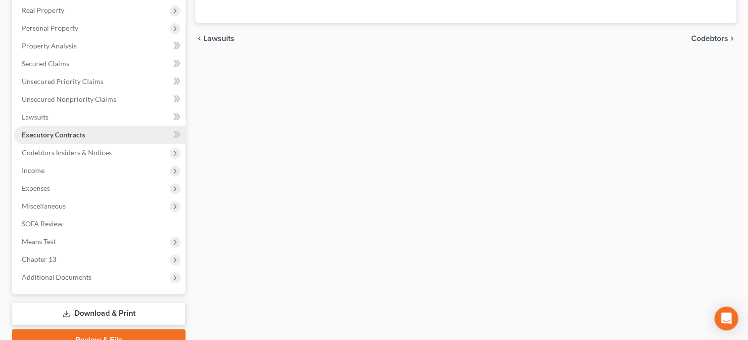
scroll to position [220, 0]
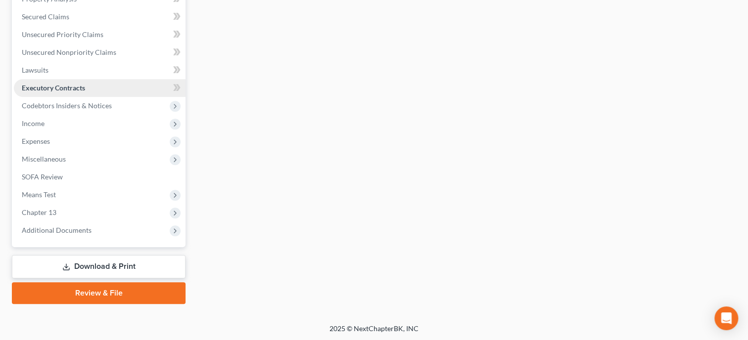
click at [72, 204] on span "Chapter 13" at bounding box center [100, 213] width 172 height 18
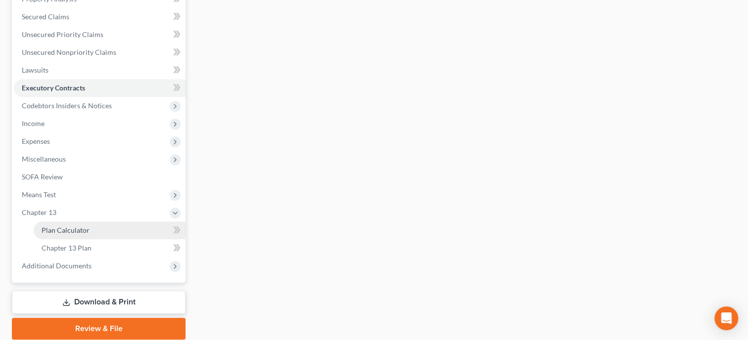
click at [65, 230] on span "Plan Calculator" at bounding box center [66, 230] width 48 height 8
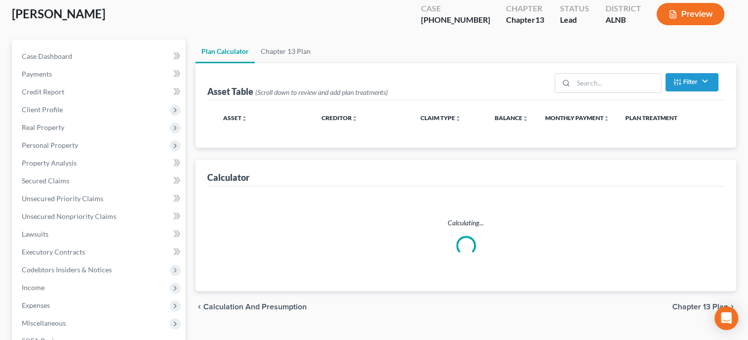
scroll to position [2, 0]
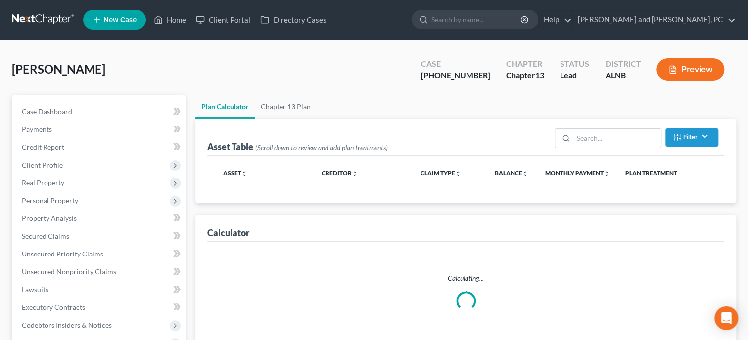
select select "59"
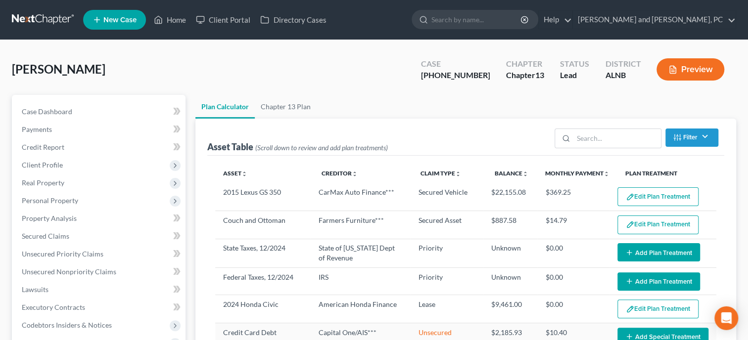
scroll to position [0, 0]
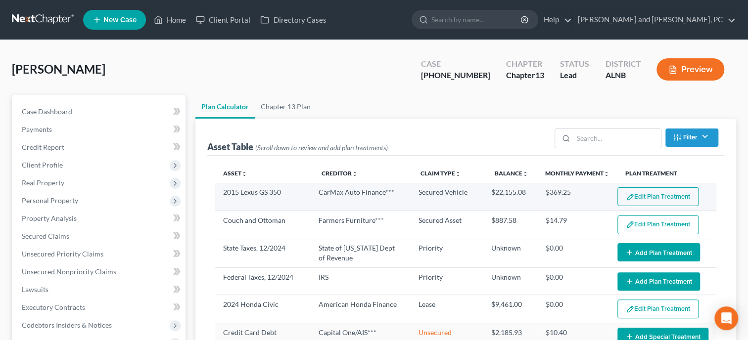
click at [643, 199] on button "Edit Plan Treatment" at bounding box center [658, 197] width 81 height 19
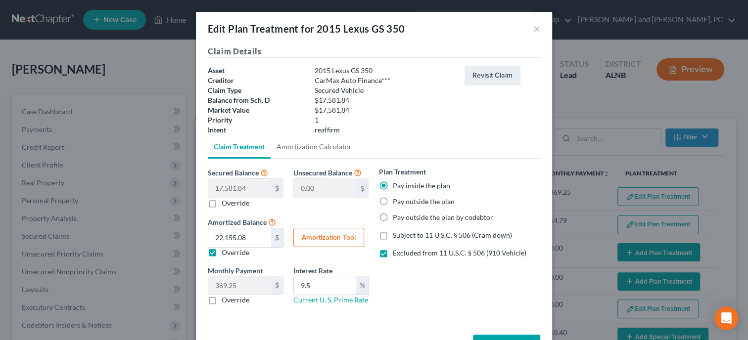
click at [353, 237] on button "Amortization Tool" at bounding box center [328, 238] width 71 height 20
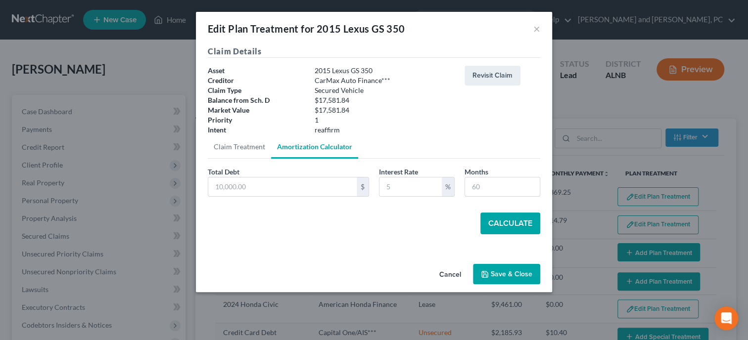
type input "17,581.84"
type input "9.5"
click at [500, 188] on input "60" at bounding box center [502, 187] width 75 height 19
type input "6"
type input "54"
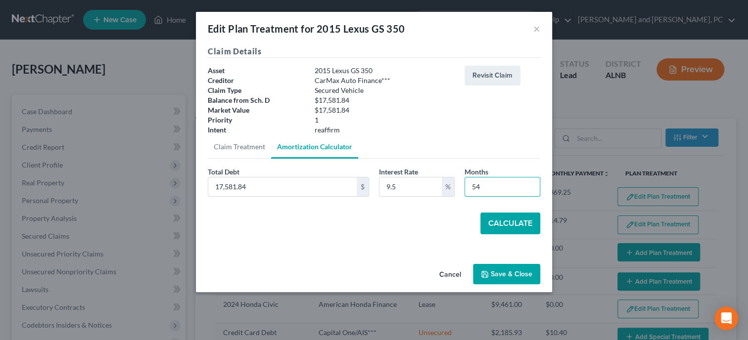
click at [529, 224] on button "Calculate" at bounding box center [510, 224] width 60 height 22
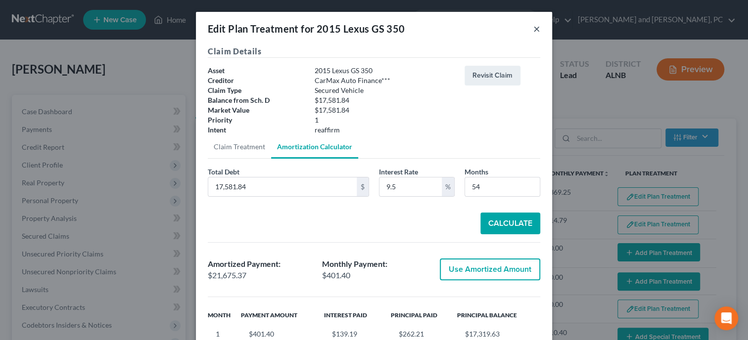
click at [537, 32] on button "×" at bounding box center [536, 29] width 7 height 12
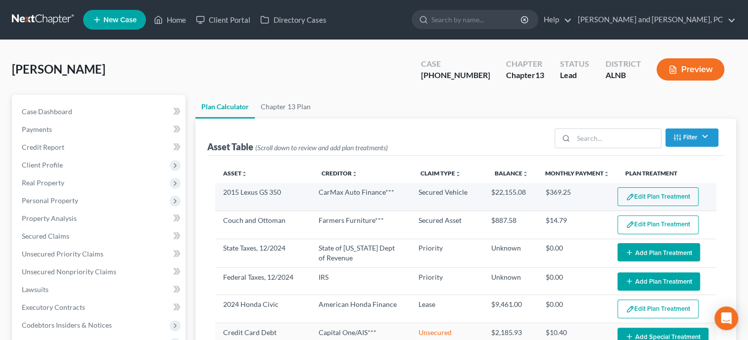
click at [635, 198] on button "Edit Plan Treatment" at bounding box center [658, 197] width 81 height 19
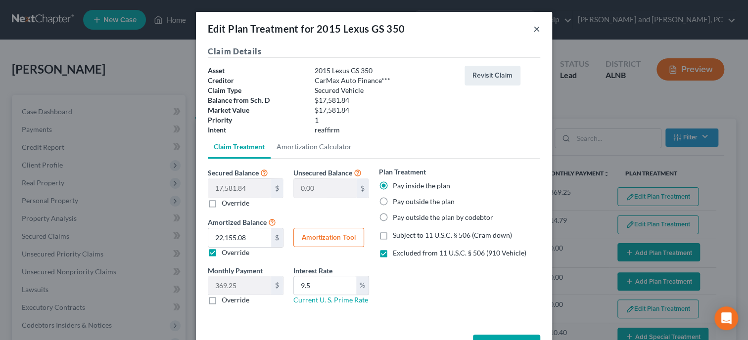
click at [539, 31] on button "×" at bounding box center [536, 29] width 7 height 12
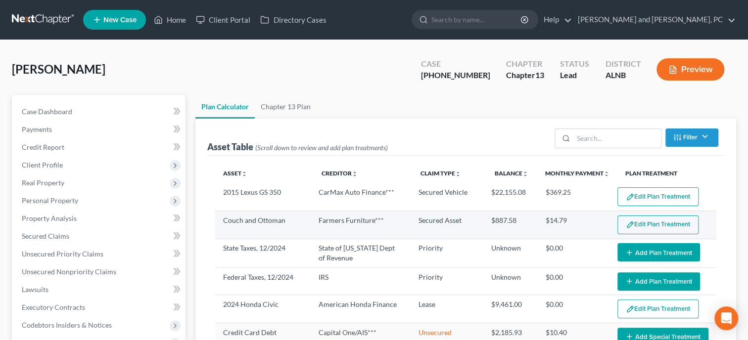
click at [650, 226] on button "Edit Plan Treatment" at bounding box center [658, 225] width 81 height 19
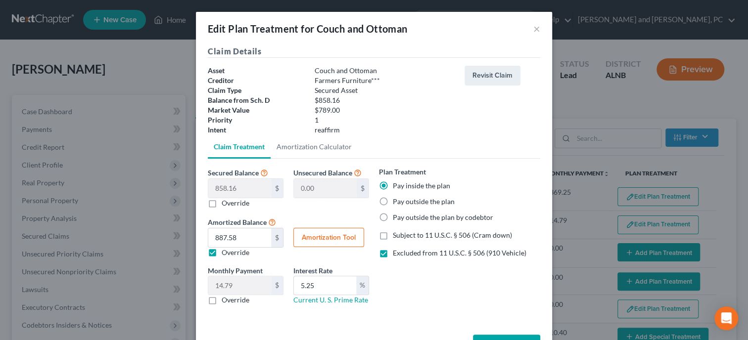
click at [340, 236] on button "Amortization Tool" at bounding box center [328, 238] width 71 height 20
type input "858.16"
type input "5.25"
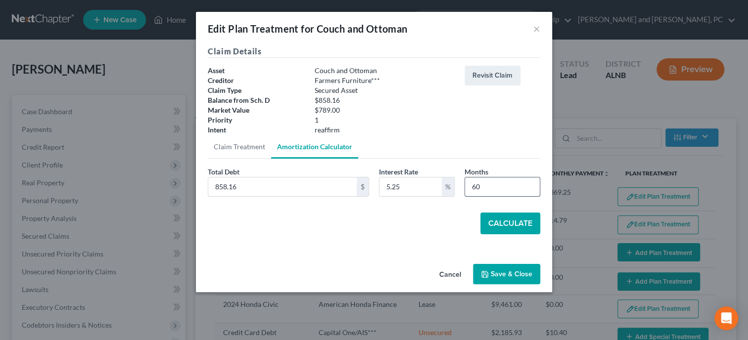
click at [490, 194] on input "60" at bounding box center [502, 187] width 75 height 19
type input "6"
type input "54"
click at [511, 225] on button "Calculate" at bounding box center [510, 224] width 60 height 22
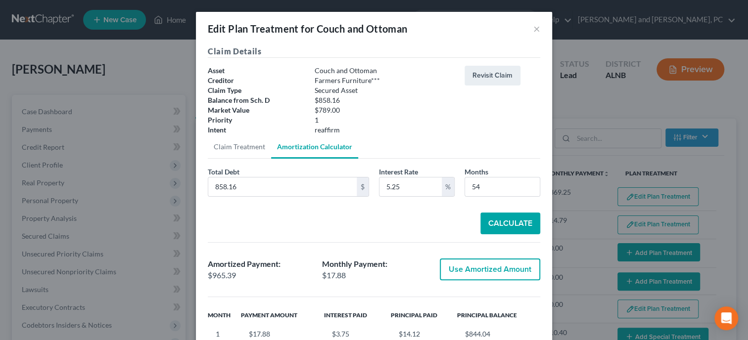
click at [491, 270] on button "Use Amortized Amount" at bounding box center [490, 270] width 100 height 22
type input "965.38"
type input "16.08"
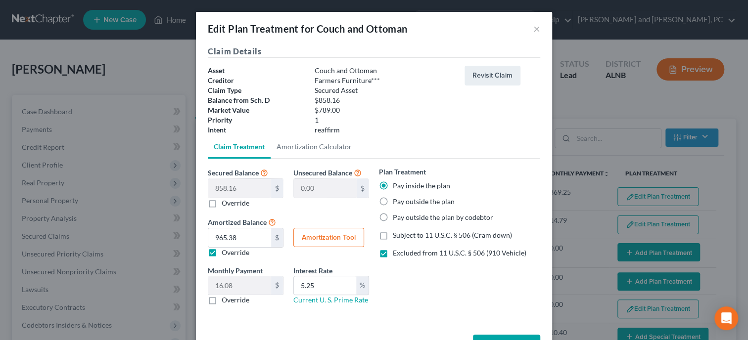
click at [222, 300] on label "Override" at bounding box center [236, 300] width 28 height 10
click at [226, 300] on input "Override" at bounding box center [229, 298] width 6 height 6
checkbox input "true"
click at [241, 286] on input "0.00" at bounding box center [239, 286] width 63 height 19
type input "18.00"
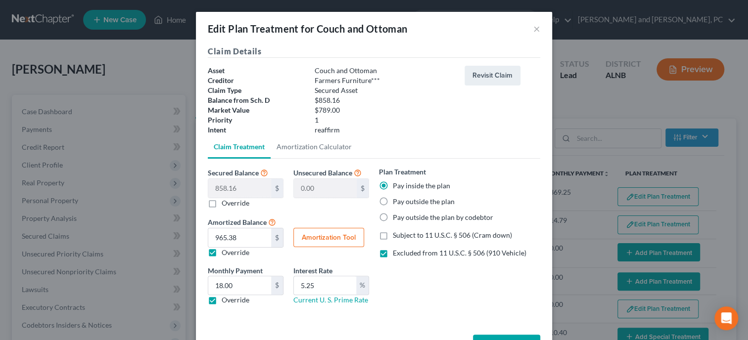
click at [407, 291] on div "Plan Treatment Pay inside the plan Pay outside the plan Pay outside the plan by…" at bounding box center [459, 240] width 171 height 146
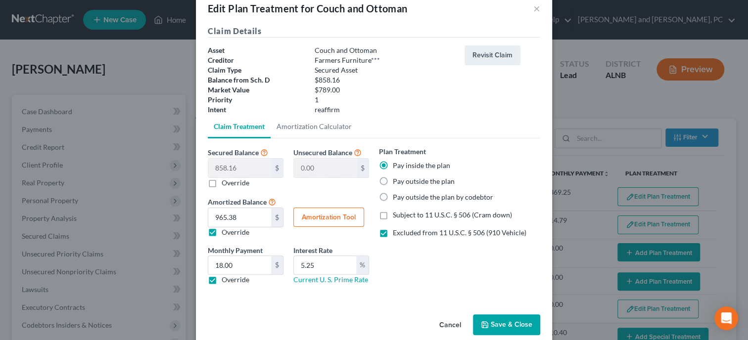
scroll to position [35, 0]
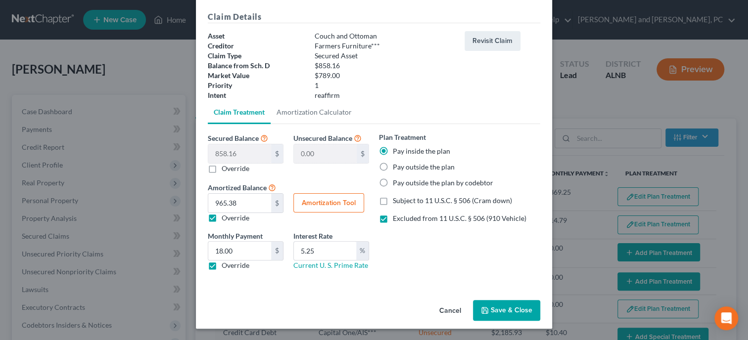
click at [513, 314] on button "Save & Close" at bounding box center [506, 310] width 67 height 21
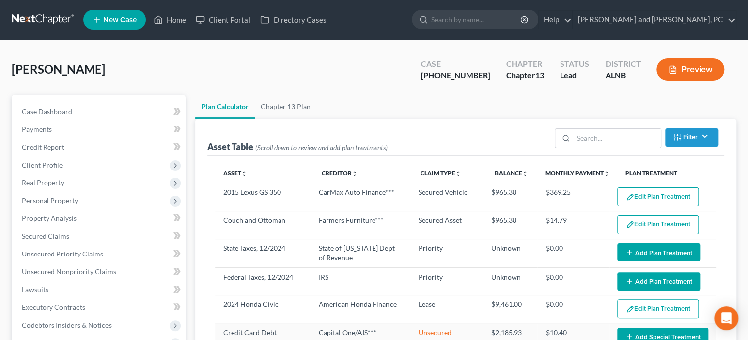
select select "59"
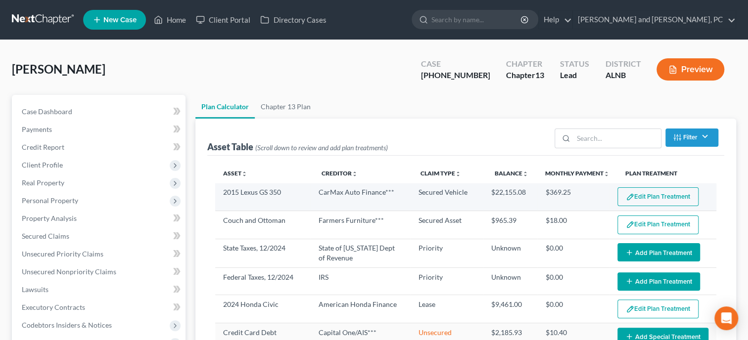
click at [654, 202] on button "Edit Plan Treatment" at bounding box center [658, 197] width 81 height 19
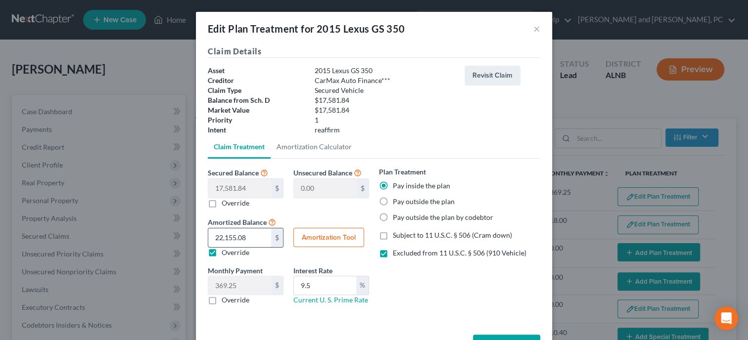
drag, startPoint x: 252, startPoint y: 239, endPoint x: 275, endPoint y: 241, distance: 22.9
click at [271, 241] on input "22,155.08" at bounding box center [239, 238] width 63 height 19
type input "0"
click at [316, 237] on button "Amortization Tool" at bounding box center [328, 238] width 71 height 20
type input "17,581.84"
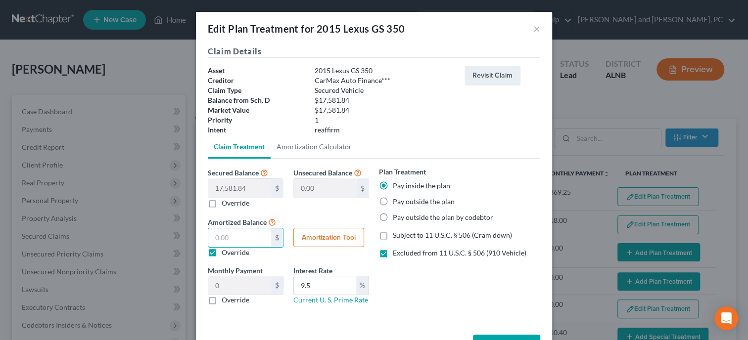
type input "9.5"
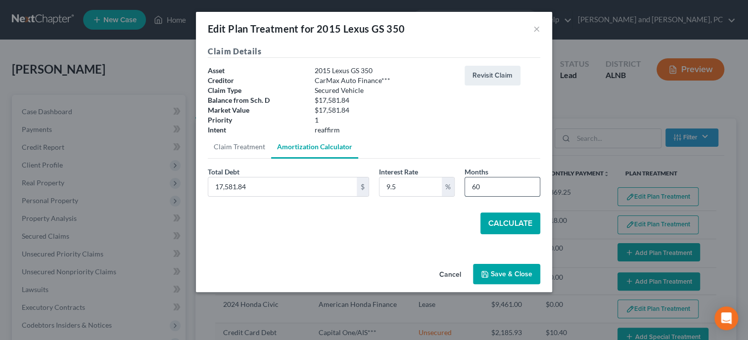
click at [512, 185] on input "60" at bounding box center [502, 187] width 75 height 19
type input "6"
type input "54"
click at [528, 227] on button "Calculate" at bounding box center [510, 224] width 60 height 22
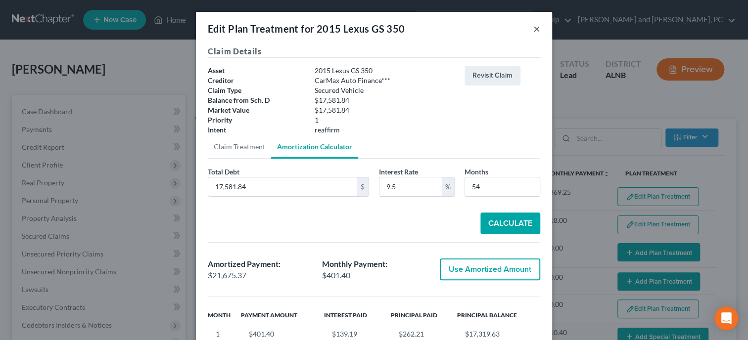
click at [538, 30] on button "×" at bounding box center [536, 29] width 7 height 12
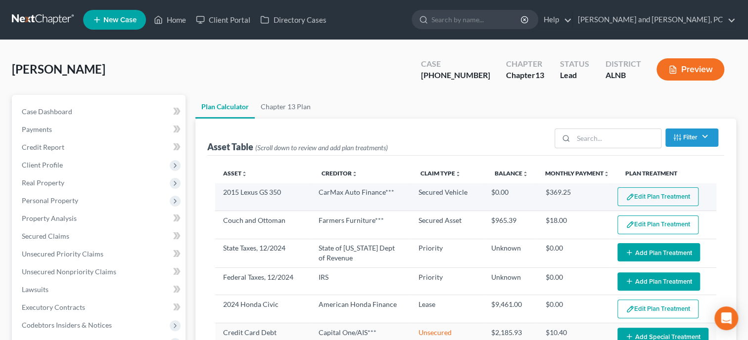
click at [643, 190] on button "Edit Plan Treatment" at bounding box center [658, 197] width 81 height 19
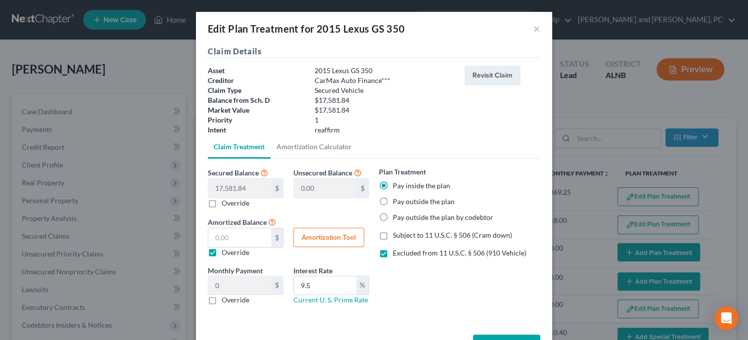
click at [222, 300] on label "Override" at bounding box center [236, 300] width 28 height 10
click at [226, 300] on input "Override" at bounding box center [229, 298] width 6 height 6
checkbox input "true"
click at [237, 285] on input "0.00" at bounding box center [239, 286] width 63 height 19
type input "366.00"
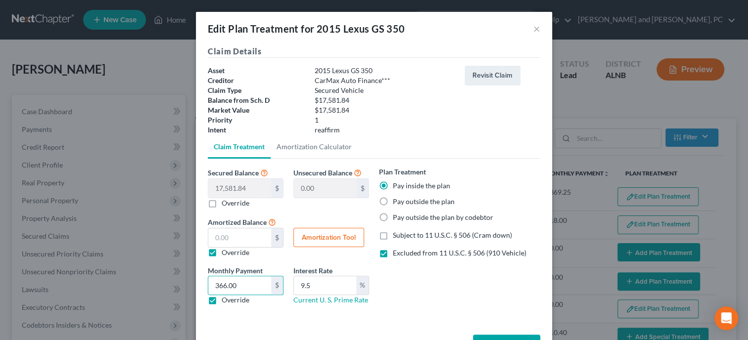
click at [415, 286] on div "Plan Treatment Pay inside the plan Pay outside the plan Pay outside the plan by…" at bounding box center [459, 240] width 171 height 146
click at [222, 249] on label "Override" at bounding box center [236, 253] width 28 height 10
click at [226, 249] on input "Override" at bounding box center [229, 251] width 6 height 6
checkbox input "false"
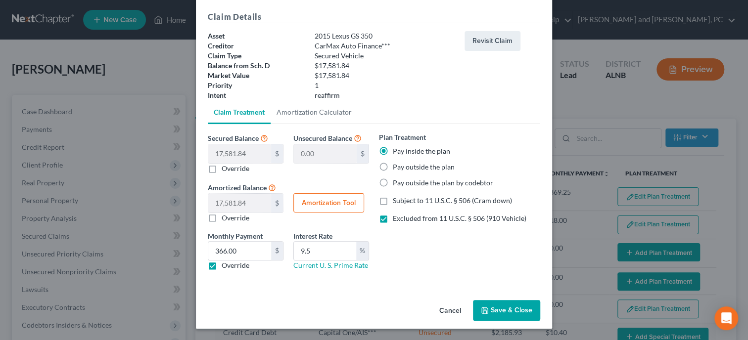
click at [498, 315] on button "Save & Close" at bounding box center [506, 310] width 67 height 21
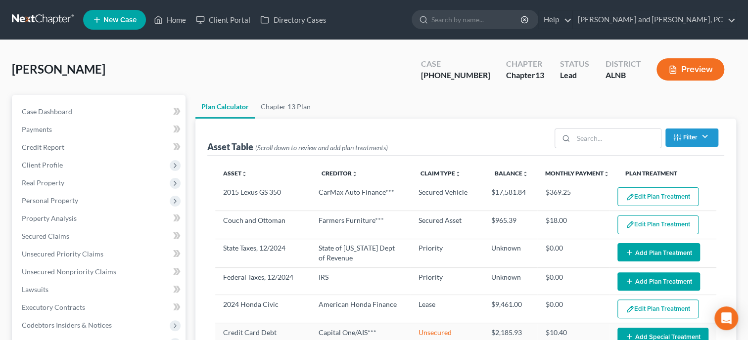
select select "59"
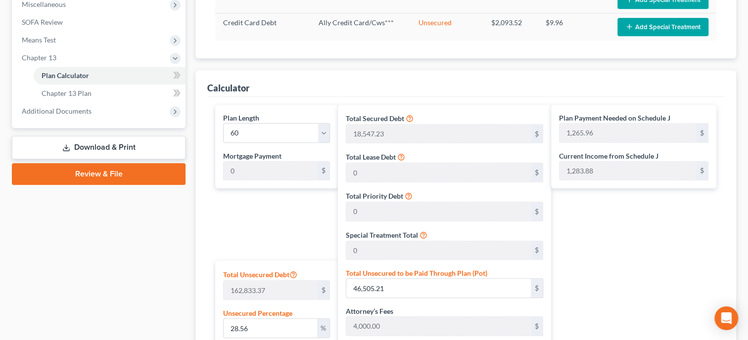
scroll to position [305, 0]
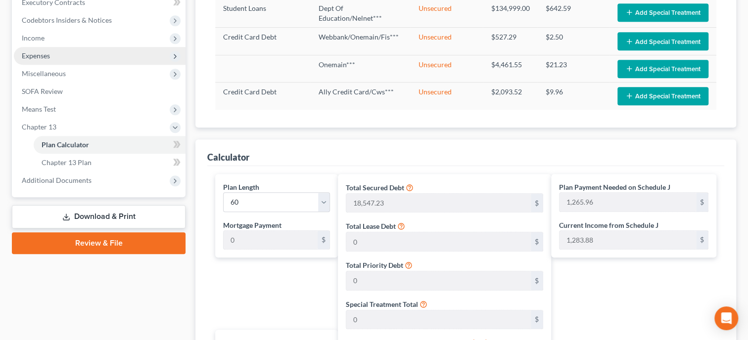
click at [54, 58] on span "Expenses" at bounding box center [100, 56] width 172 height 18
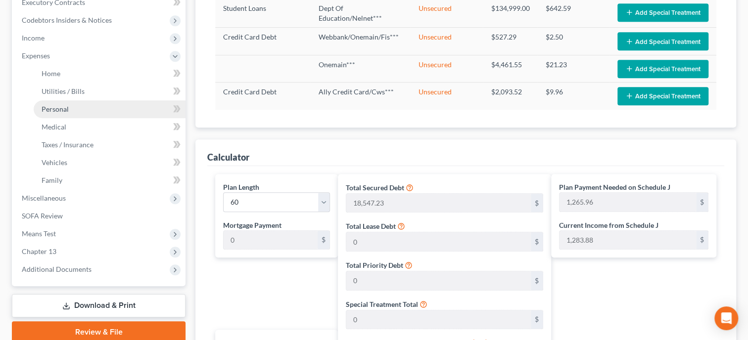
click at [49, 115] on link "Personal" at bounding box center [110, 109] width 152 height 18
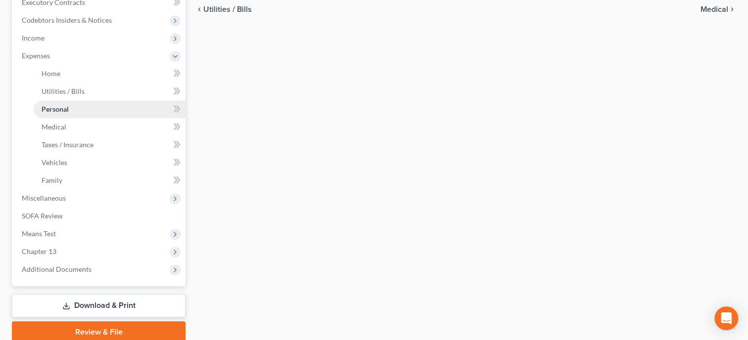
type input "458.00"
type input "48.00"
type input "0.00"
type input "87.00"
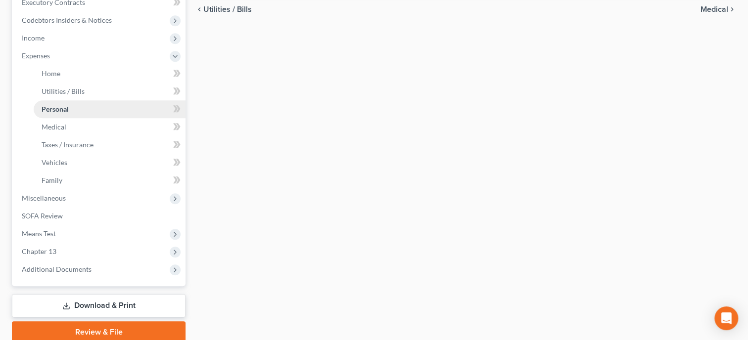
type input "100.00"
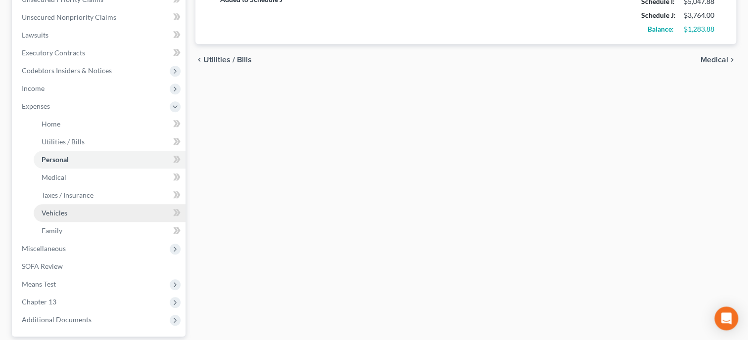
scroll to position [305, 0]
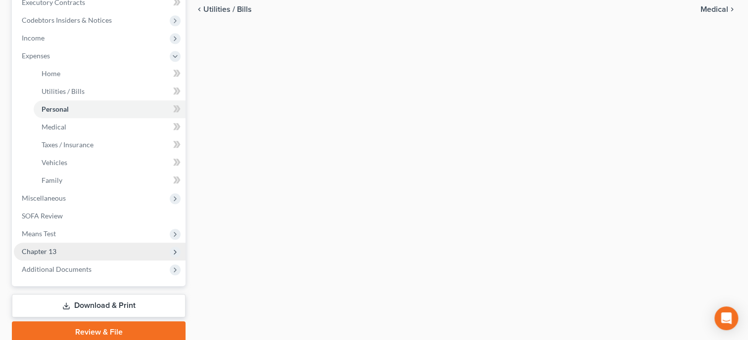
click at [76, 250] on span "Chapter 13" at bounding box center [100, 252] width 172 height 18
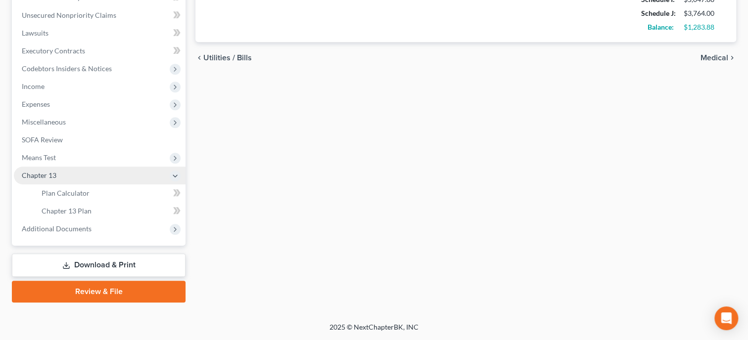
scroll to position [255, 0]
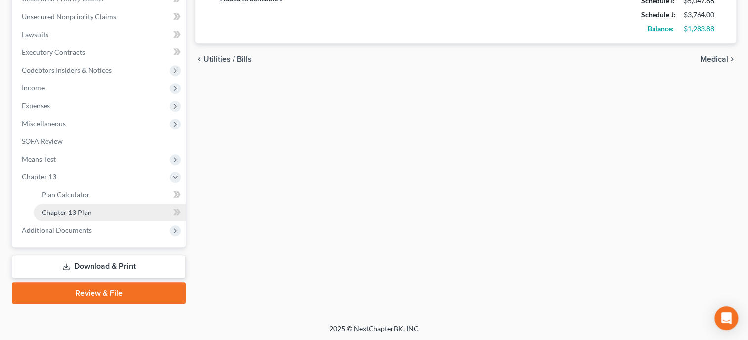
click at [80, 214] on span "Chapter 13 Plan" at bounding box center [67, 212] width 50 height 8
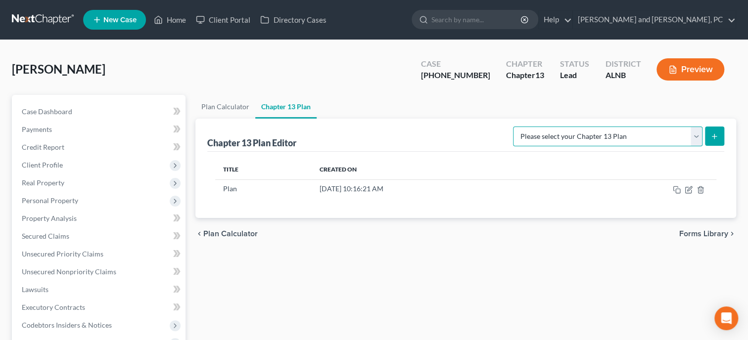
click at [513, 127] on select "Please select your Chapter 13 Plan Alabama - Northern District - Revised 1/1/19…" at bounding box center [608, 137] width 190 height 20
select select "0"
click option "Alabama - Northern District - Revised 1/1/19" at bounding box center [0, 0] width 0 height 0
click at [717, 131] on button "submit" at bounding box center [714, 136] width 19 height 19
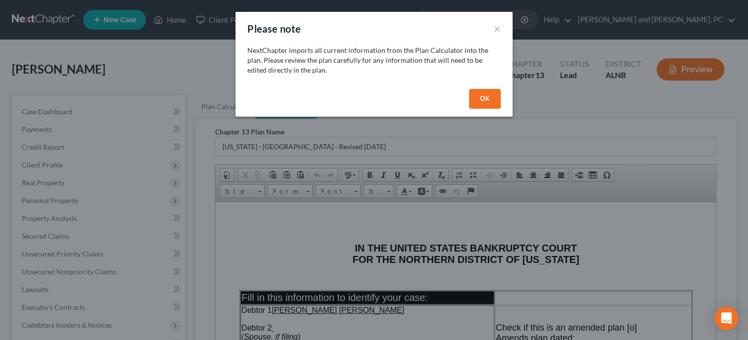
click at [479, 106] on button "OK" at bounding box center [485, 99] width 32 height 20
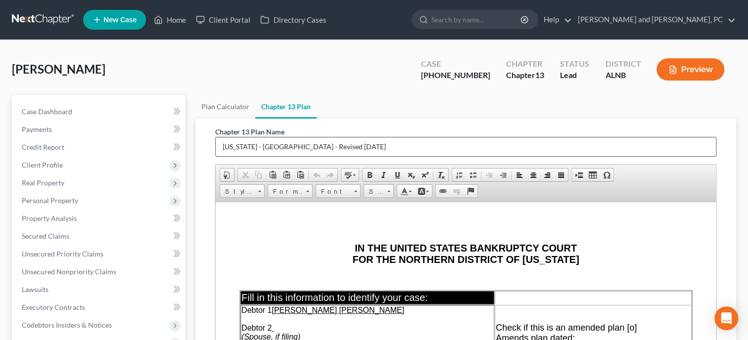
drag, startPoint x: 420, startPoint y: 144, endPoint x: 165, endPoint y: 184, distance: 257.9
click at [216, 156] on input "Alabama - Northern District - Revised 1/1/19" at bounding box center [466, 147] width 500 height 19
type input "Amended Plan 10.8.25"
click at [287, 257] on p "IN THE UNITED STATES BANKRUPTCY COURT FOR THE NORTHERN DISTRICT OF ALABAMA" at bounding box center [465, 253] width 453 height 23
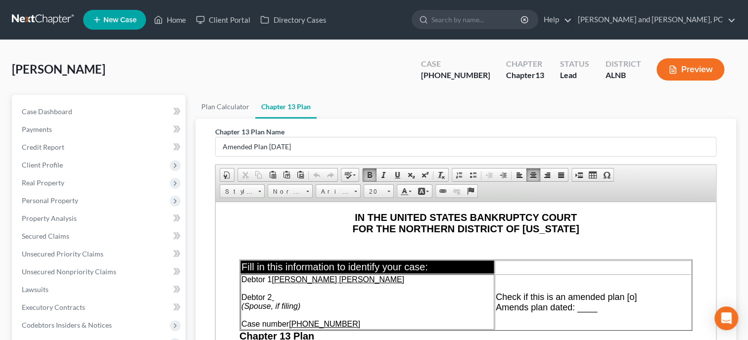
scroll to position [50, 0]
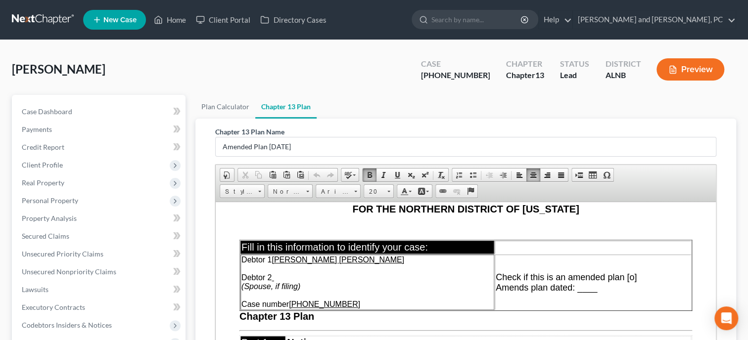
click at [631, 277] on span "Check if this is an amended plan [o]" at bounding box center [566, 277] width 141 height 10
click at [578, 291] on span "Amends plan dated: ____" at bounding box center [546, 288] width 101 height 10
click at [469, 296] on td "Debtor 1 Chandra Dae Henderson Debtor 2 (Spouse, if filing) Case number 25-0237…" at bounding box center [367, 281] width 254 height 55
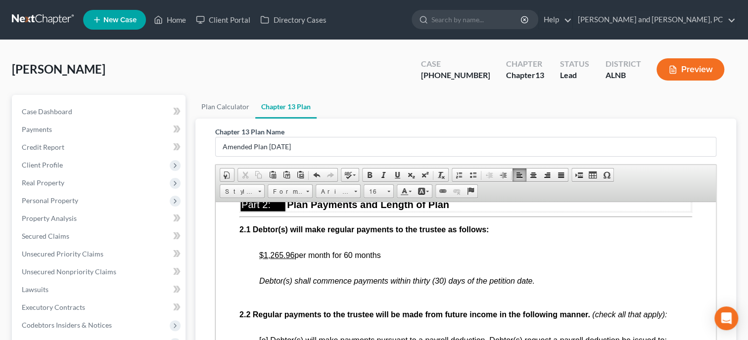
scroll to position [509, 0]
click at [265, 259] on u "$1,265.96" at bounding box center [276, 254] width 35 height 8
click at [367, 174] on span at bounding box center [370, 175] width 8 height 8
click at [290, 259] on span "$593.00 per month for 60 months" at bounding box center [316, 254] width 115 height 8
drag, startPoint x: 290, startPoint y: 265, endPoint x: 328, endPoint y: 263, distance: 37.2
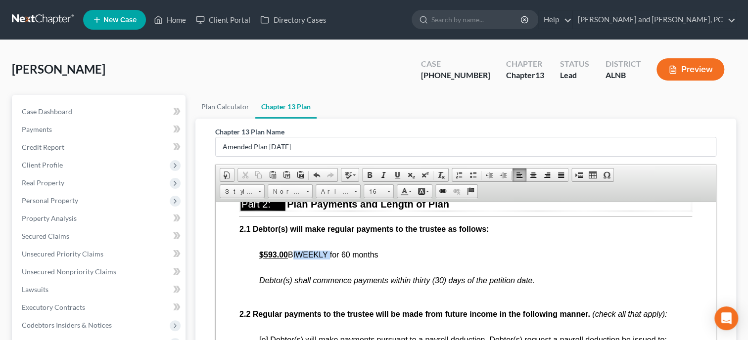
click at [328, 259] on span "$593.00 BIWEEKLY for 60 months" at bounding box center [318, 254] width 119 height 8
click at [368, 176] on span at bounding box center [370, 175] width 8 height 8
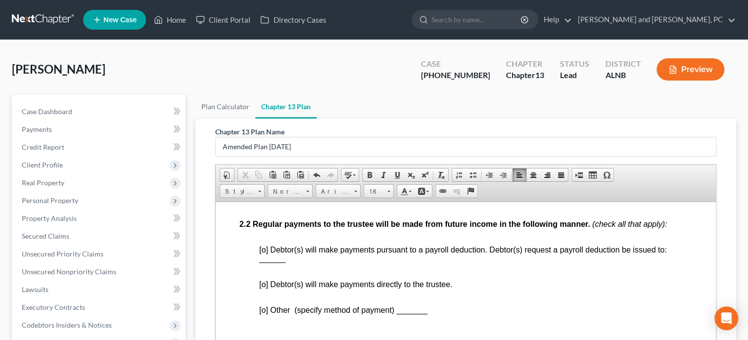
scroll to position [611, 0]
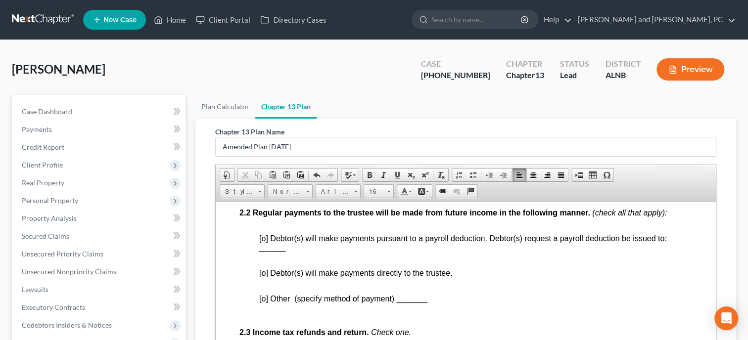
click at [262, 242] on span "[o] Debtor(s) will make payments pursuant to a payroll deduction. Debtor(s) req…" at bounding box center [463, 238] width 408 height 8
click at [261, 251] on span "______" at bounding box center [272, 247] width 26 height 8
drag, startPoint x: 260, startPoint y: 258, endPoint x: 284, endPoint y: 258, distance: 24.3
click at [284, 258] on p "[x] Debtor(s) will make payments pursuant to a payroll deduction. Debtor(s) req…" at bounding box center [475, 247] width 433 height 27
click at [324, 186] on span "Font" at bounding box center [333, 192] width 35 height 13
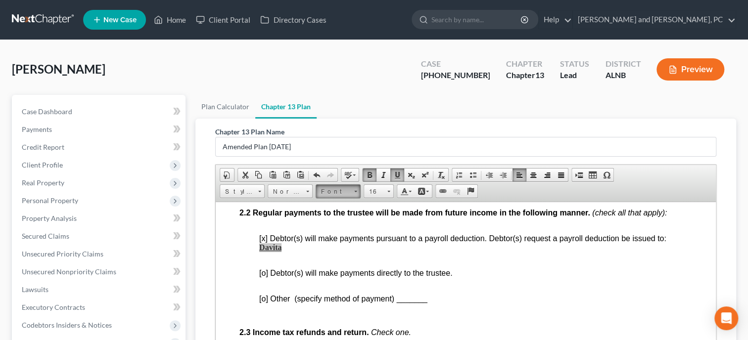
scroll to position [0, 0]
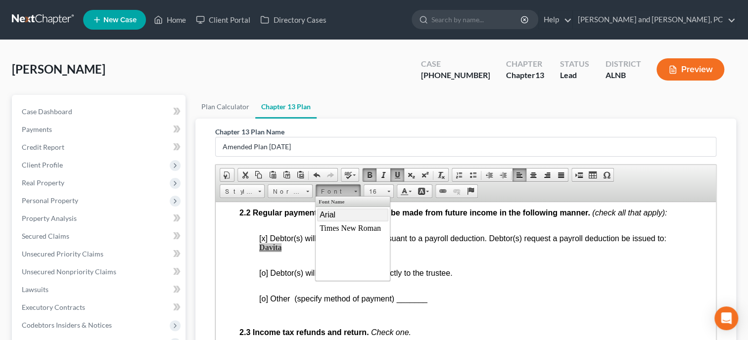
click at [328, 216] on span "Arial" at bounding box center [328, 215] width 16 height 8
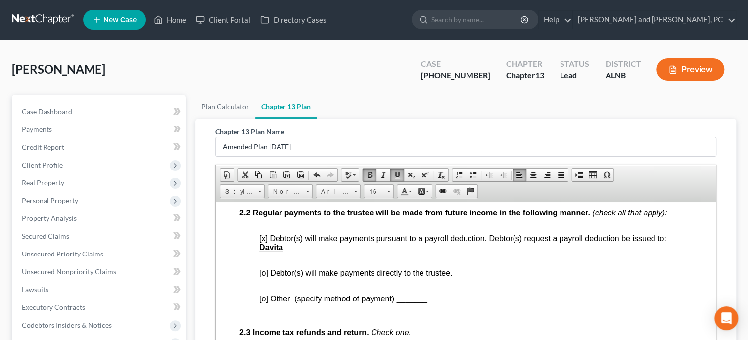
click at [376, 261] on p "[x] Debtor(s) will make payments pursuant to a payroll deduction. Debtor(s) req…" at bounding box center [475, 247] width 433 height 27
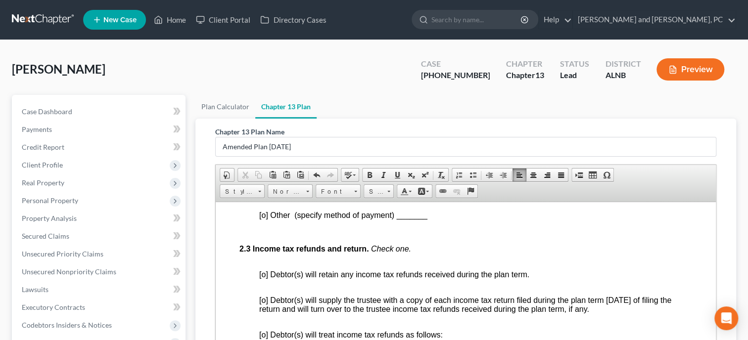
scroll to position [713, 0]
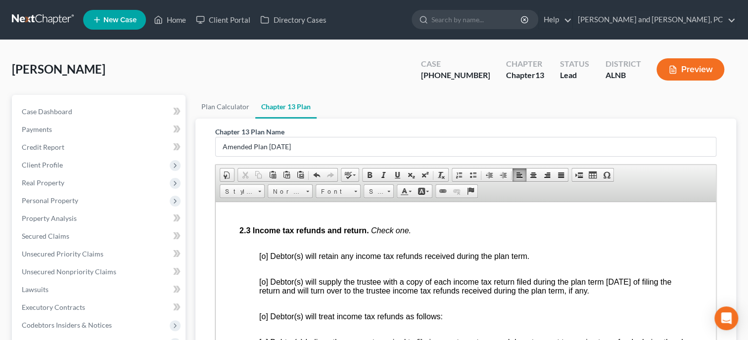
click at [263, 260] on span "[o] Debtor(s) will retain any income tax refunds received during the plan term." at bounding box center [394, 256] width 270 height 8
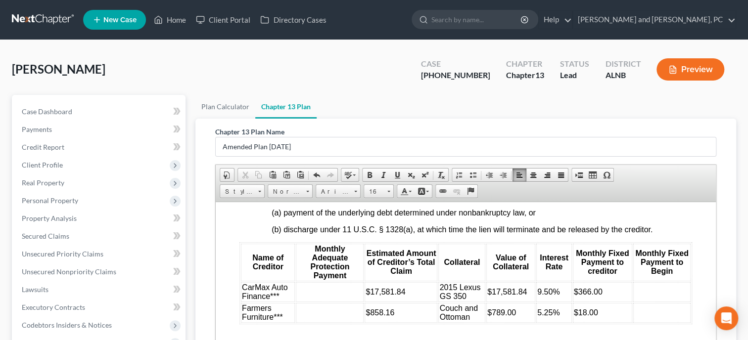
scroll to position [50, 0]
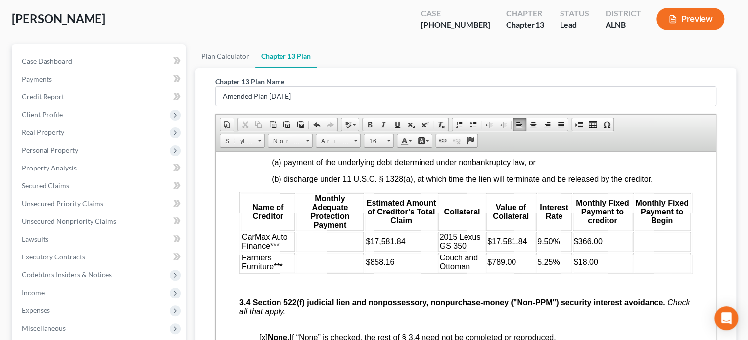
click at [284, 251] on td "CarMax Auto Finance***" at bounding box center [268, 242] width 54 height 20
click at [287, 272] on td "Farmers Furniture***" at bounding box center [267, 262] width 52 height 20
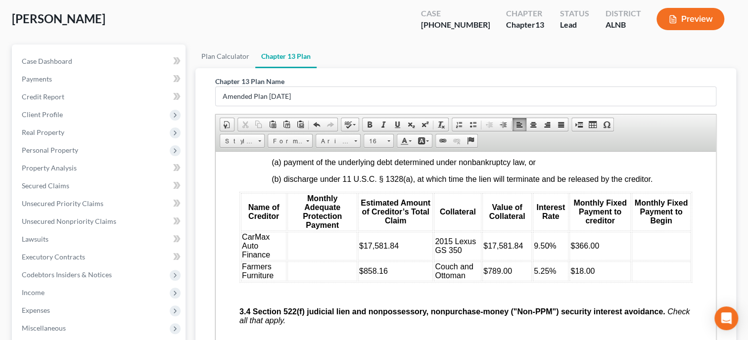
click at [306, 260] on td at bounding box center [322, 246] width 70 height 29
drag, startPoint x: 317, startPoint y: 271, endPoint x: 287, endPoint y: 271, distance: 29.7
click at [287, 271] on table "Name of Creditor Monthly Adequate Protection Payment Estimated Amount of Credit…" at bounding box center [465, 236] width 453 height 91
drag, startPoint x: 287, startPoint y: 271, endPoint x: 297, endPoint y: 270, distance: 9.9
click at [297, 270] on table "Name of Creditor Monthly Adequate Protection Payment Estimated Amount of Credit…" at bounding box center [465, 236] width 453 height 91
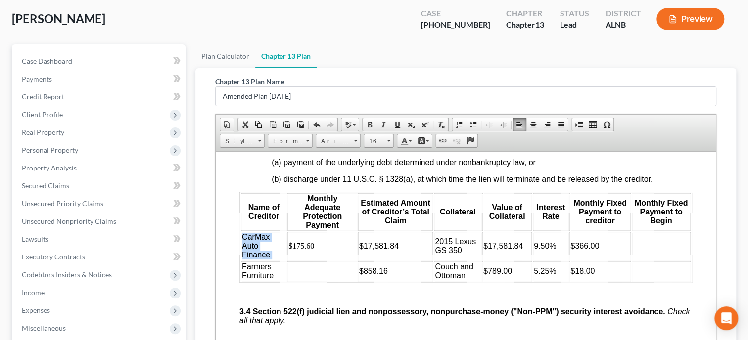
click at [333, 260] on td "$175.60" at bounding box center [322, 246] width 70 height 29
drag, startPoint x: 317, startPoint y: 270, endPoint x: 288, endPoint y: 270, distance: 28.2
click at [288, 260] on td "$175.60" at bounding box center [322, 246] width 70 height 29
click at [336, 139] on span "Font" at bounding box center [333, 141] width 35 height 13
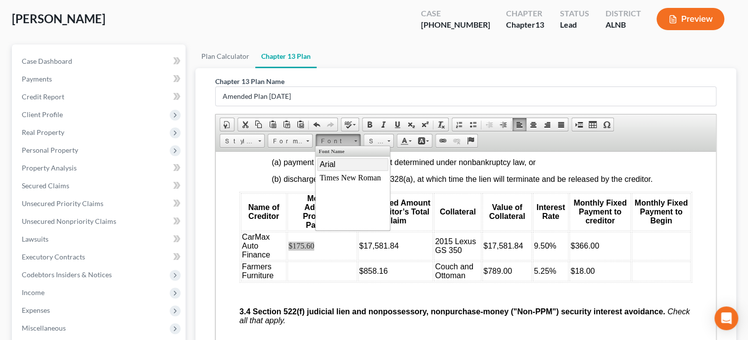
click at [336, 162] on link "Arial" at bounding box center [352, 164] width 71 height 13
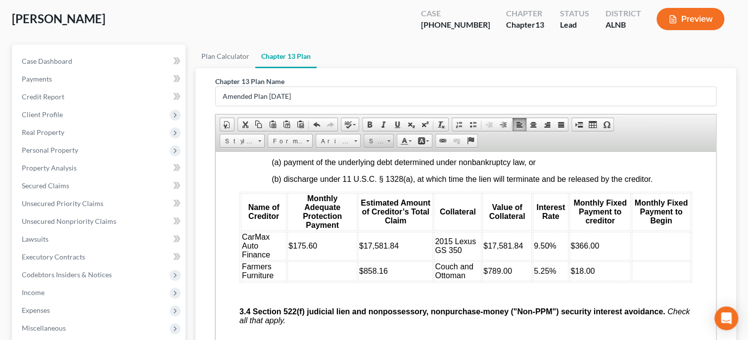
click at [374, 141] on span "Size" at bounding box center [374, 141] width 20 height 13
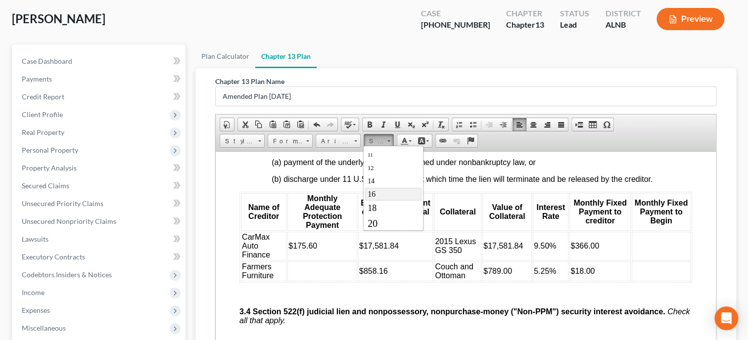
click at [380, 191] on link "16" at bounding box center [393, 194] width 56 height 13
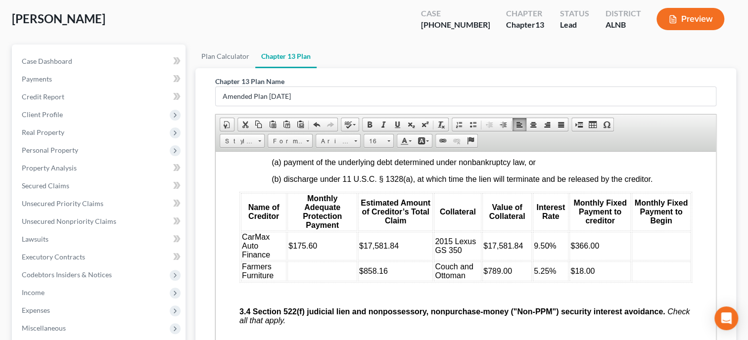
click at [652, 260] on td at bounding box center [661, 246] width 59 height 29
drag, startPoint x: 667, startPoint y: 271, endPoint x: 633, endPoint y: 275, distance: 33.9
click at [633, 260] on td "Feb 2026" at bounding box center [661, 246] width 59 height 29
click at [337, 137] on span "Font" at bounding box center [333, 141] width 35 height 13
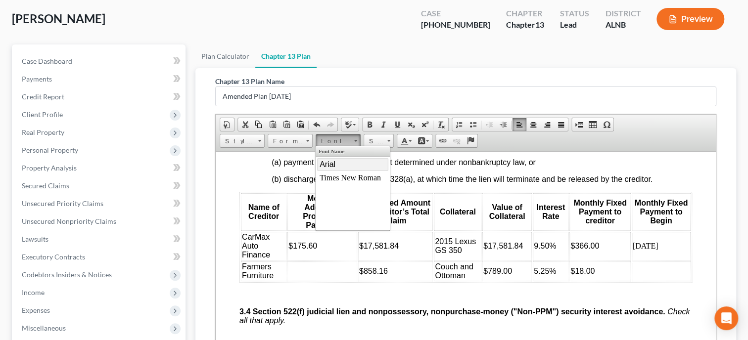
click at [335, 166] on span "Arial" at bounding box center [328, 164] width 16 height 8
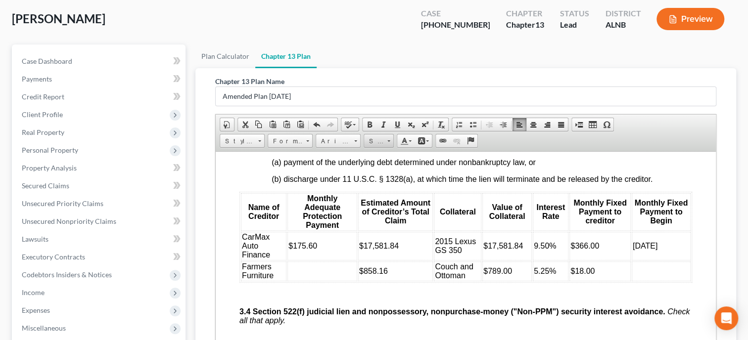
click at [369, 139] on span "Size" at bounding box center [374, 141] width 20 height 13
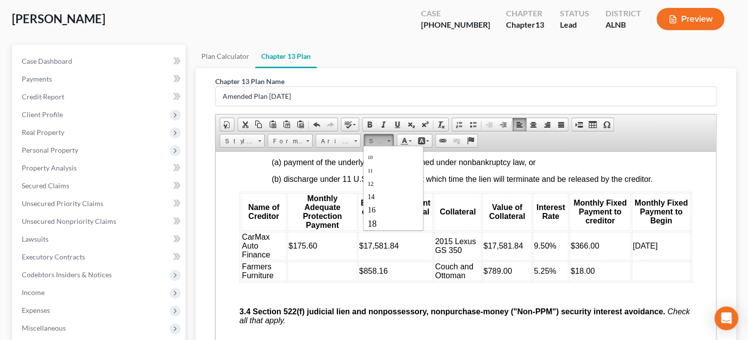
scroll to position [50, 0]
click at [394, 195] on link "16" at bounding box center [393, 194] width 56 height 13
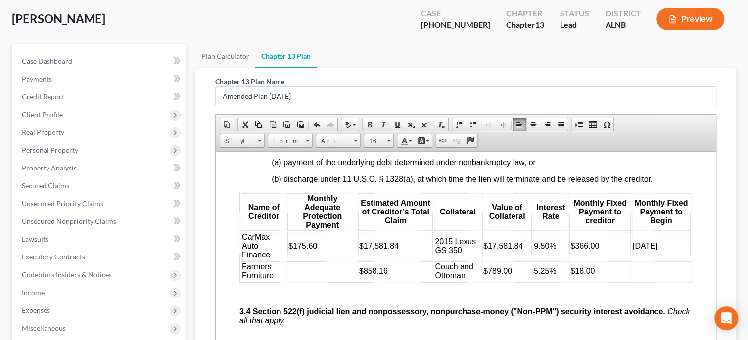
click at [547, 250] on span "9.50%" at bounding box center [545, 245] width 22 height 8
click at [316, 281] on td at bounding box center [322, 271] width 70 height 20
click at [330, 144] on span "Font" at bounding box center [333, 141] width 35 height 13
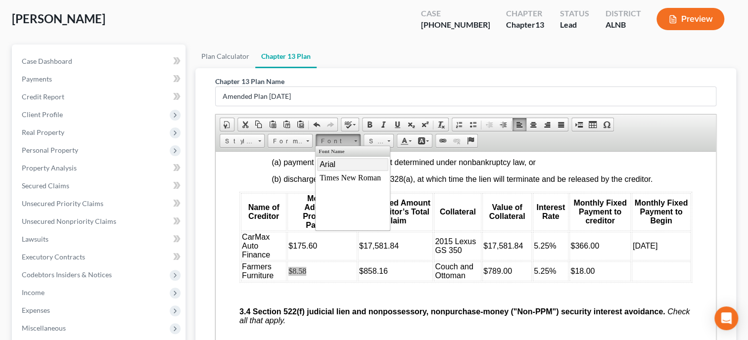
click at [334, 164] on span "Arial" at bounding box center [328, 164] width 16 height 8
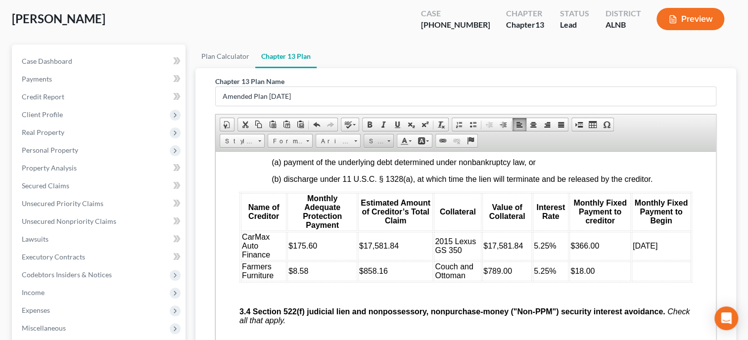
click at [376, 140] on span "Size" at bounding box center [374, 141] width 20 height 13
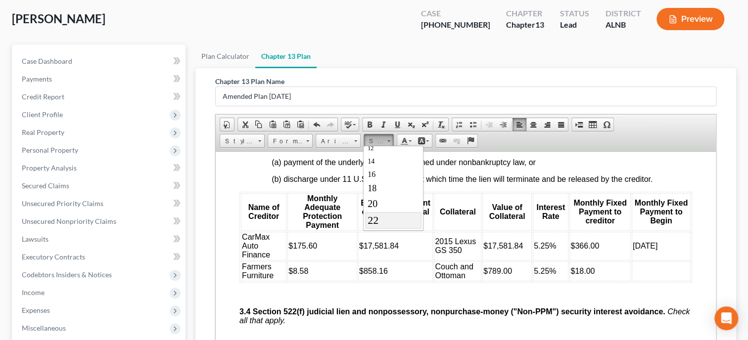
scroll to position [50, 0]
click at [387, 193] on link "16" at bounding box center [393, 194] width 56 height 13
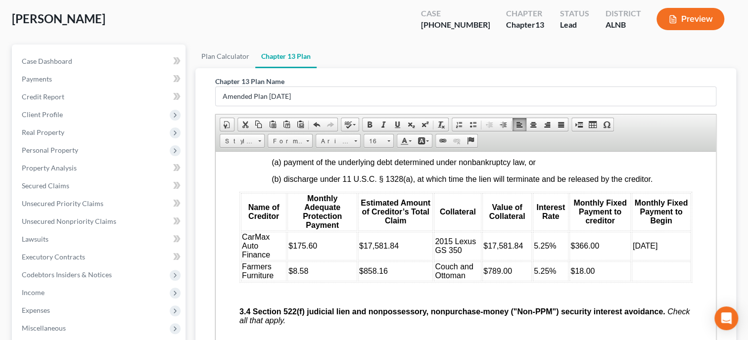
click at [651, 281] on td at bounding box center [661, 271] width 59 height 20
drag, startPoint x: 663, startPoint y: 300, endPoint x: 633, endPoint y: 301, distance: 29.2
click at [633, 281] on td "Feb 2026" at bounding box center [661, 271] width 59 height 20
click at [341, 138] on span "Font" at bounding box center [333, 141] width 35 height 13
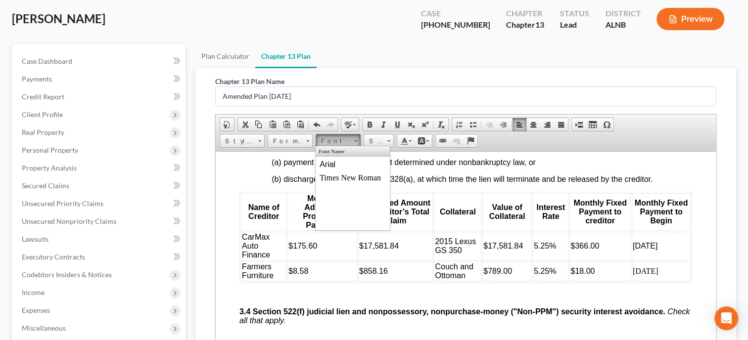
scroll to position [0, 0]
click at [339, 165] on link "Arial" at bounding box center [352, 164] width 71 height 13
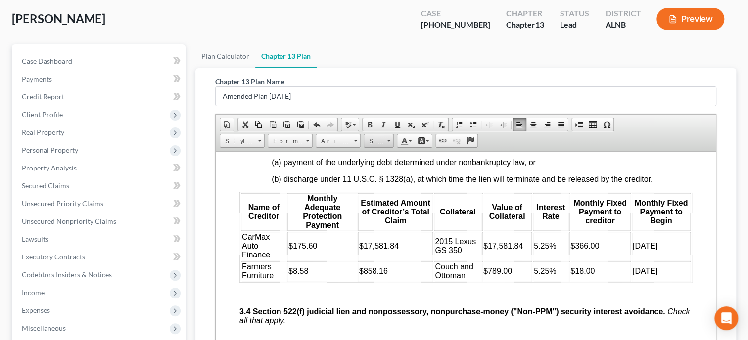
click at [372, 143] on span "Size" at bounding box center [374, 141] width 20 height 13
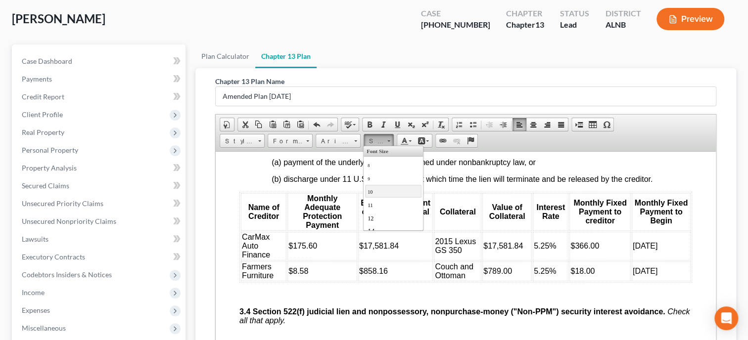
scroll to position [50, 0]
click at [380, 191] on link "16" at bounding box center [393, 194] width 56 height 13
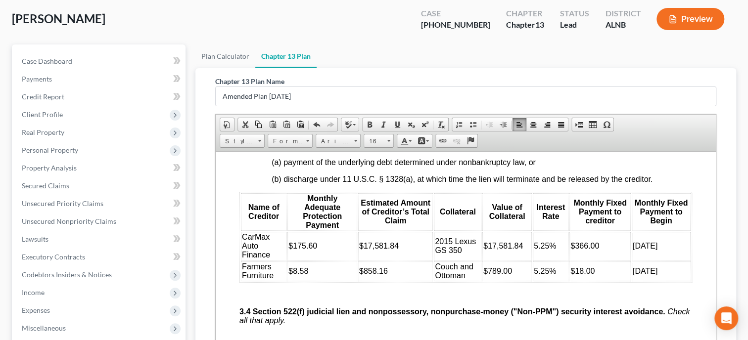
click at [419, 299] on p at bounding box center [475, 294] width 433 height 9
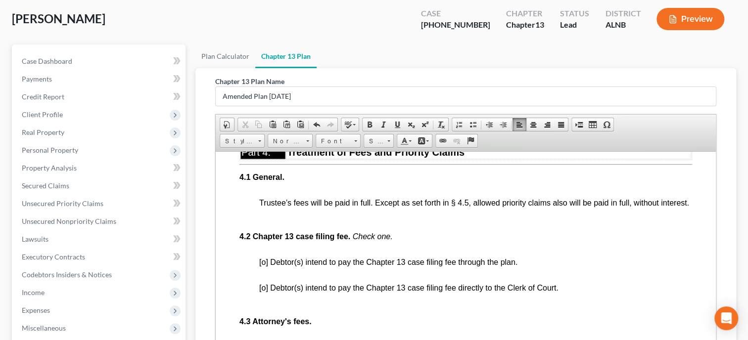
scroll to position [1731, 0]
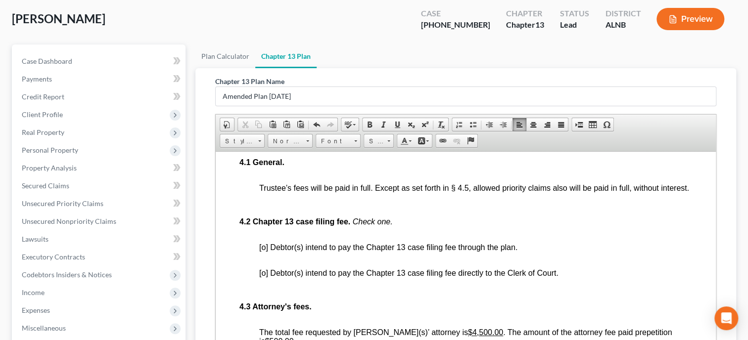
click at [264, 251] on span "[o] Debtor(s) intend to pay the Chapter 13 case filing fee through the plan." at bounding box center [388, 247] width 258 height 8
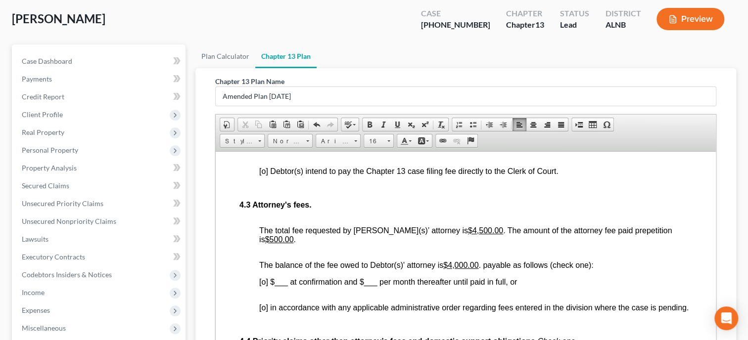
scroll to position [1884, 0]
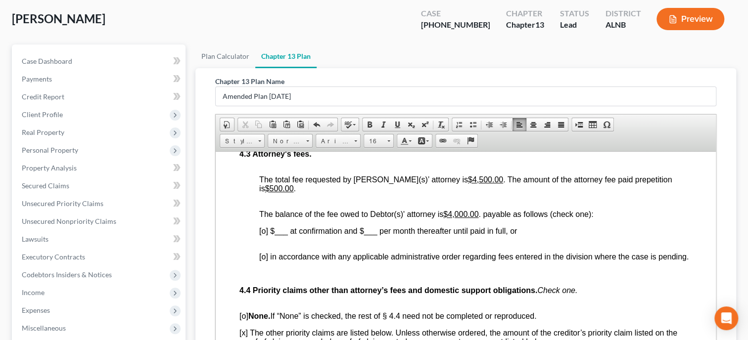
click at [260, 235] on span "[o] $___ at confirmation and $___ per month thereafter until paid in full, or" at bounding box center [388, 231] width 258 height 8
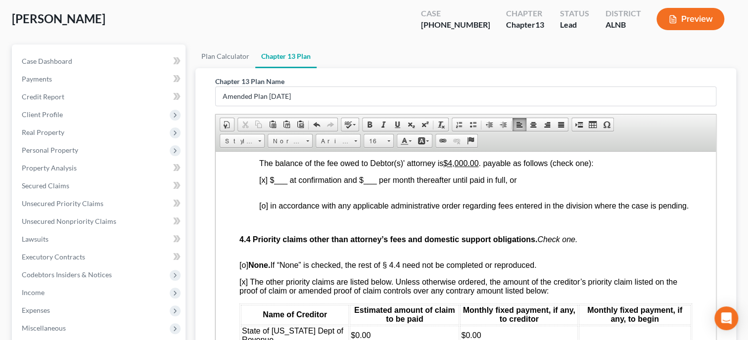
click at [275, 184] on span "[x] $___ at confirmation and $___ per month thereafter until paid in full, or" at bounding box center [387, 180] width 257 height 8
click at [382, 184] on span "[x] $ 2,025.00 at confirmation and $___ per month thereafter until paid in full…" at bounding box center [395, 180] width 273 height 8
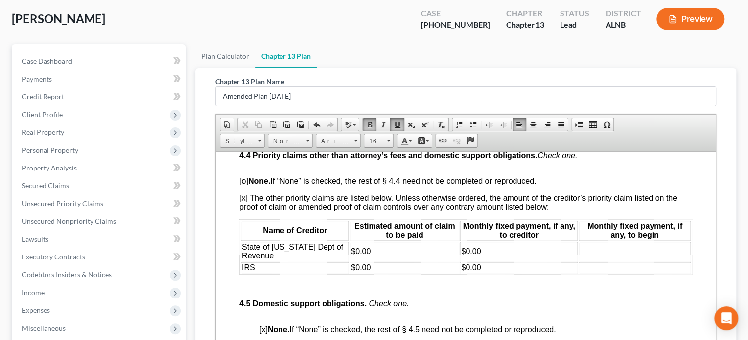
scroll to position [2037, 0]
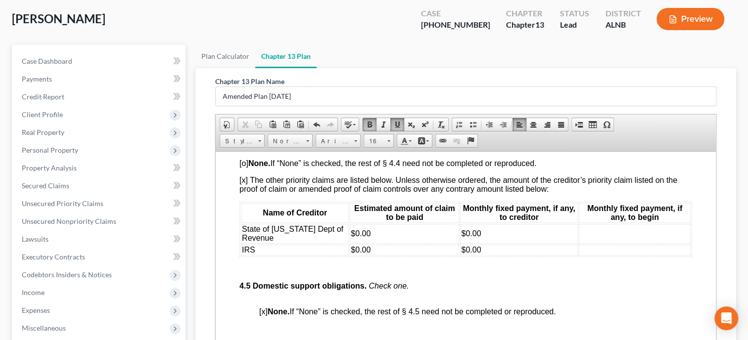
click at [244, 167] on span "[o] None. If “None” is checked, the rest of § 4.4 need not be completed or repr…" at bounding box center [387, 163] width 297 height 8
click at [240, 193] on span "[x] The other priority claims are listed below. Unless otherwise ordered, the a…" at bounding box center [458, 184] width 438 height 17
drag, startPoint x: 242, startPoint y: 255, endPoint x: 661, endPoint y: 254, distance: 419.1
click at [661, 243] on tr "State of Alabama Dept of Revenue $0.00 $0.00" at bounding box center [466, 234] width 450 height 20
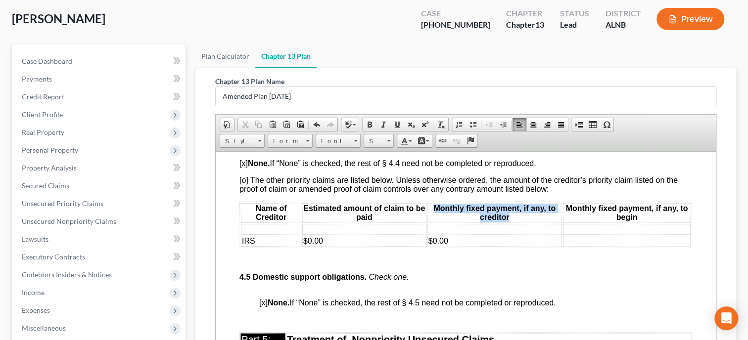
drag, startPoint x: 248, startPoint y: 233, endPoint x: 623, endPoint y: 233, distance: 375.6
click at [623, 223] on tr "Name of Creditor Estimated amount of claim to be paid Monthly fixed payment, if…" at bounding box center [466, 213] width 450 height 20
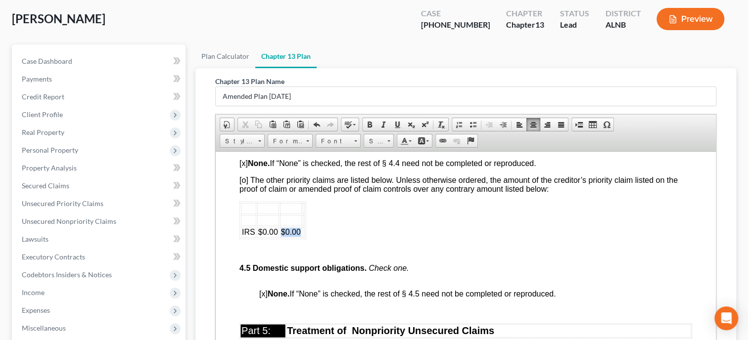
drag, startPoint x: 242, startPoint y: 255, endPoint x: 311, endPoint y: 255, distance: 69.3
drag, startPoint x: 244, startPoint y: 259, endPoint x: 244, endPoint y: 231, distance: 28.2
click at [240, 235] on table at bounding box center [246, 220] width 14 height 38
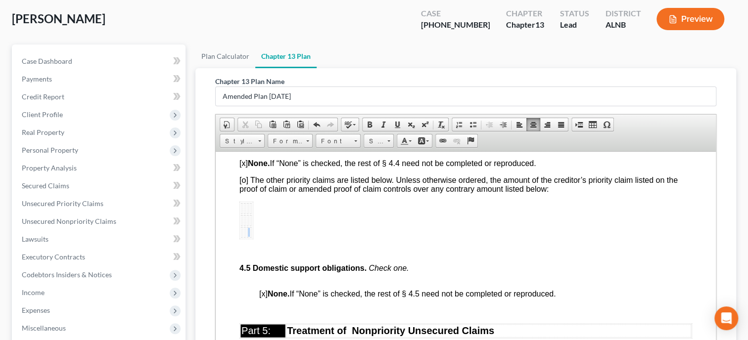
drag, startPoint x: 240, startPoint y: 235, endPoint x: 251, endPoint y: 253, distance: 21.3
click at [251, 239] on table at bounding box center [246, 220] width 14 height 38
click at [271, 256] on p at bounding box center [475, 251] width 433 height 9
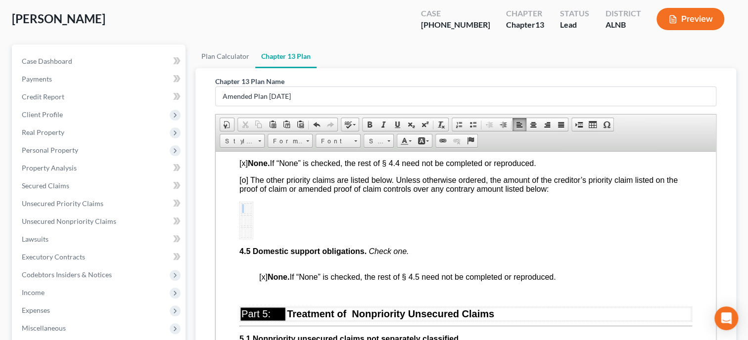
drag, startPoint x: 246, startPoint y: 258, endPoint x: 245, endPoint y: 227, distance: 31.2
click at [245, 227] on table at bounding box center [246, 220] width 14 height 38
drag, startPoint x: 251, startPoint y: 261, endPoint x: 241, endPoint y: 234, distance: 29.0
drag, startPoint x: 251, startPoint y: 245, endPoint x: 240, endPoint y: 244, distance: 10.4
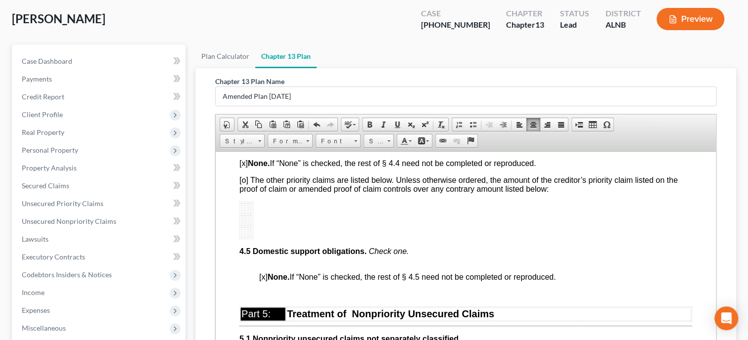
drag, startPoint x: 245, startPoint y: 261, endPoint x: 252, endPoint y: 240, distance: 22.5
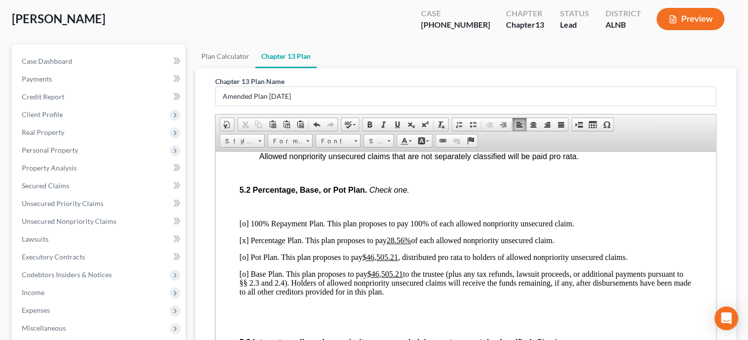
scroll to position [2291, 0]
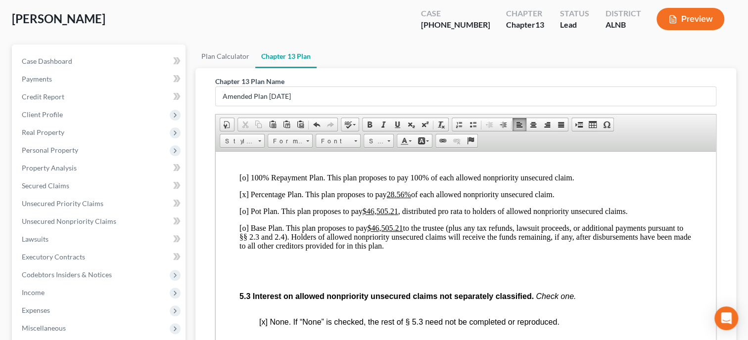
click at [242, 199] on p "[x] Percentage Plan. This plan proposes to pay 28.56% of each allowed nonpriori…" at bounding box center [465, 194] width 453 height 9
click at [244, 216] on p "[o] Pot Plan. This plan proposes to pay $46,505.21 , distributed pro rata to ho…" at bounding box center [465, 211] width 453 height 9
click at [390, 198] on u "28.56%" at bounding box center [398, 194] width 24 height 8
click at [367, 215] on u "$46,505.21" at bounding box center [381, 211] width 36 height 8
click at [316, 118] on link "Undo" at bounding box center [317, 124] width 14 height 13
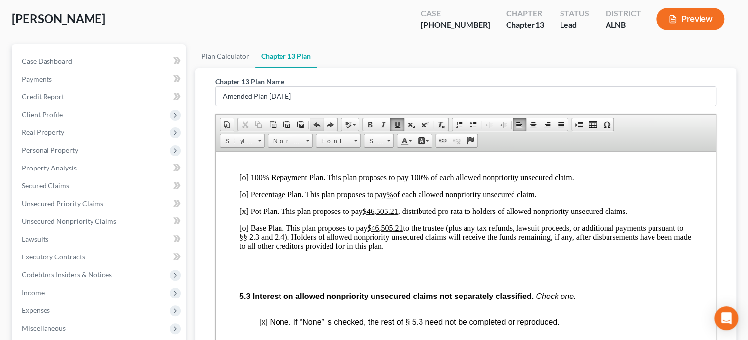
click at [316, 118] on link "Undo" at bounding box center [317, 124] width 14 height 13
click at [374, 232] on u "$46,505.21" at bounding box center [385, 228] width 36 height 8
click at [371, 215] on u "$46,505.21" at bounding box center [381, 211] width 36 height 8
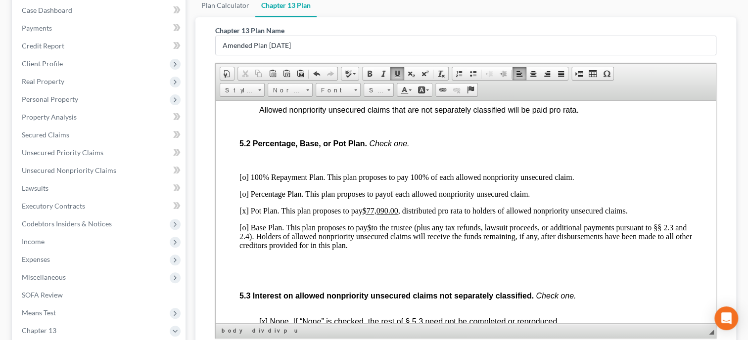
scroll to position [2240, 0]
drag, startPoint x: 240, startPoint y: 200, endPoint x: 595, endPoint y: 270, distance: 362.2
click at [595, 250] on div "[o] 100% Repayment Plan. This plan proposes to pay 100% of each allowed nonprio…" at bounding box center [465, 211] width 453 height 77
click at [345, 85] on span "Font" at bounding box center [333, 90] width 35 height 13
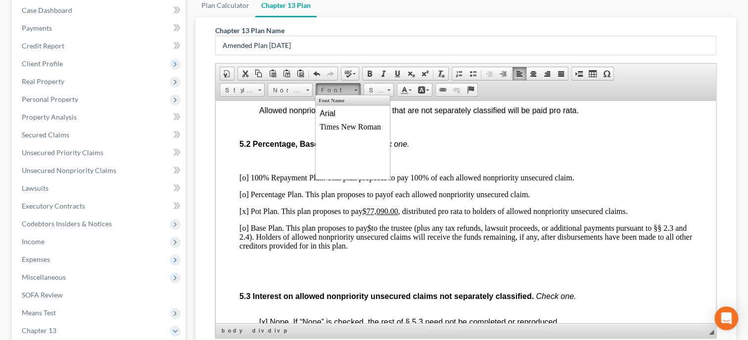
scroll to position [0, 0]
click at [343, 113] on link "Arial" at bounding box center [352, 113] width 71 height 13
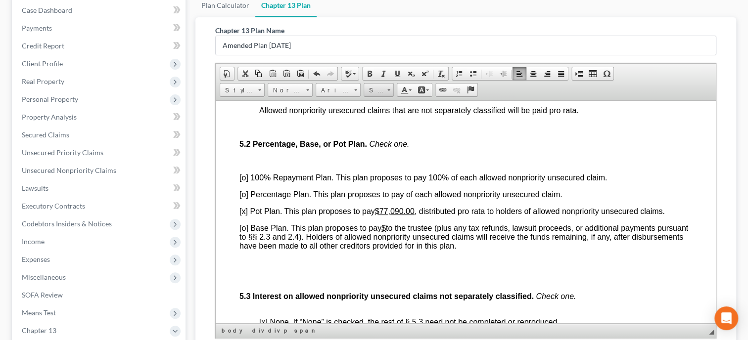
click at [372, 93] on span "Size" at bounding box center [374, 90] width 20 height 13
click at [384, 138] on link "16" at bounding box center [393, 143] width 56 height 13
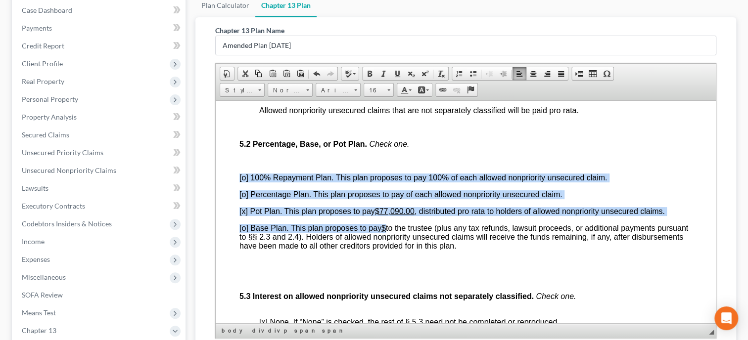
click at [634, 182] on p "[o] 100% Repayment Plan. This plan proposes to pay 100% of each allowed nonprio…" at bounding box center [465, 177] width 453 height 9
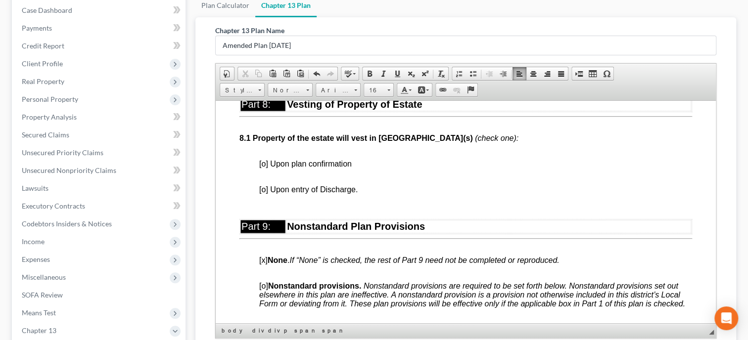
scroll to position [2953, 0]
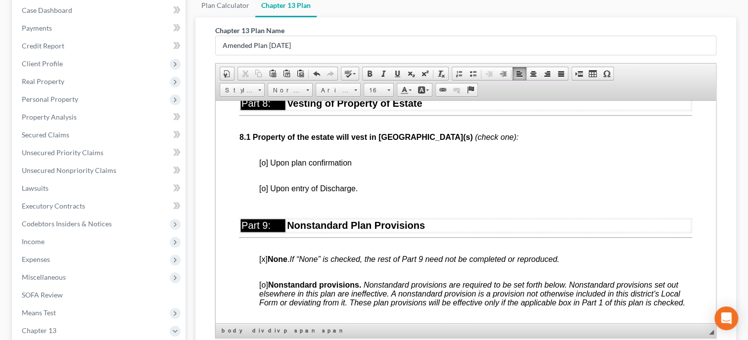
click at [263, 167] on span "[o] Upon plan confirmation" at bounding box center [305, 162] width 93 height 8
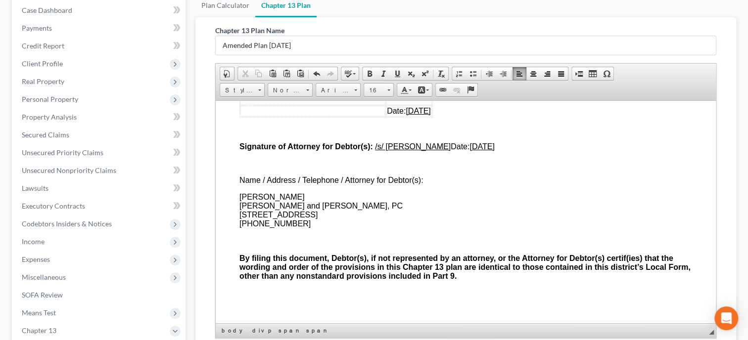
scroll to position [152, 0]
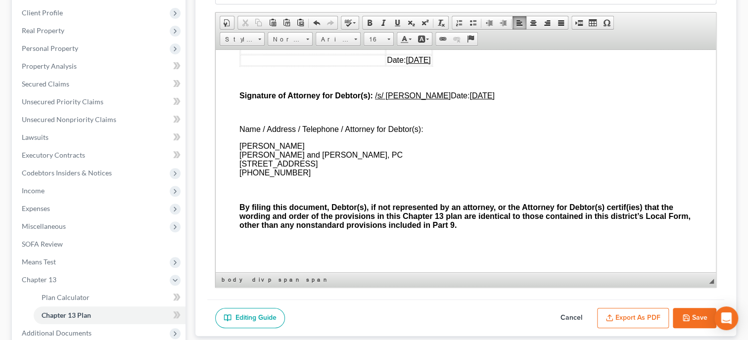
click at [684, 310] on button "Save" at bounding box center [695, 318] width 44 height 21
select select "0"
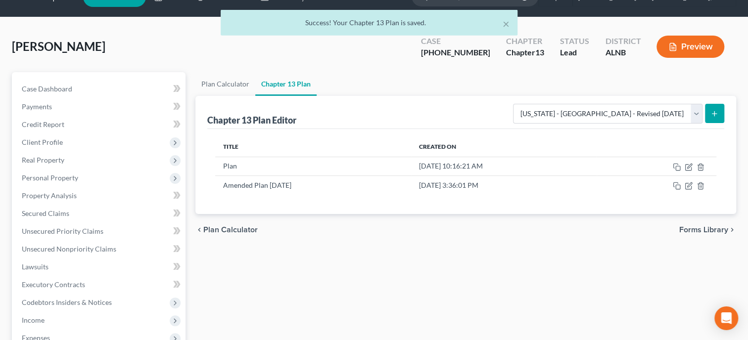
scroll to position [0, 0]
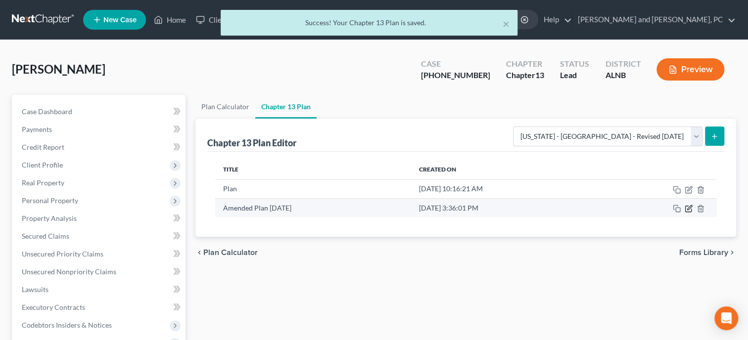
click at [692, 206] on icon "button" at bounding box center [689, 209] width 8 height 8
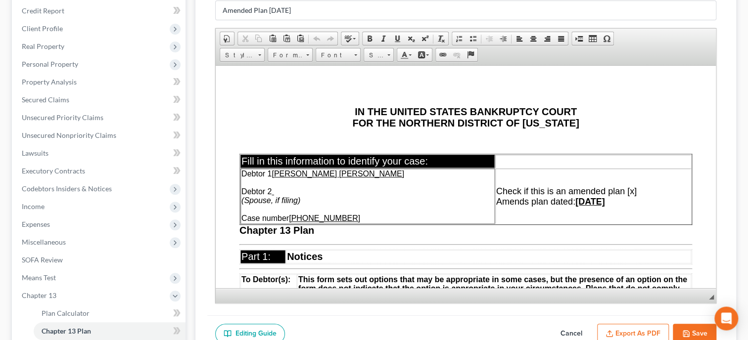
scroll to position [152, 0]
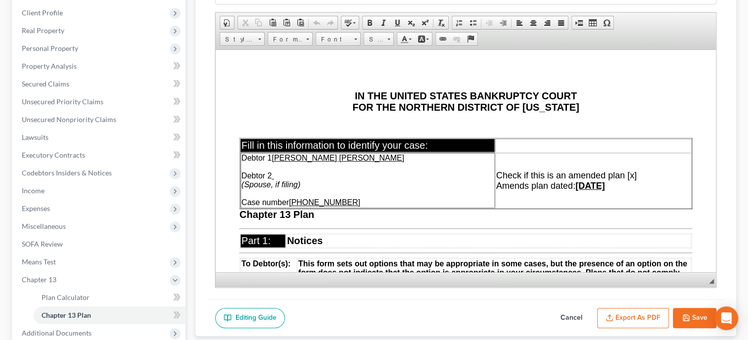
click at [624, 317] on button "Export as PDF" at bounding box center [633, 318] width 72 height 21
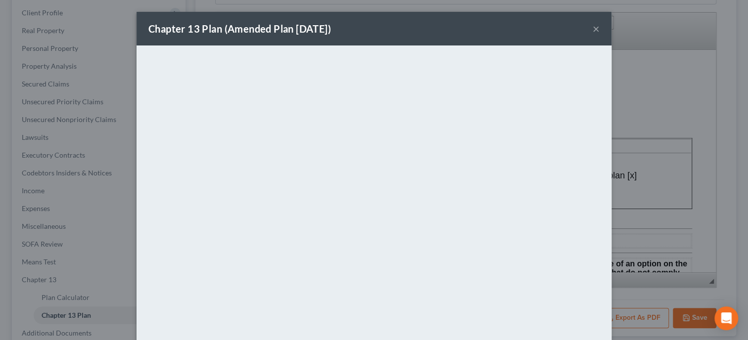
click at [596, 29] on button "×" at bounding box center [596, 29] width 7 height 12
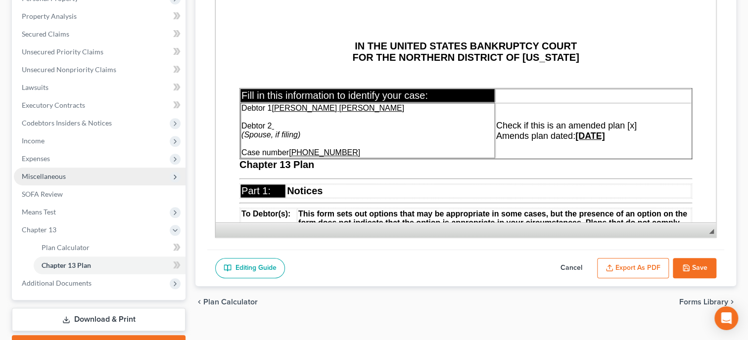
scroll to position [254, 0]
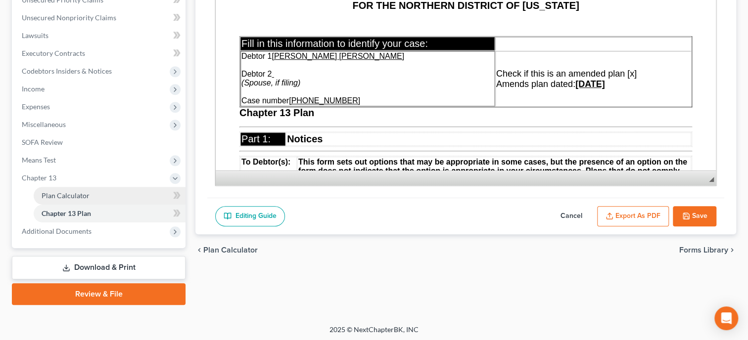
click at [65, 192] on span "Plan Calculator" at bounding box center [66, 195] width 48 height 8
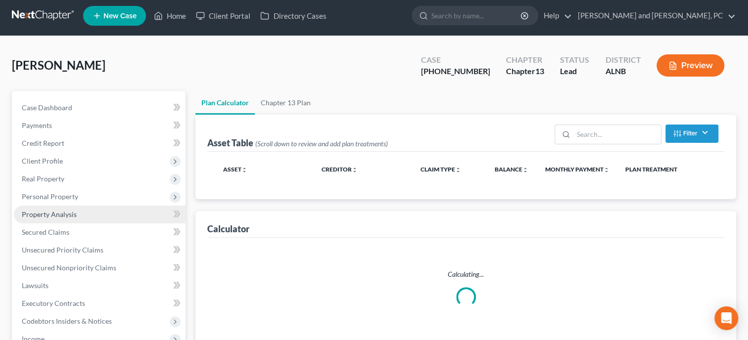
scroll to position [0, 0]
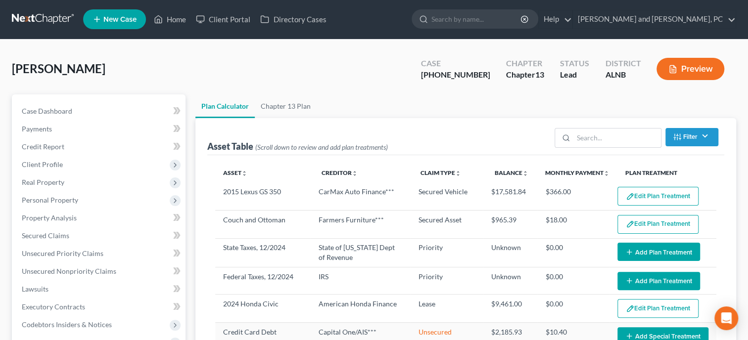
select select "59"
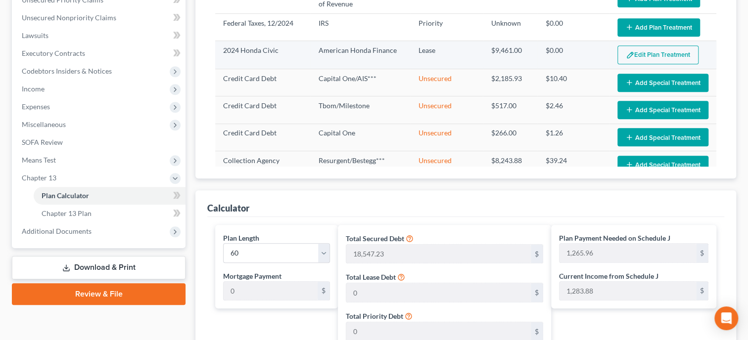
scroll to position [50, 0]
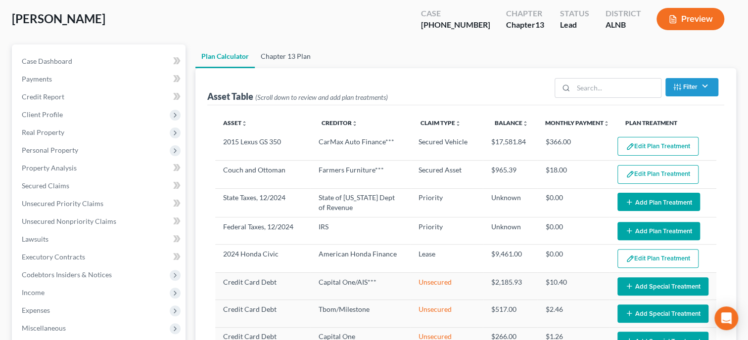
click at [291, 62] on link "Chapter 13 Plan" at bounding box center [286, 57] width 62 height 24
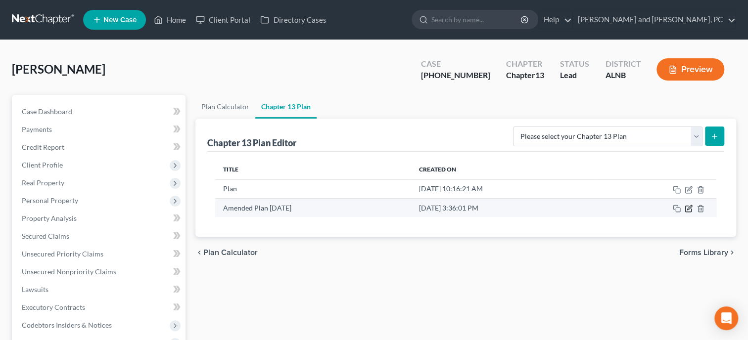
click at [691, 208] on icon "button" at bounding box center [689, 209] width 8 height 8
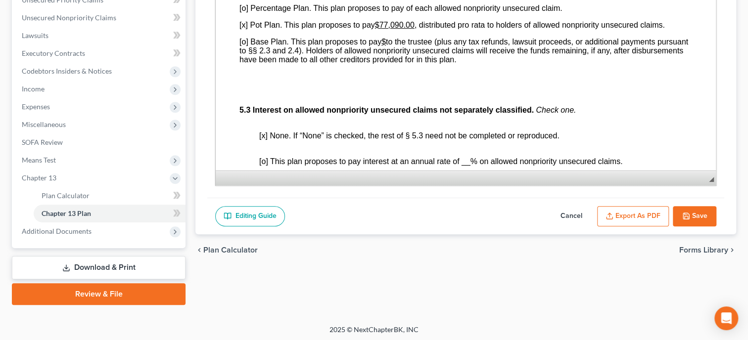
scroll to position [2291, 0]
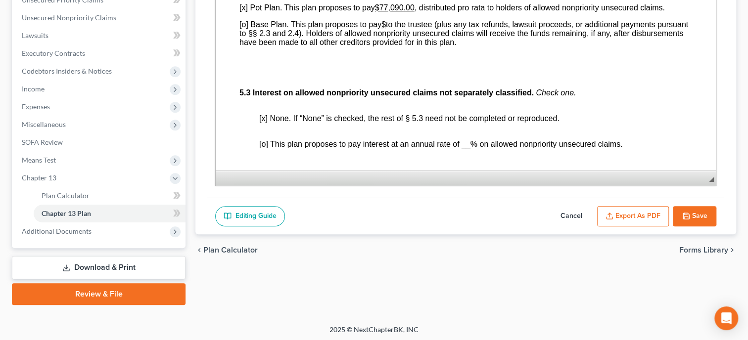
click at [383, 12] on u "$77,090.00" at bounding box center [395, 7] width 40 height 8
click at [703, 218] on button "Save" at bounding box center [695, 216] width 44 height 21
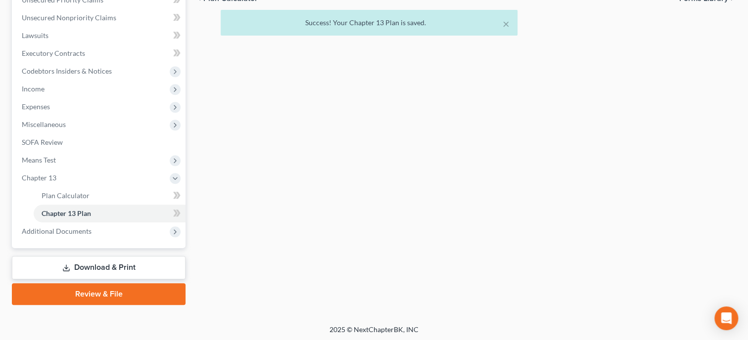
scroll to position [101, 0]
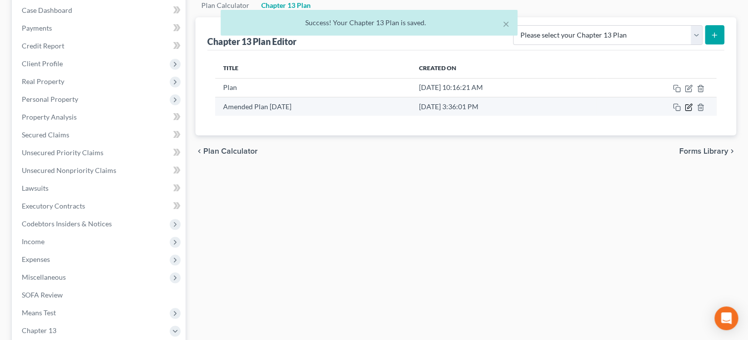
click at [688, 107] on icon "button" at bounding box center [689, 106] width 4 height 4
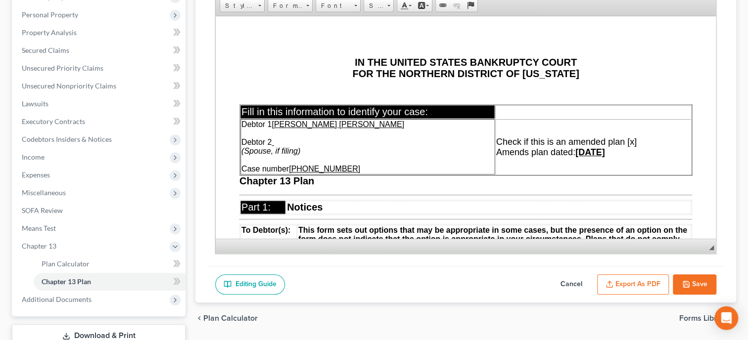
scroll to position [203, 0]
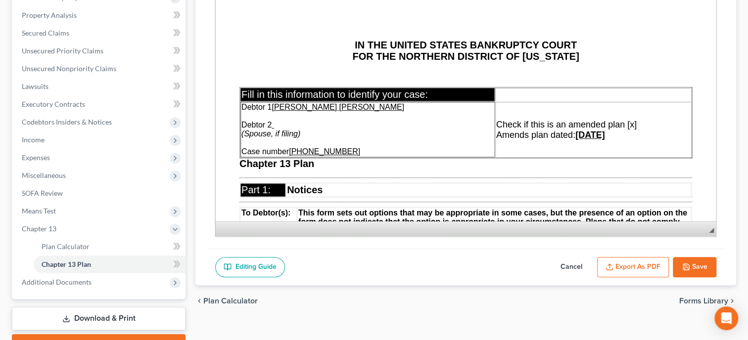
click at [657, 266] on button "Export as PDF" at bounding box center [633, 267] width 72 height 21
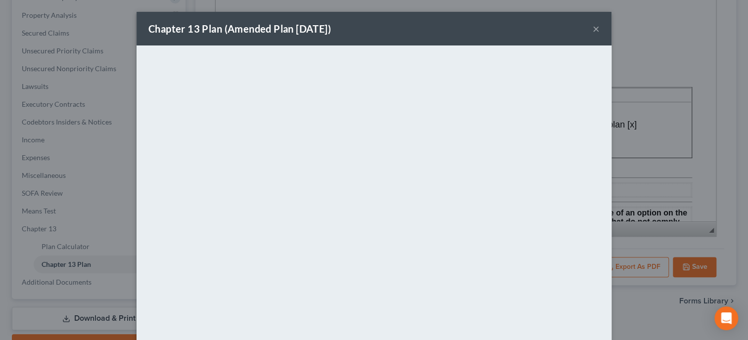
click at [595, 30] on button "×" at bounding box center [596, 29] width 7 height 12
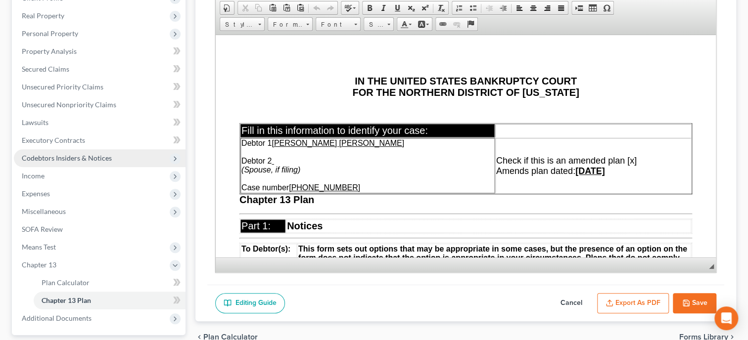
scroll to position [103, 0]
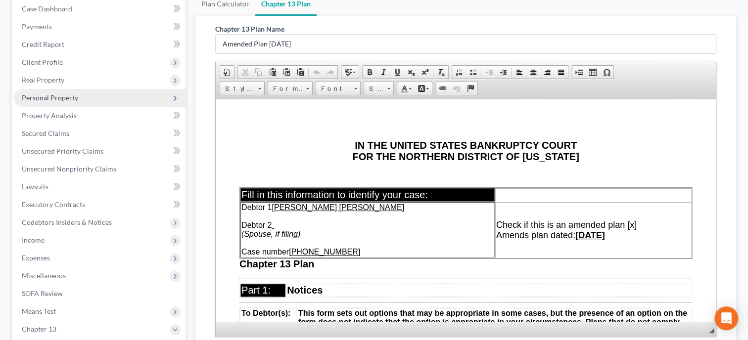
click at [63, 100] on span "Personal Property" at bounding box center [50, 98] width 56 height 8
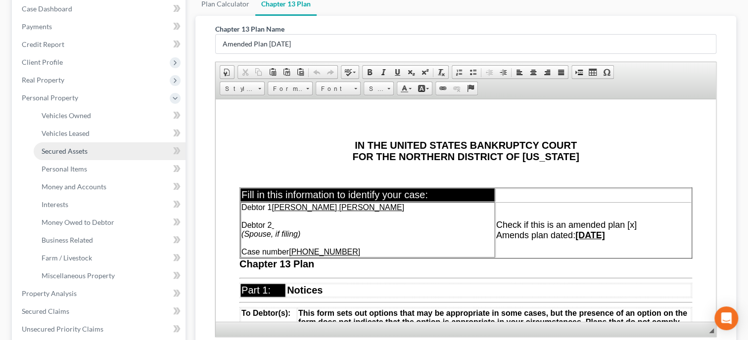
click at [75, 147] on span "Secured Assets" at bounding box center [65, 151] width 46 height 8
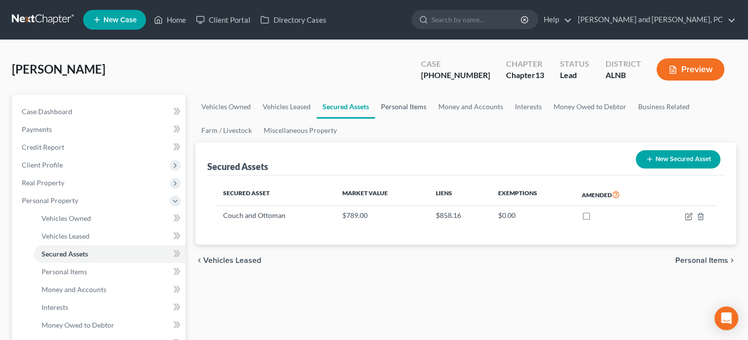
click at [408, 103] on link "Personal Items" at bounding box center [403, 107] width 57 height 24
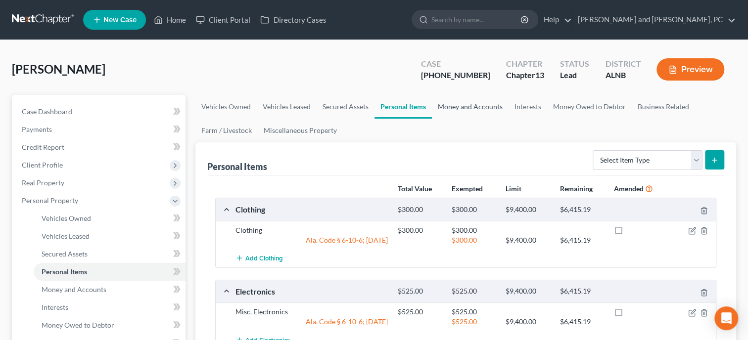
click at [460, 109] on link "Money and Accounts" at bounding box center [470, 107] width 77 height 24
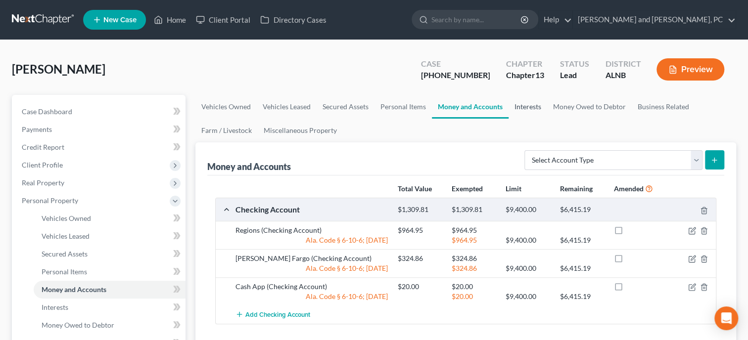
click at [528, 108] on link "Interests" at bounding box center [528, 107] width 39 height 24
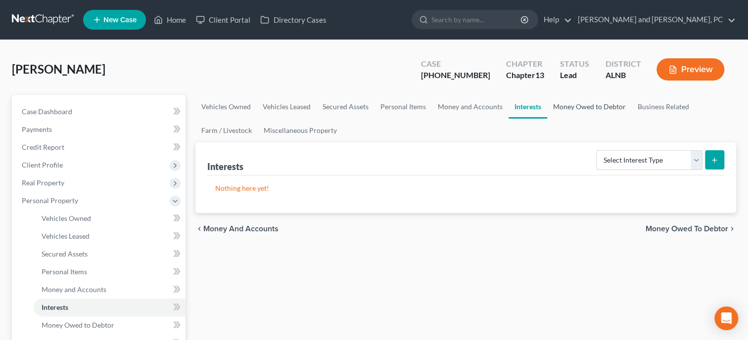
click at [563, 108] on link "Money Owed to Debtor" at bounding box center [589, 107] width 85 height 24
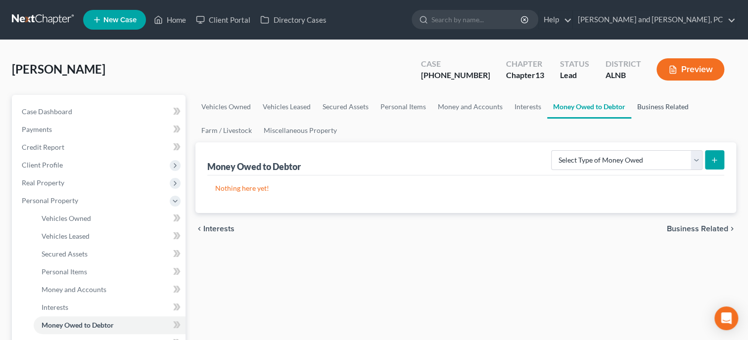
click at [643, 107] on link "Business Related" at bounding box center [662, 107] width 63 height 24
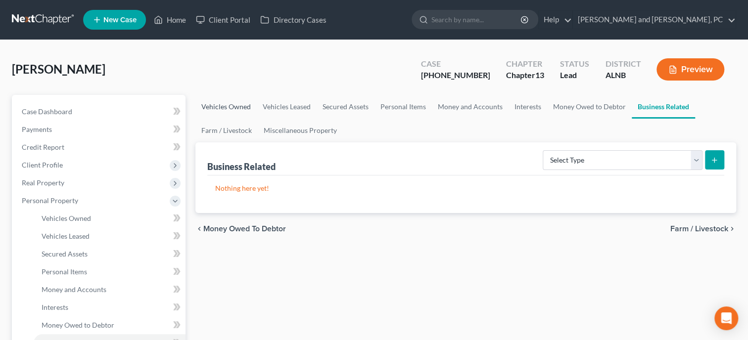
click at [248, 108] on link "Vehicles Owned" at bounding box center [225, 107] width 61 height 24
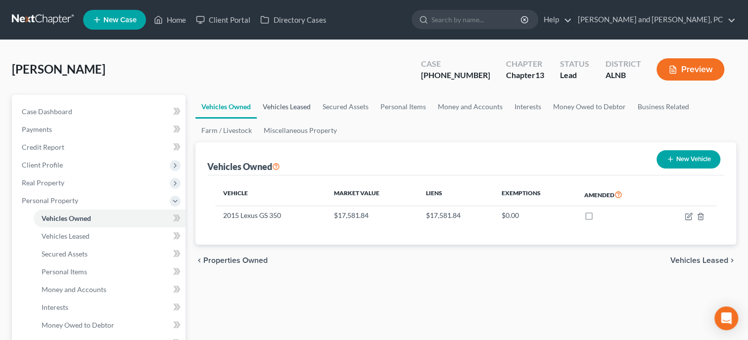
click at [279, 110] on link "Vehicles Leased" at bounding box center [287, 107] width 60 height 24
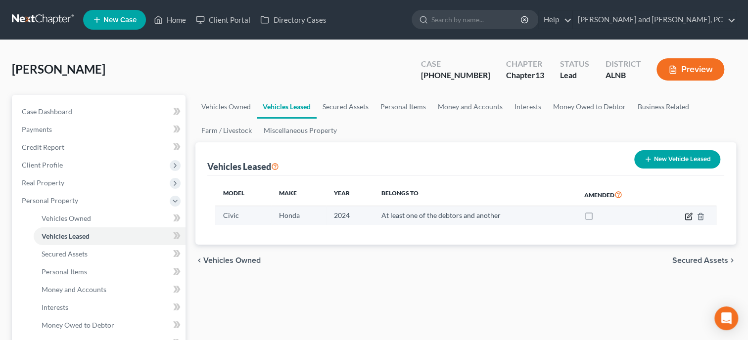
click at [685, 218] on icon "button" at bounding box center [688, 217] width 6 height 6
select select "0"
select select "2"
select select "3"
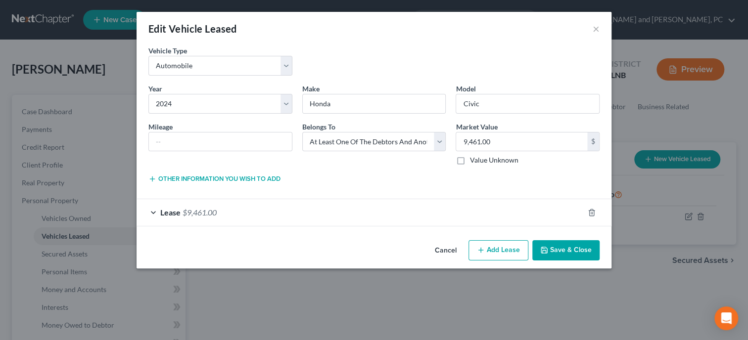
click at [455, 254] on button "Cancel" at bounding box center [446, 251] width 38 height 20
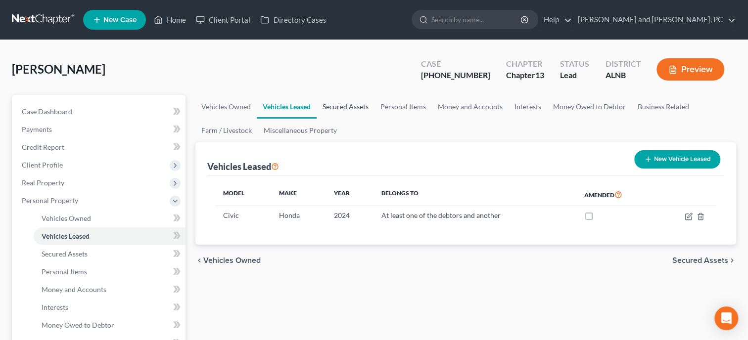
click at [340, 109] on link "Secured Assets" at bounding box center [346, 107] width 58 height 24
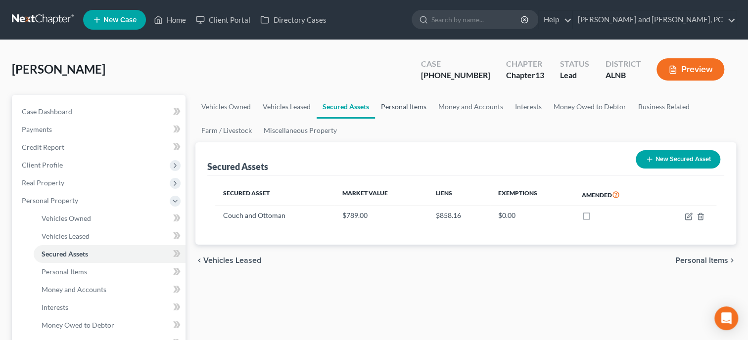
click at [394, 109] on link "Personal Items" at bounding box center [403, 107] width 57 height 24
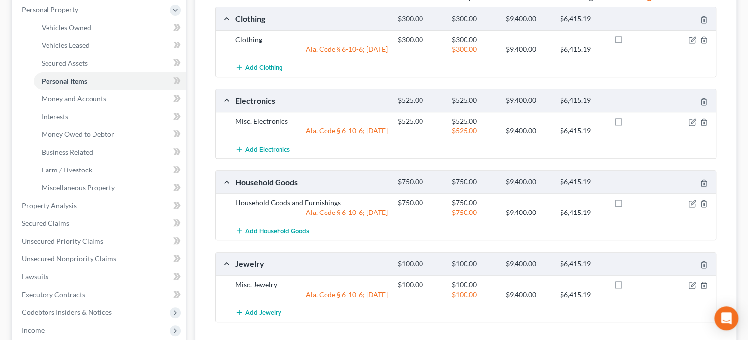
scroll to position [50, 0]
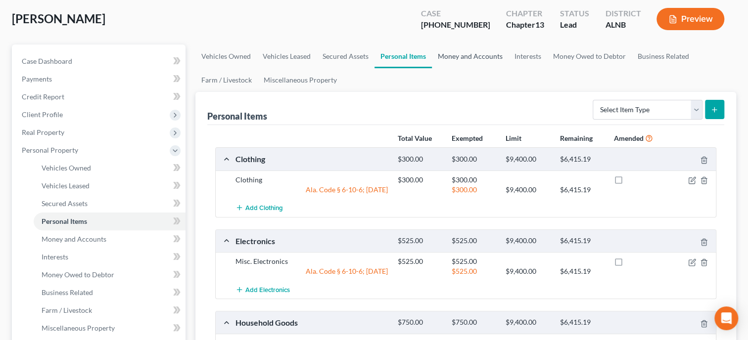
click at [455, 58] on link "Money and Accounts" at bounding box center [470, 57] width 77 height 24
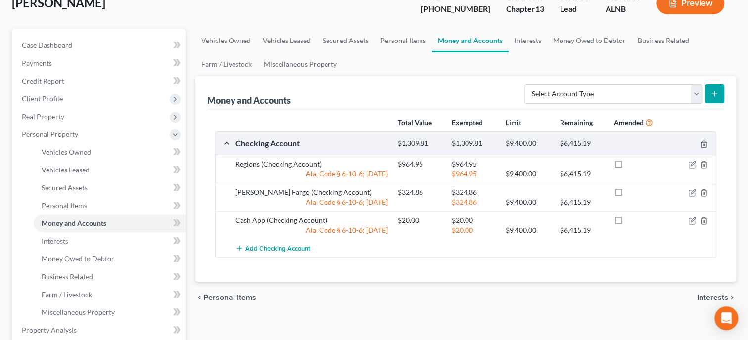
scroll to position [50, 0]
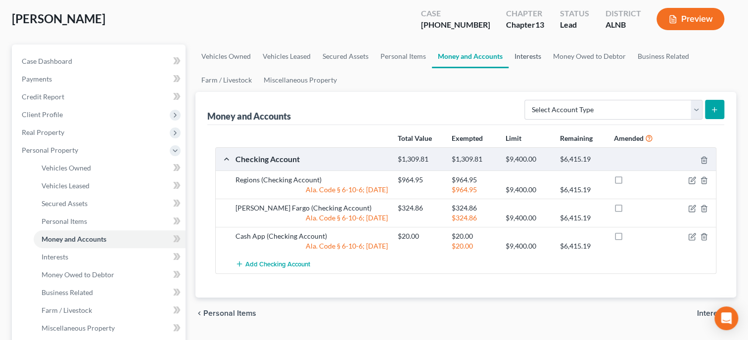
click at [532, 56] on link "Interests" at bounding box center [528, 57] width 39 height 24
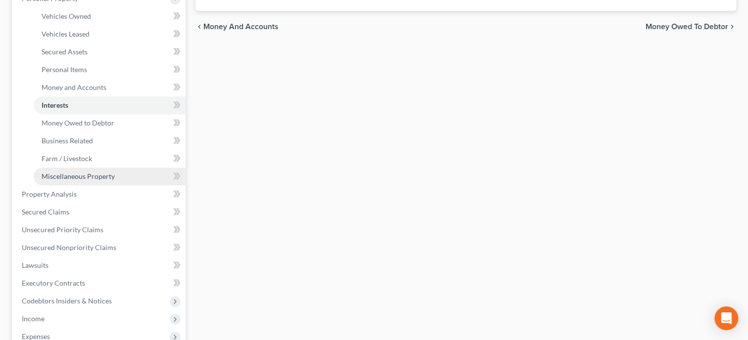
scroll to position [203, 0]
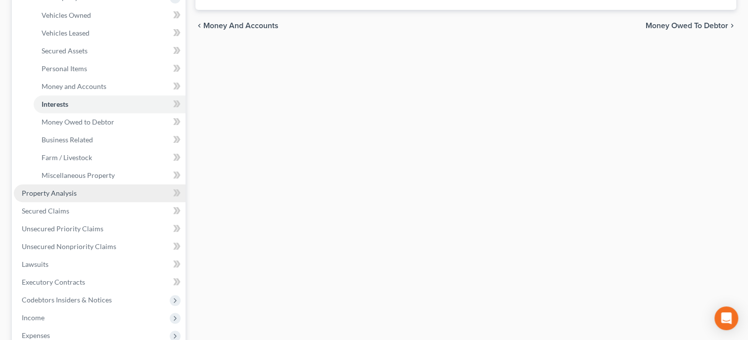
click at [66, 193] on span "Property Analysis" at bounding box center [49, 193] width 55 height 8
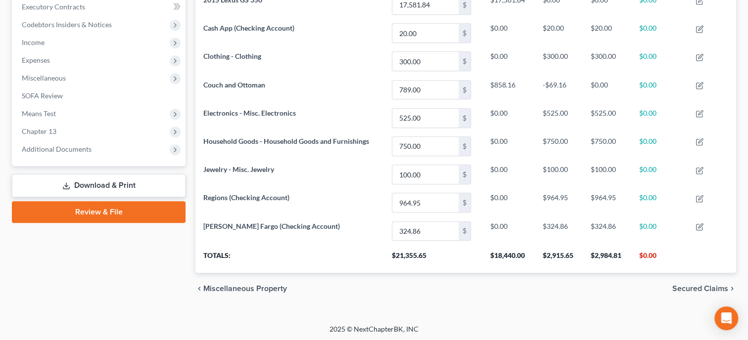
scroll to position [250, 0]
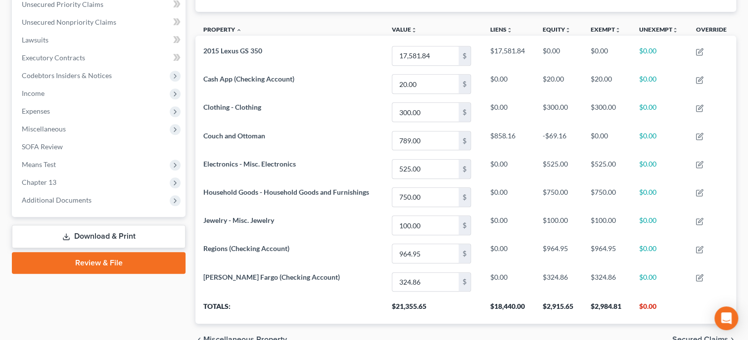
click at [130, 236] on link "Download & Print" at bounding box center [99, 236] width 174 height 23
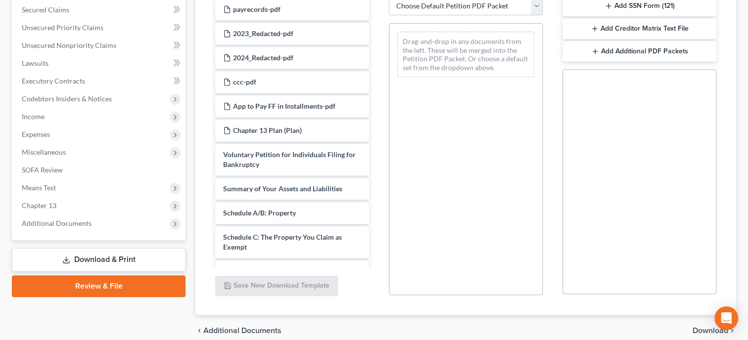
scroll to position [254, 0]
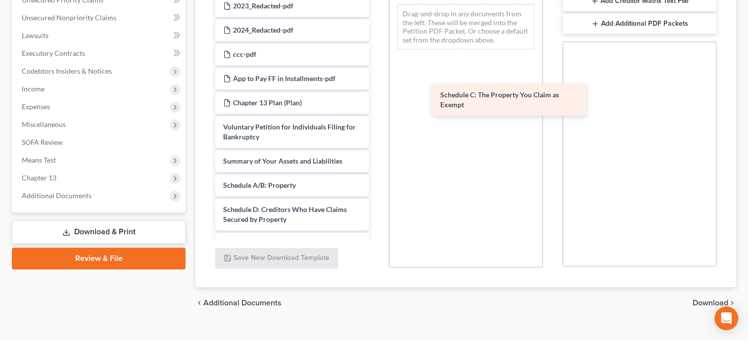
drag, startPoint x: 276, startPoint y: 209, endPoint x: 493, endPoint y: 95, distance: 245.5
click at [377, 95] on div "Schedule C: The Property You Claim as Exempt payrecords-pdf 2023_Redacted-pdf 2…" at bounding box center [292, 293] width 170 height 644
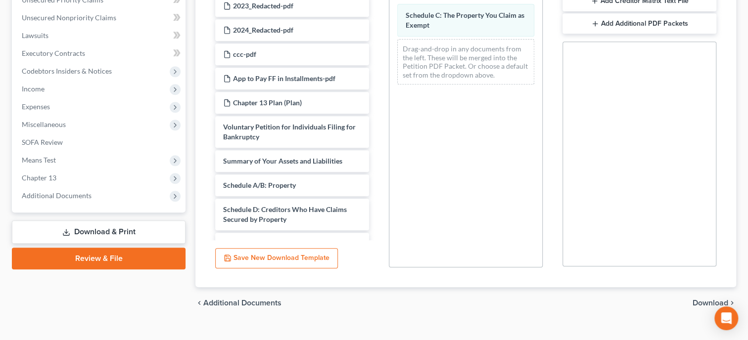
click at [708, 303] on span "Download" at bounding box center [711, 303] width 36 height 8
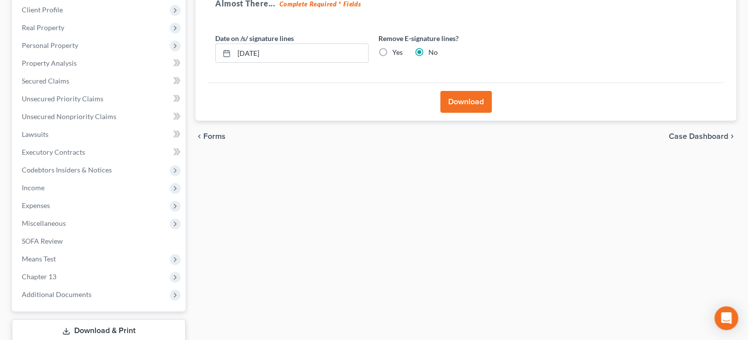
scroll to position [67, 0]
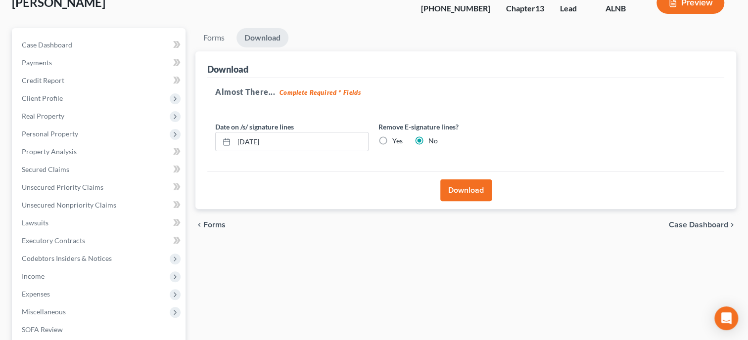
click at [446, 181] on button "Download" at bounding box center [465, 191] width 51 height 22
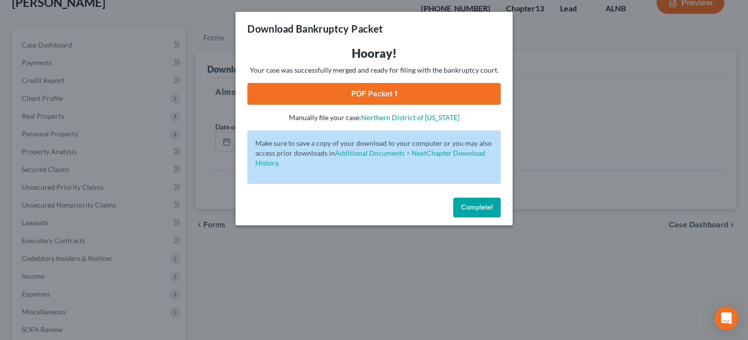
click at [409, 92] on link "PDF Packet 1" at bounding box center [373, 94] width 253 height 22
click at [467, 209] on span "Complete!" at bounding box center [477, 207] width 32 height 8
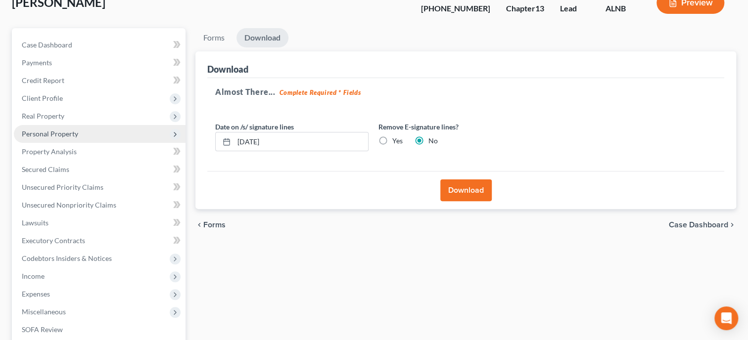
click at [45, 134] on span "Personal Property" at bounding box center [50, 134] width 56 height 8
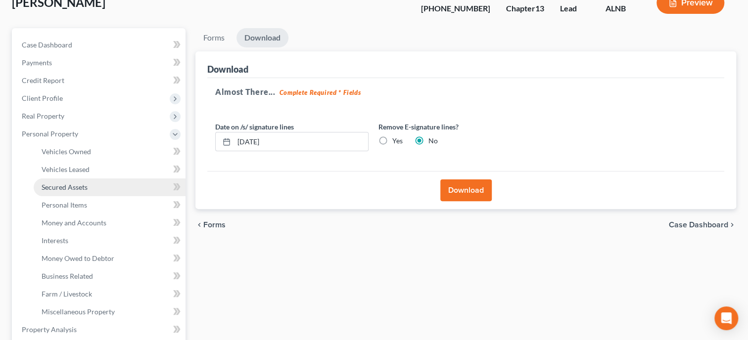
click at [58, 188] on span "Secured Assets" at bounding box center [65, 187] width 46 height 8
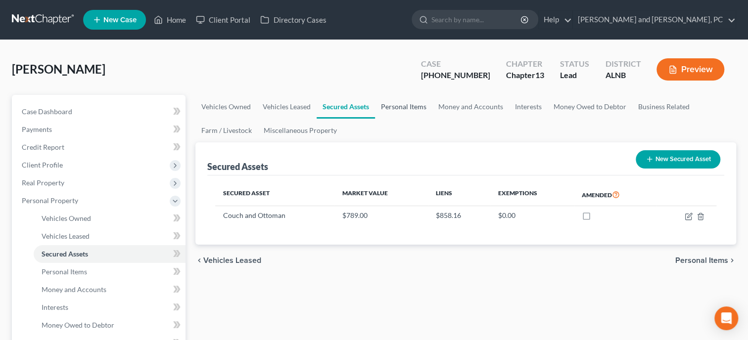
click at [412, 107] on link "Personal Items" at bounding box center [403, 107] width 57 height 24
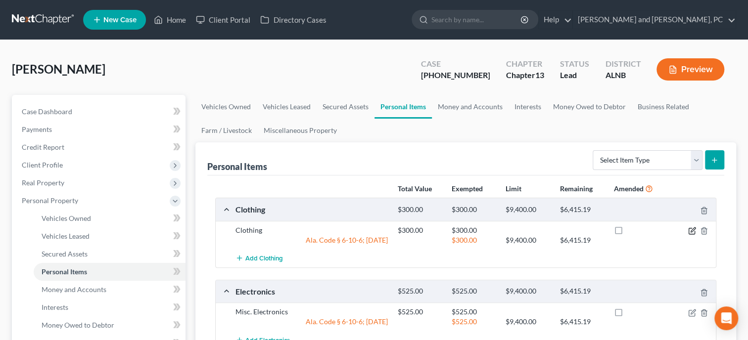
click at [689, 229] on icon "button" at bounding box center [692, 232] width 6 height 6
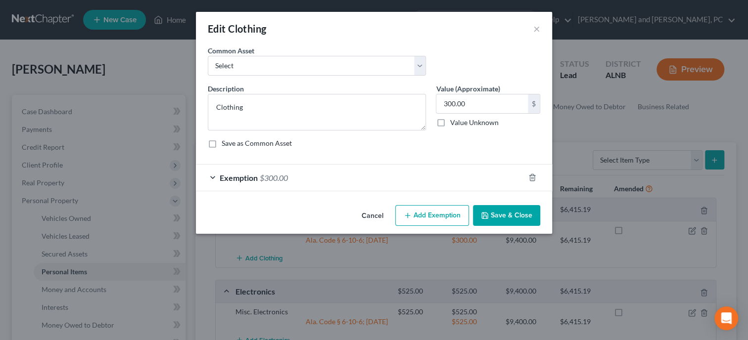
click at [241, 179] on span "Exemption" at bounding box center [239, 177] width 38 height 9
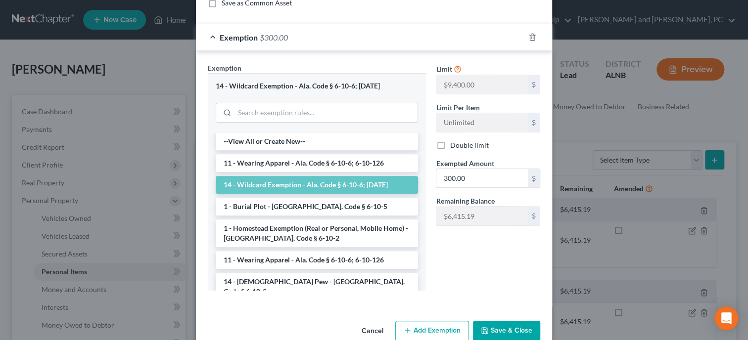
scroll to position [161, 0]
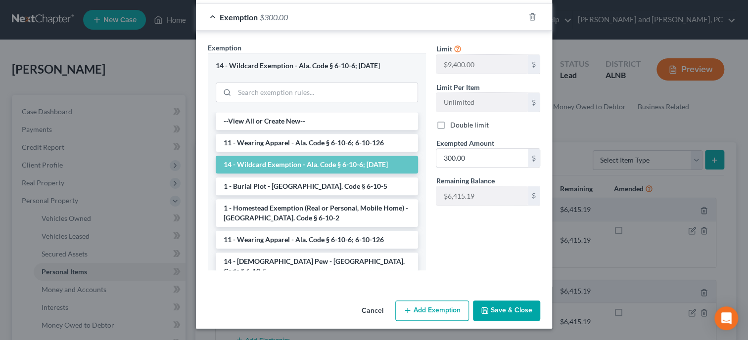
click at [514, 315] on button "Save & Close" at bounding box center [506, 311] width 67 height 21
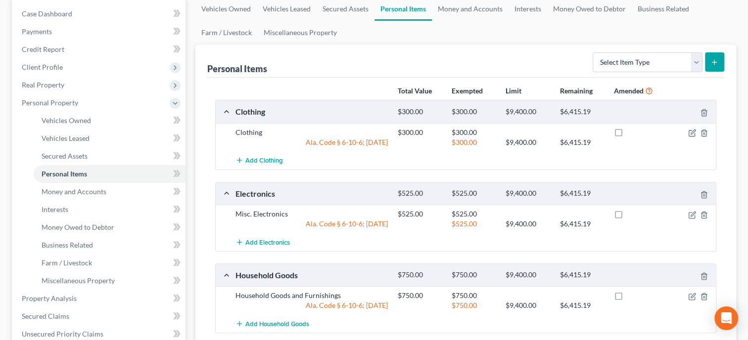
scroll to position [152, 0]
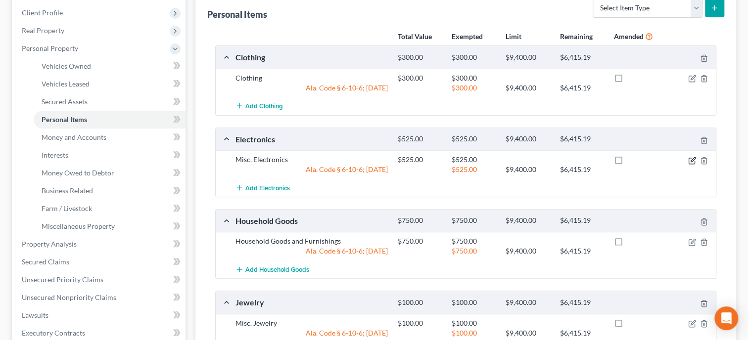
click at [691, 160] on icon "button" at bounding box center [693, 159] width 4 height 4
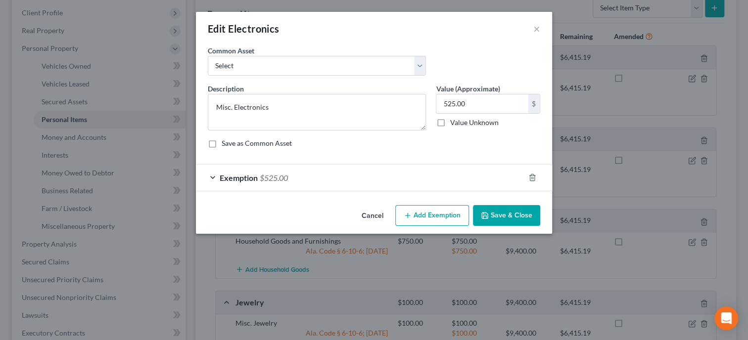
click at [259, 174] on div "Exemption $525.00" at bounding box center [360, 178] width 329 height 26
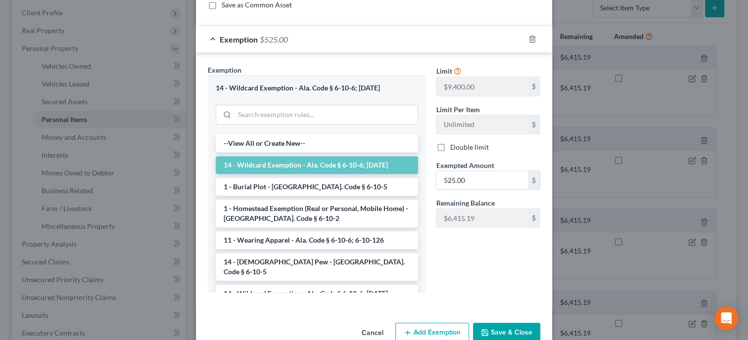
scroll to position [161, 0]
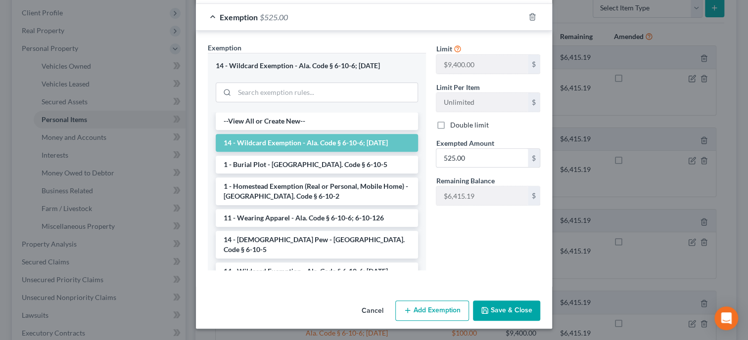
click at [522, 308] on button "Save & Close" at bounding box center [506, 311] width 67 height 21
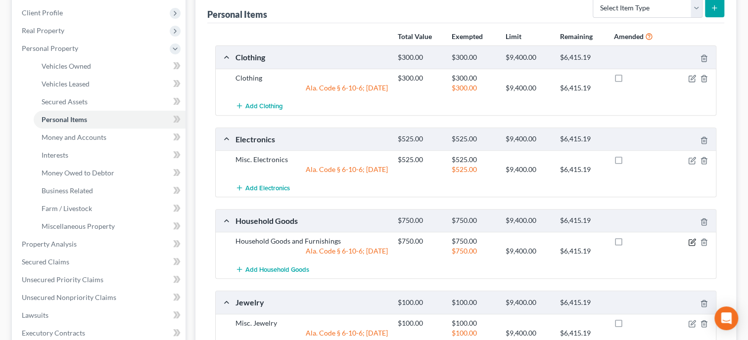
click at [695, 242] on icon "button" at bounding box center [692, 243] width 6 height 6
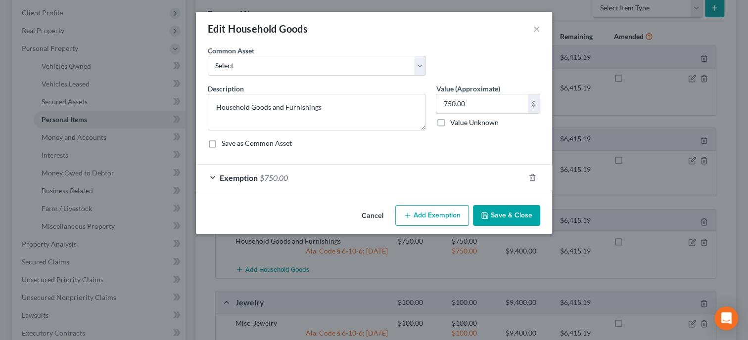
click at [227, 178] on span "Exemption" at bounding box center [239, 177] width 38 height 9
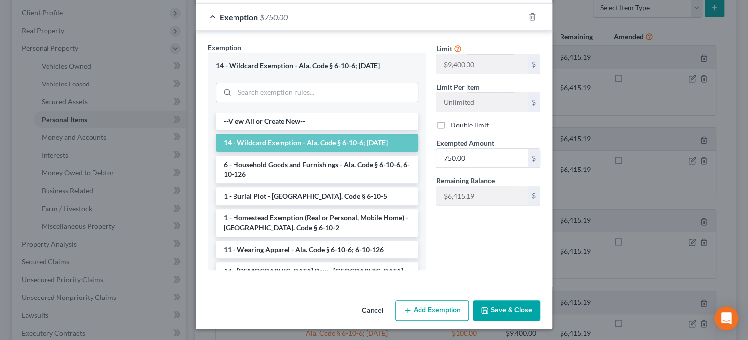
click at [521, 307] on button "Save & Close" at bounding box center [506, 311] width 67 height 21
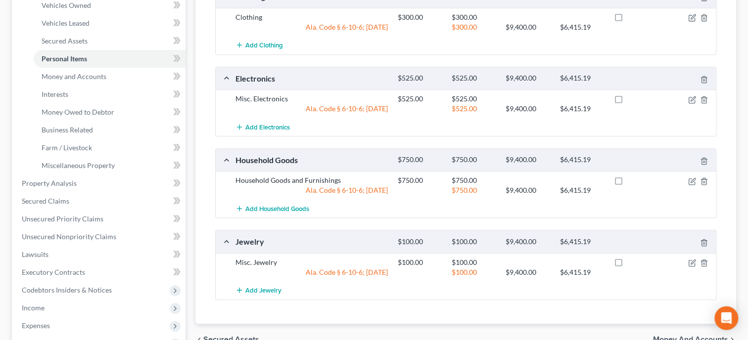
scroll to position [254, 0]
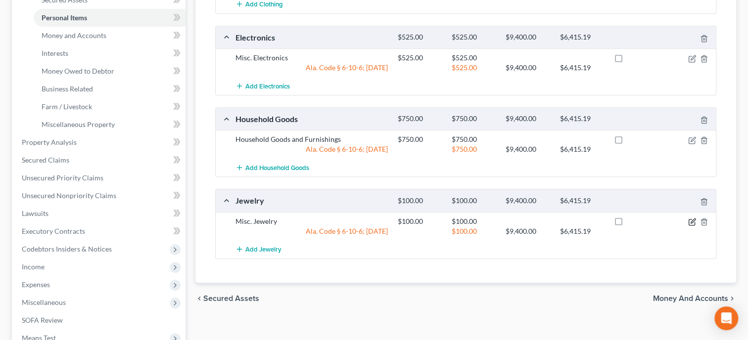
click at [691, 219] on icon "button" at bounding box center [692, 222] width 8 height 8
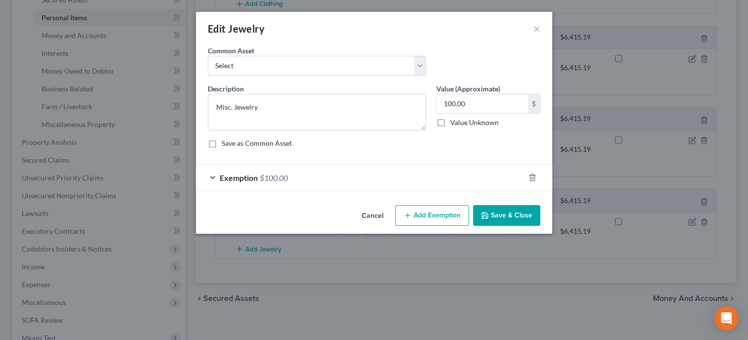
click at [254, 178] on span "Exemption" at bounding box center [239, 177] width 38 height 9
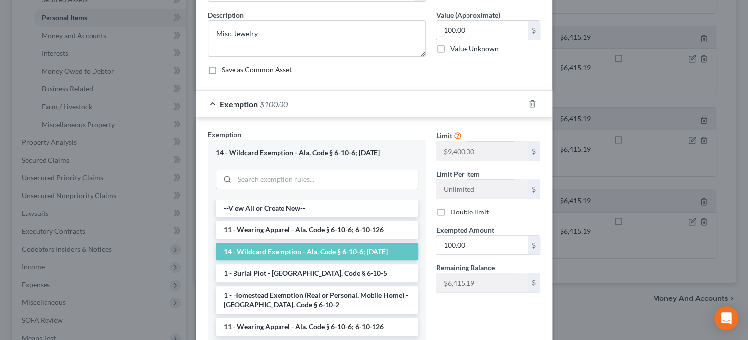
scroll to position [101, 0]
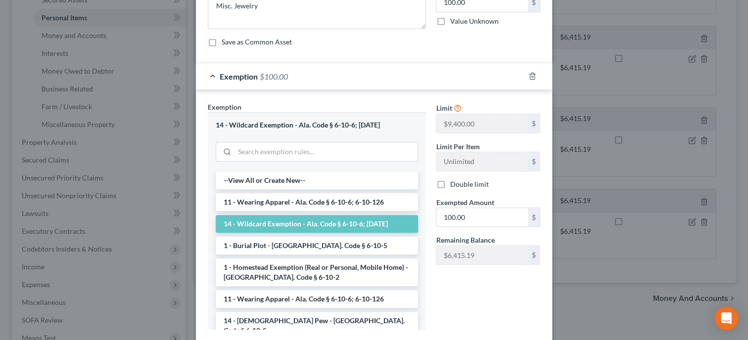
click at [321, 127] on div "14 - Wildcard Exemption - Ala. Code § 6-10-6; 6-10-12" at bounding box center [317, 125] width 202 height 9
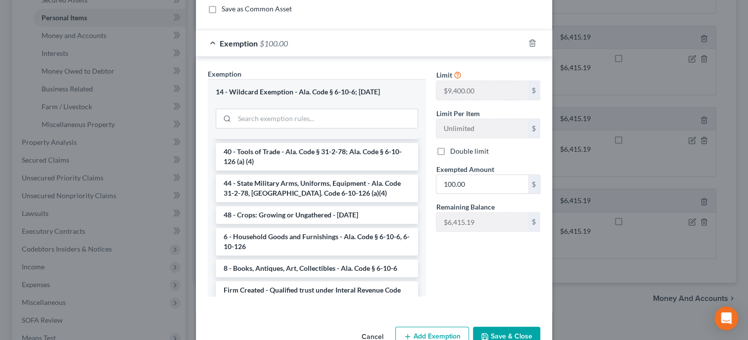
scroll to position [161, 0]
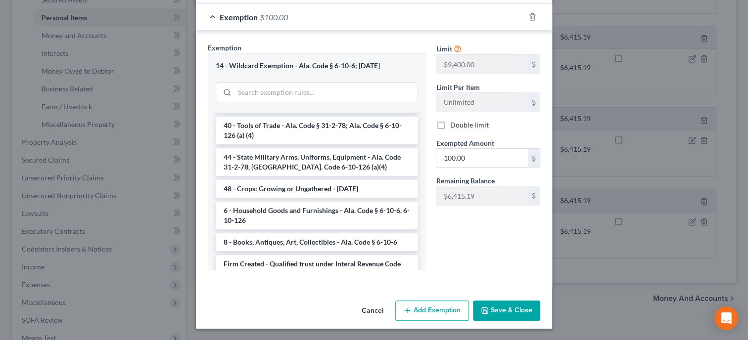
click at [507, 306] on button "Save & Close" at bounding box center [506, 311] width 67 height 21
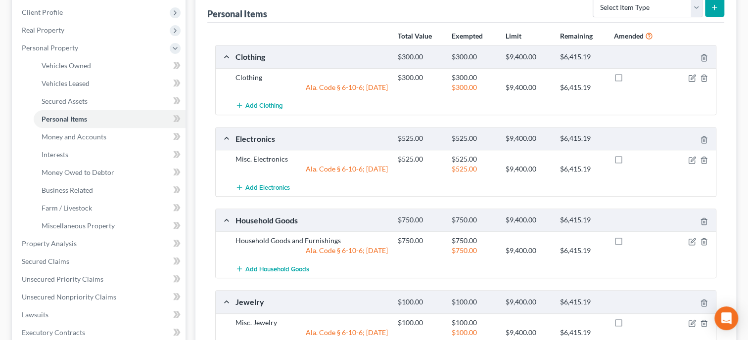
scroll to position [101, 0]
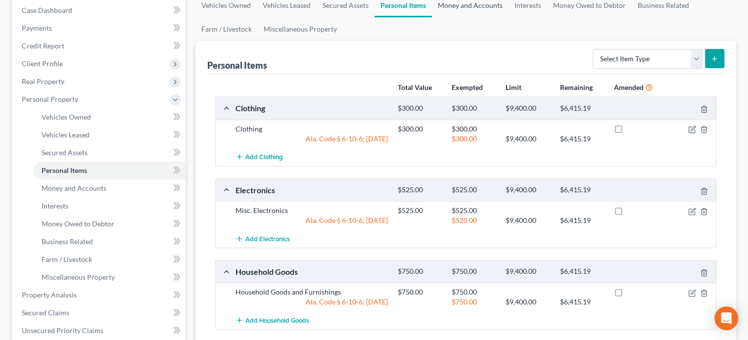
click at [469, 8] on link "Money and Accounts" at bounding box center [470, 6] width 77 height 24
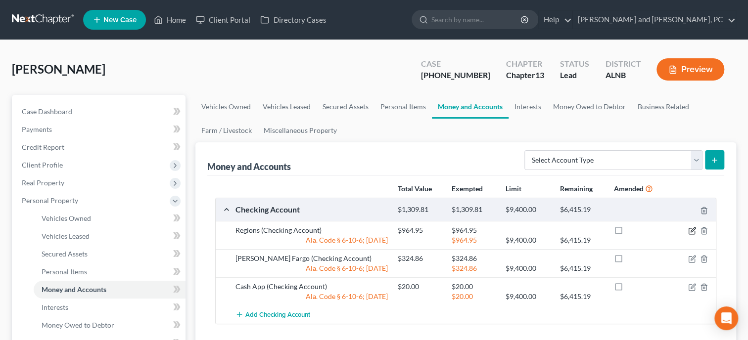
click at [695, 230] on icon "button" at bounding box center [692, 231] width 8 height 8
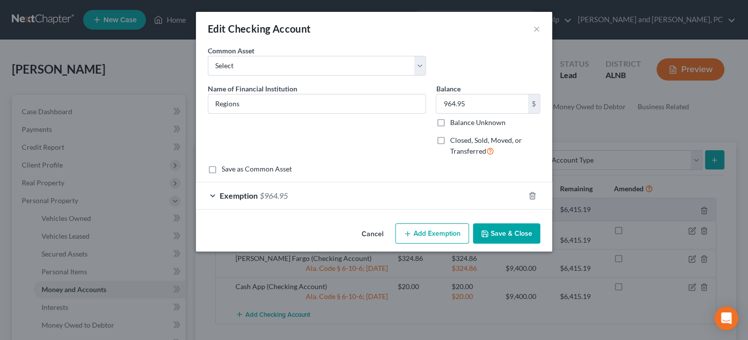
click at [213, 196] on div "Exemption $964.95" at bounding box center [360, 196] width 329 height 26
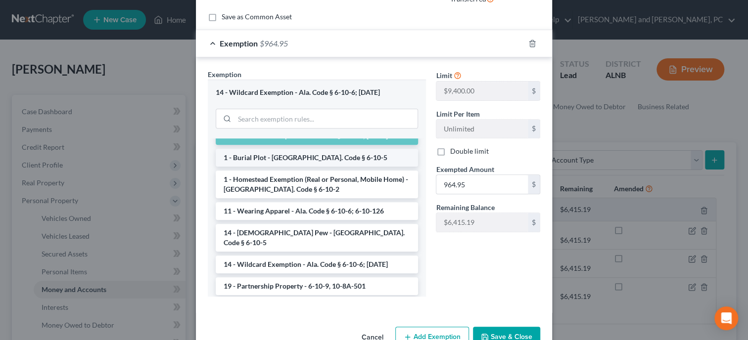
scroll to position [50, 0]
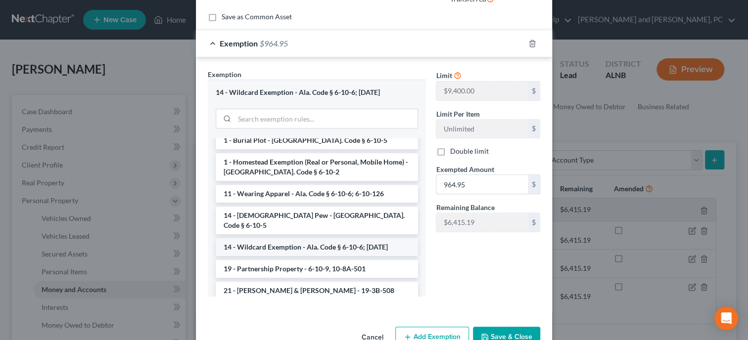
click at [316, 239] on li "14 - Wildcard Exemption - Ala. Code § 6-10-6; 6-10-12" at bounding box center [317, 248] width 202 height 18
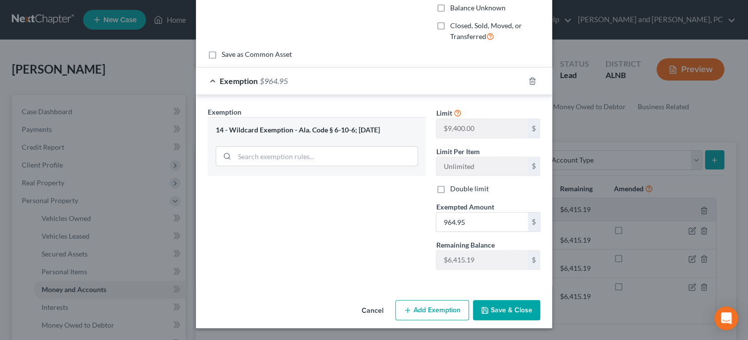
scroll to position [114, 0]
click at [494, 307] on button "Save & Close" at bounding box center [506, 311] width 67 height 21
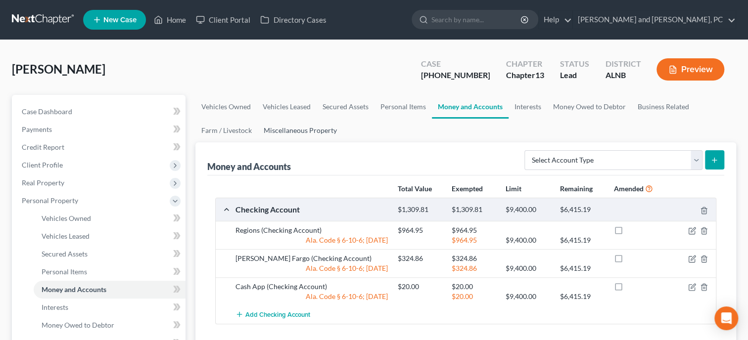
click at [270, 131] on link "Miscellaneous Property" at bounding box center [300, 131] width 85 height 24
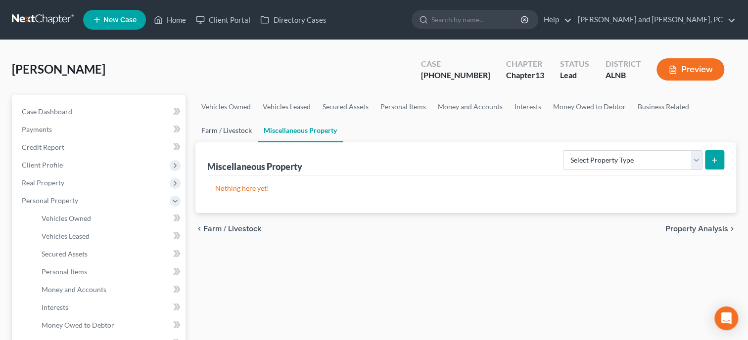
click at [243, 126] on link "Farm / Livestock" at bounding box center [226, 131] width 62 height 24
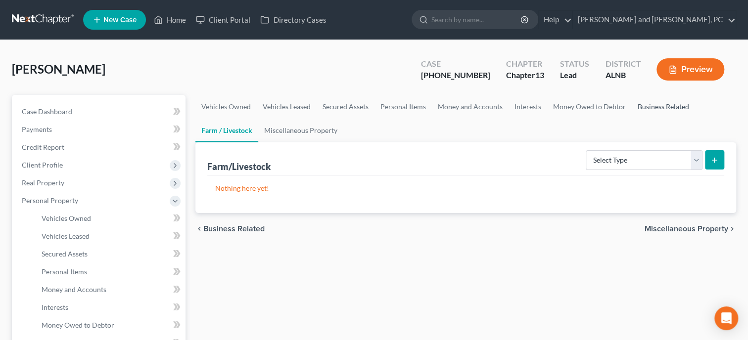
click at [654, 107] on link "Business Related" at bounding box center [663, 107] width 63 height 24
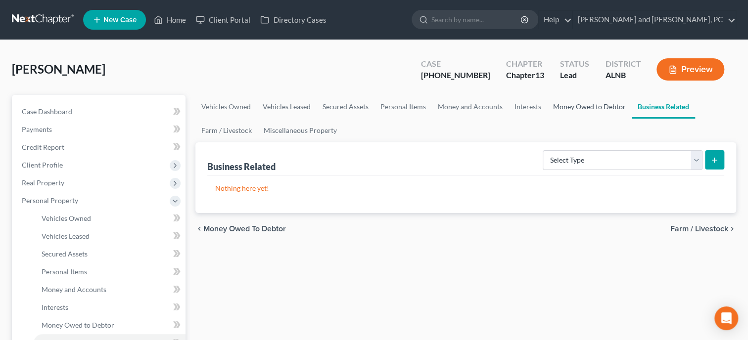
click at [603, 105] on link "Money Owed to Debtor" at bounding box center [589, 107] width 85 height 24
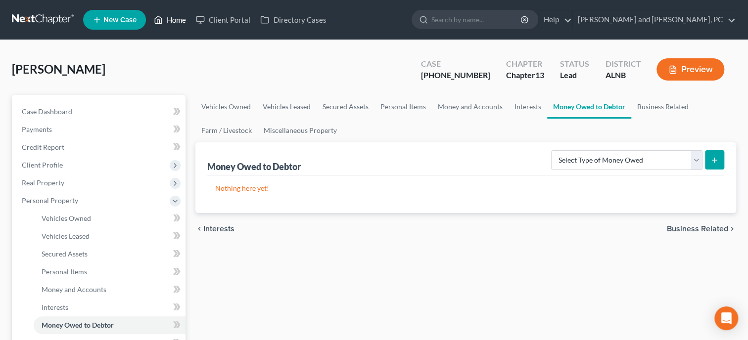
click at [187, 21] on link "Home" at bounding box center [170, 20] width 42 height 18
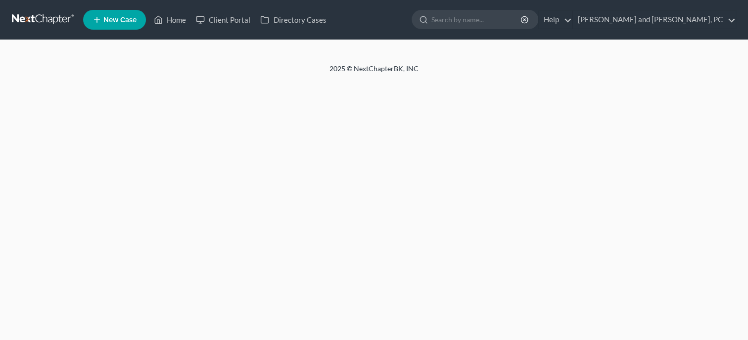
select select "6"
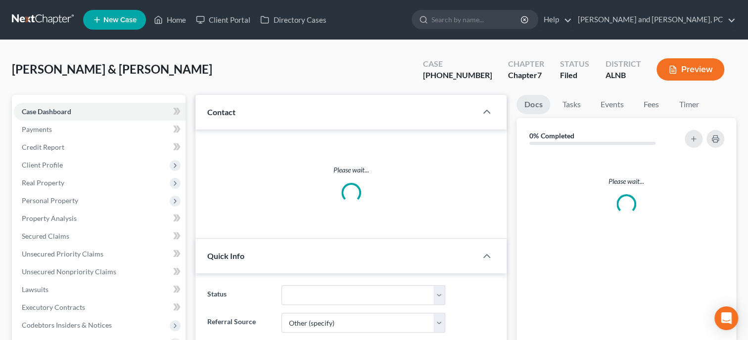
select select "0"
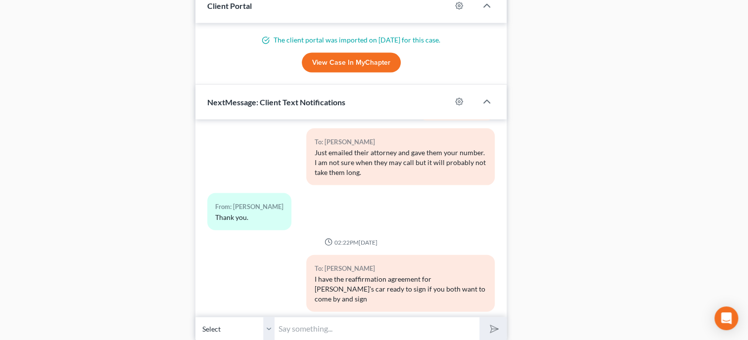
scroll to position [1176, 0]
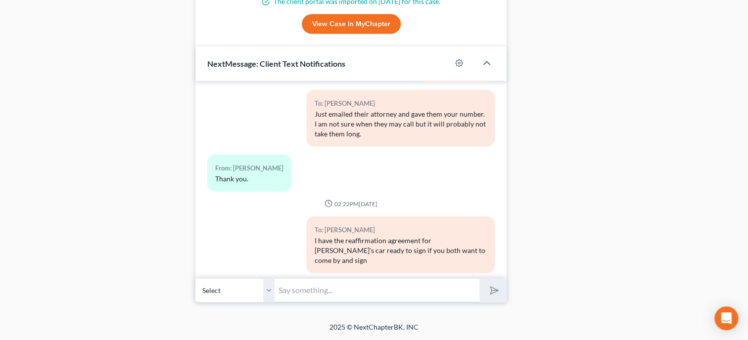
click at [345, 288] on input "text" at bounding box center [377, 291] width 205 height 24
type input "That is fine. They only have her name on it. Is it just in her name? If so, you…"
click at [479, 279] on button "submit" at bounding box center [492, 290] width 27 height 23
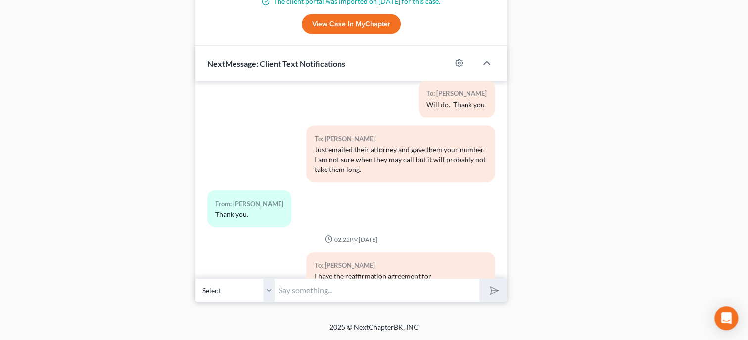
scroll to position [2618, 0]
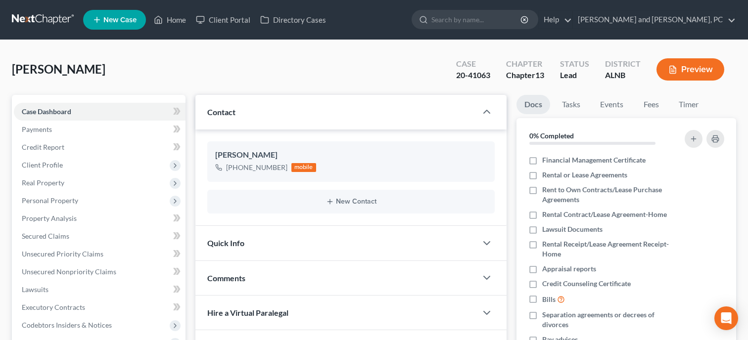
select select "0"
